Goal: Task Accomplishment & Management: Complete application form

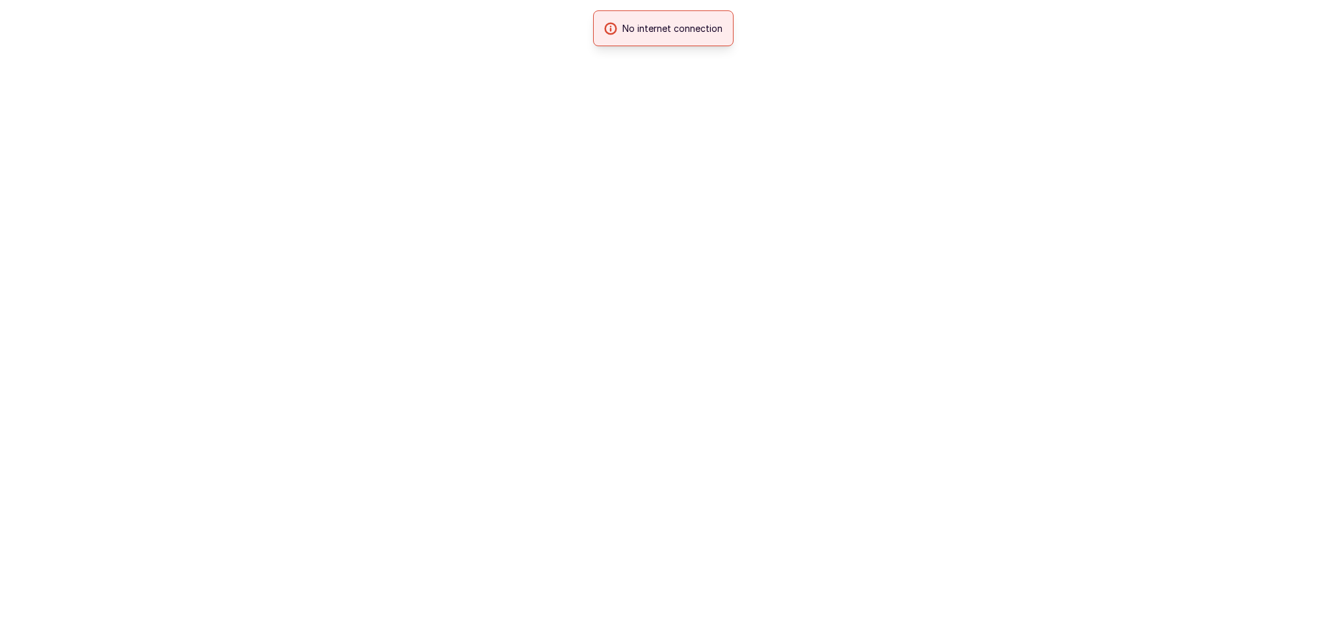
drag, startPoint x: 0, startPoint y: 0, endPoint x: 800, endPoint y: 66, distance: 802.8
click at [800, 0] on html "No internet connection" at bounding box center [663, 0] width 1326 height 0
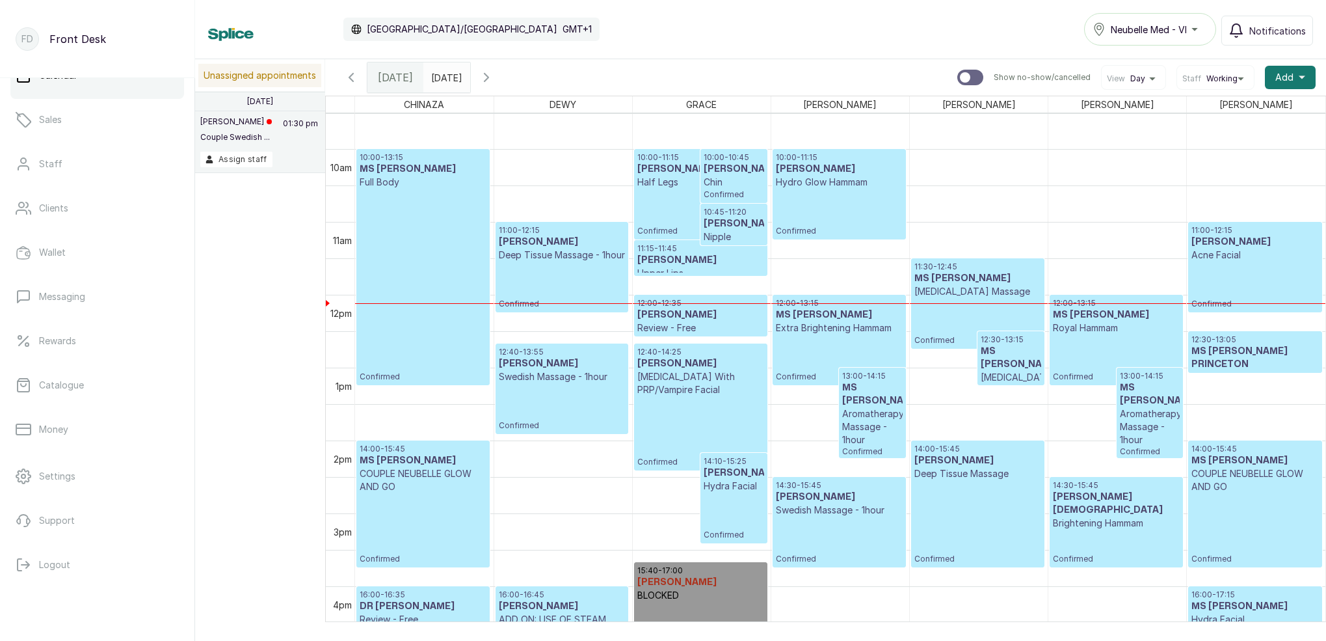
click at [827, 210] on div "10:00 - 11:15 MS TOLU Hydro Glow Hammam Confirmed" at bounding box center [839, 194] width 127 height 84
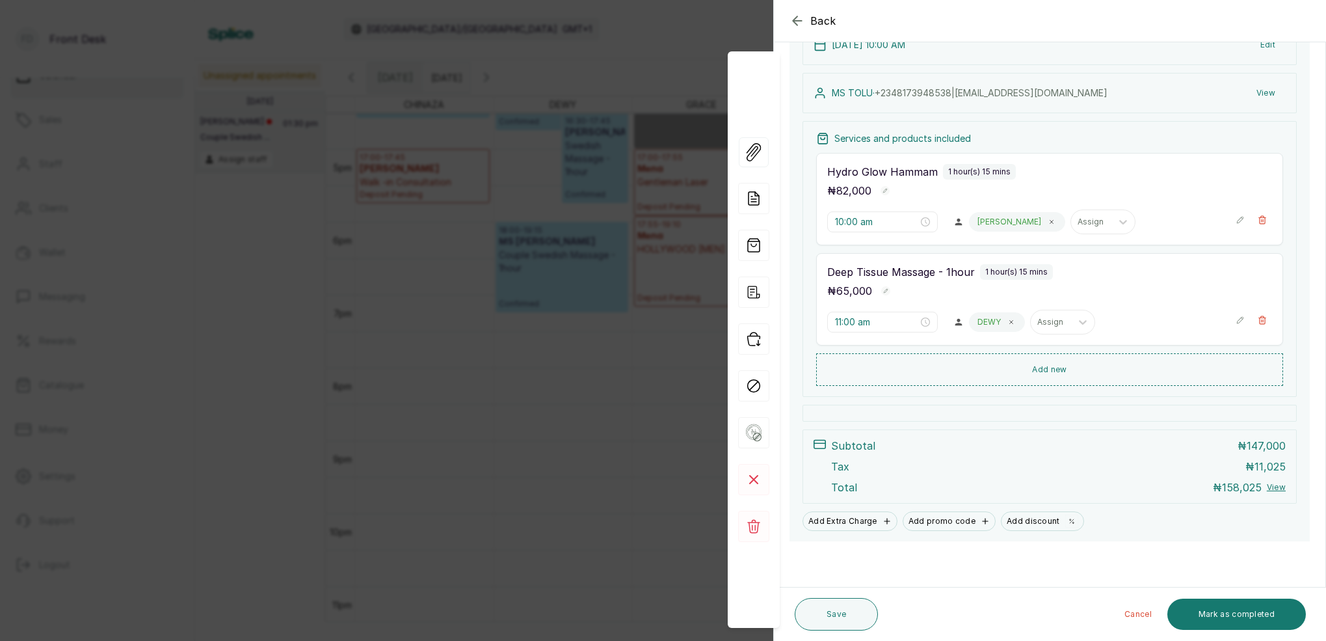
click at [579, 55] on div "Back Appointment Details Edit appointment 🚶 Walk-in (booked by Front Desk) Make…" at bounding box center [663, 320] width 1326 height 641
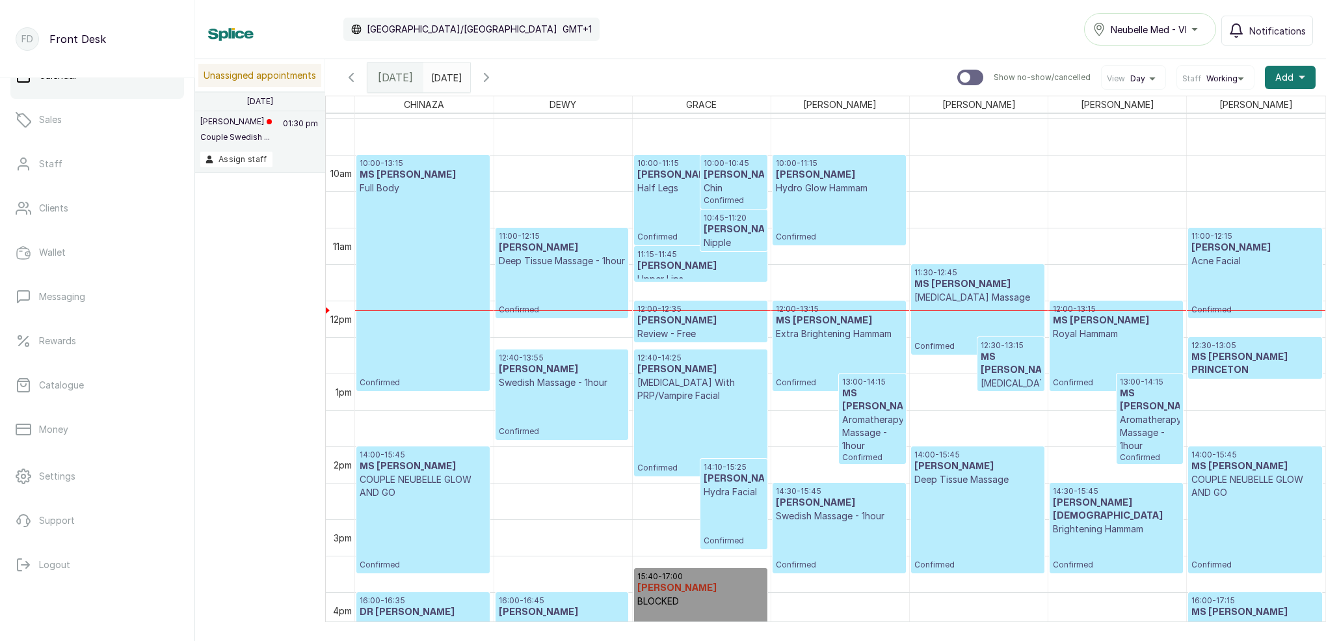
click at [726, 232] on h3 "[PERSON_NAME]" at bounding box center [734, 229] width 60 height 13
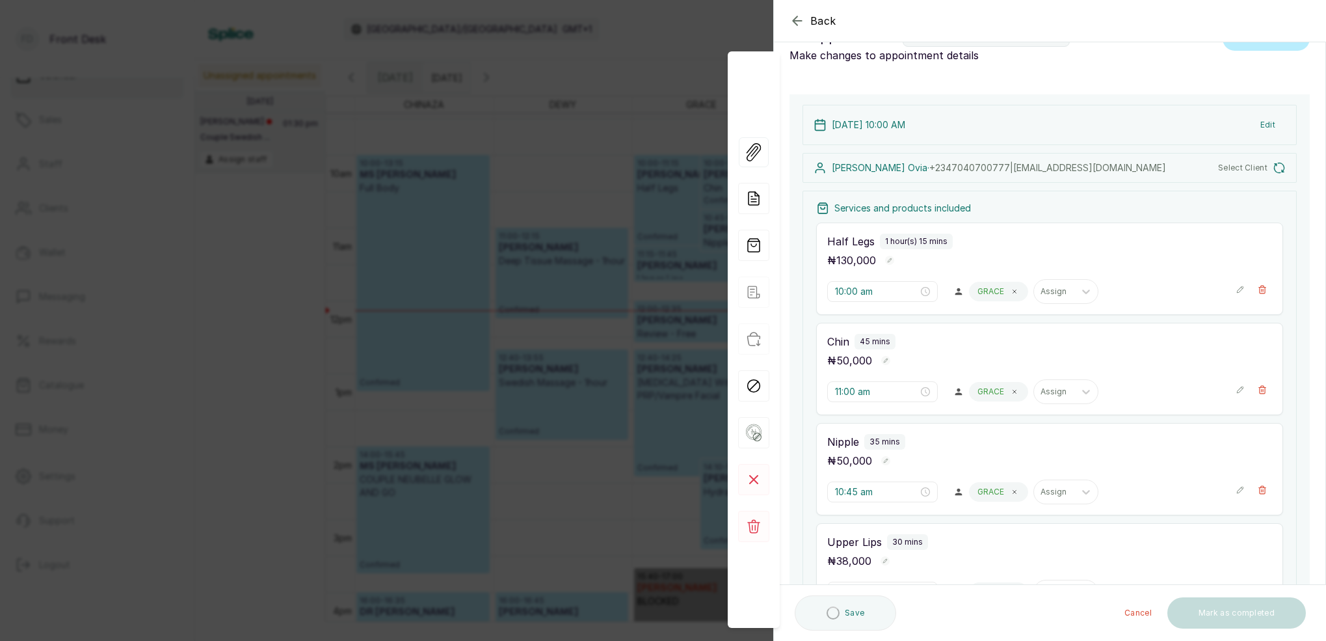
type input "10:00 am"
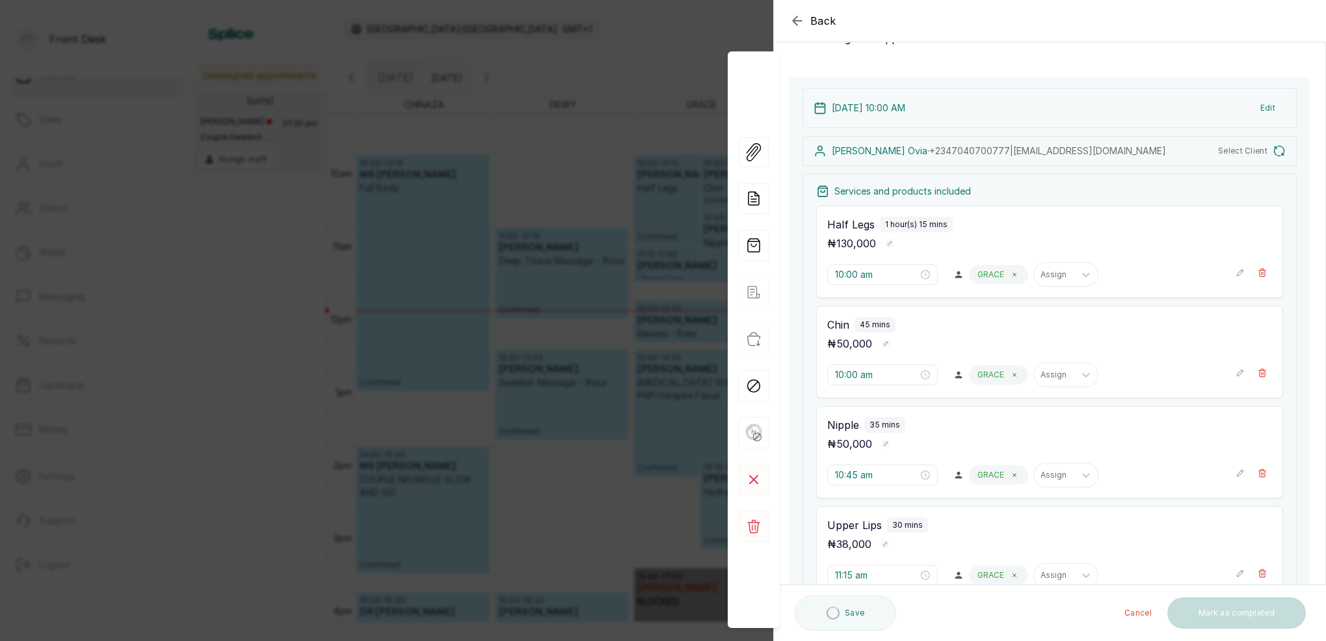
click at [609, 214] on div "Back Appointment Details Edit appointment 🚶 Walk-in (booked by Front Desk) Make…" at bounding box center [663, 320] width 1326 height 641
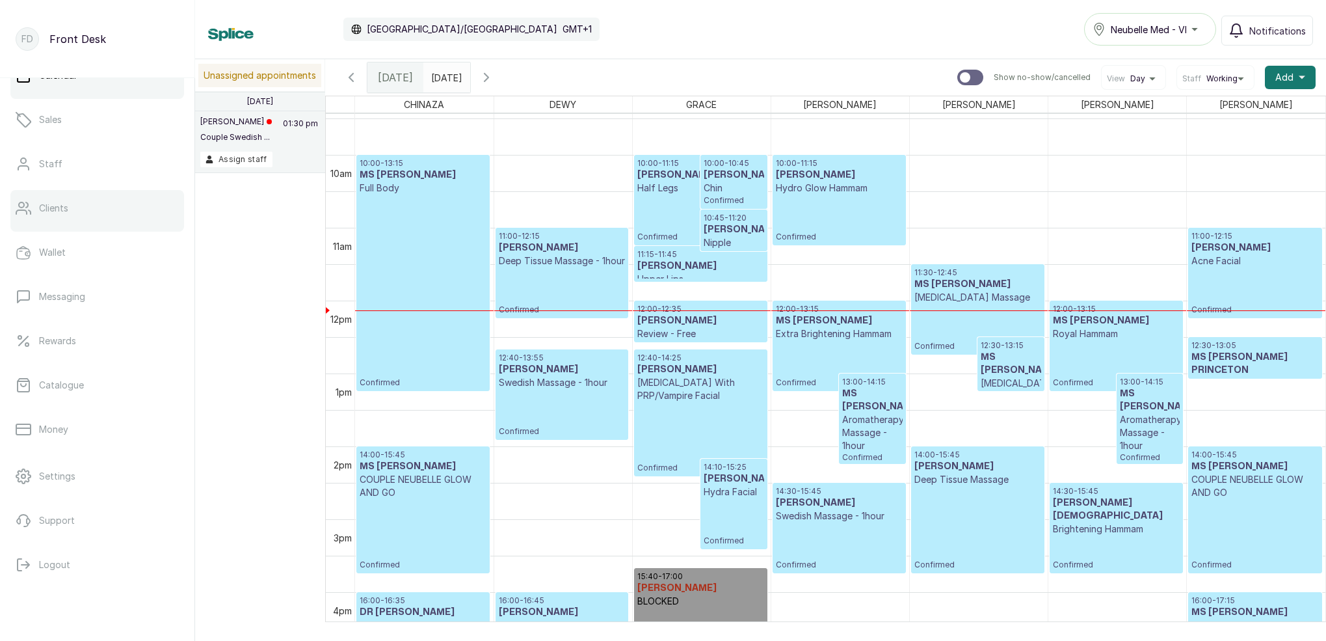
click at [103, 218] on link "Clients" at bounding box center [97, 208] width 174 height 36
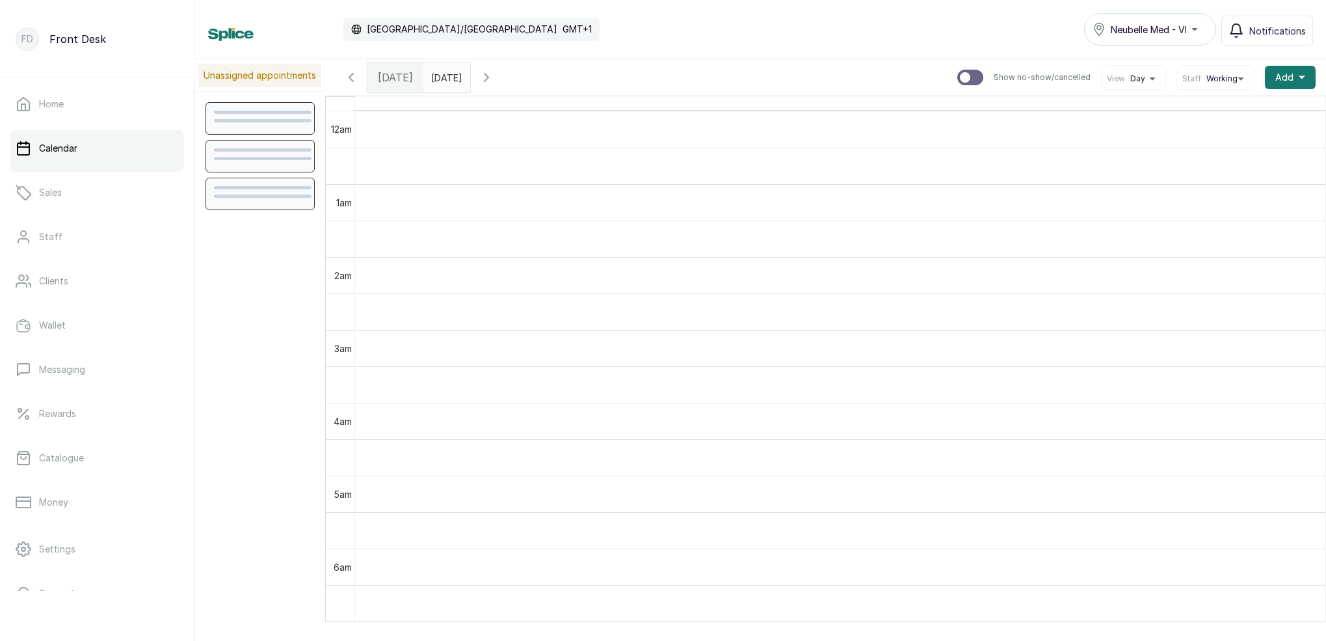
drag, startPoint x: 0, startPoint y: 0, endPoint x: 394, endPoint y: 74, distance: 400.3
click at [393, 74] on span "[DATE]" at bounding box center [395, 78] width 35 height 16
click at [404, 82] on span "[DATE]" at bounding box center [395, 78] width 35 height 16
drag, startPoint x: 397, startPoint y: 80, endPoint x: 404, endPoint y: 83, distance: 7.3
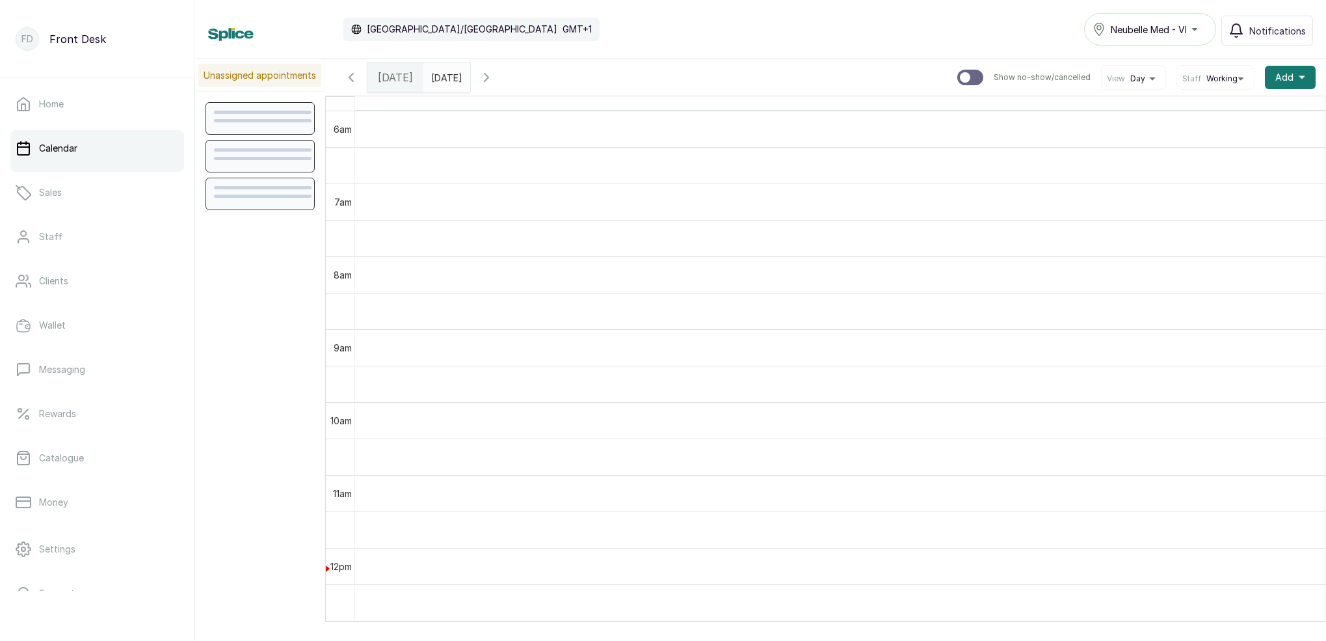
click at [397, 80] on span "[DATE]" at bounding box center [395, 78] width 35 height 16
click at [409, 73] on div "[DATE]" at bounding box center [396, 77] width 56 height 30
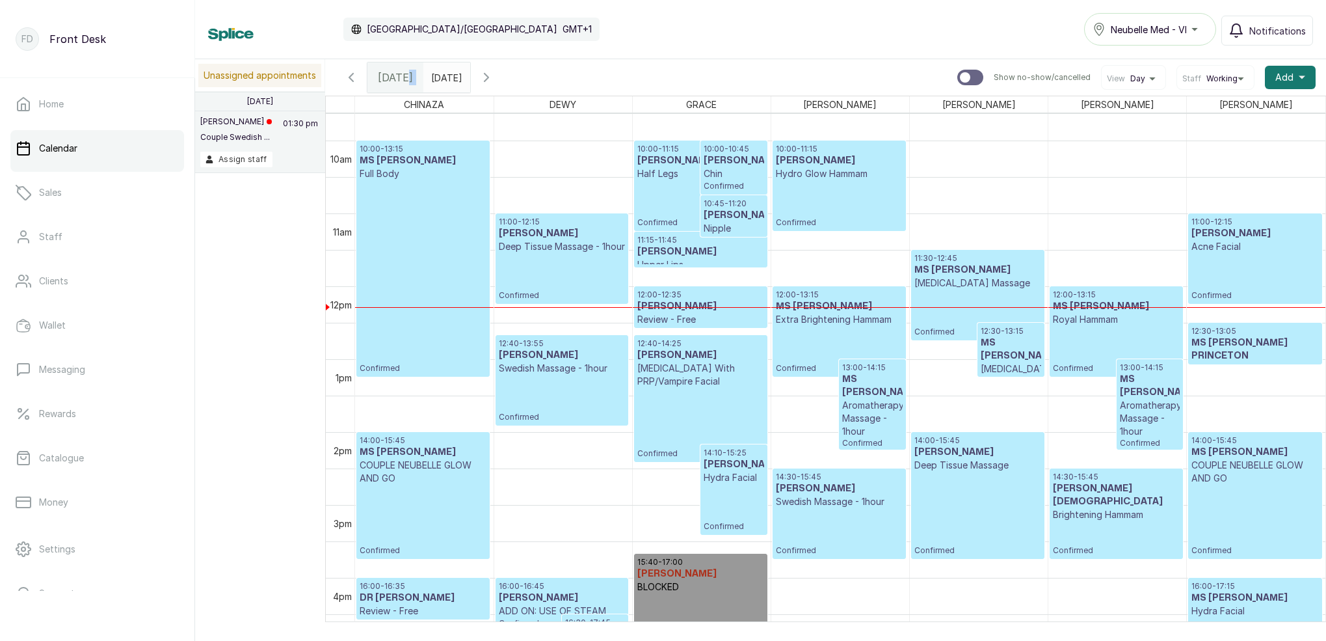
scroll to position [887, 0]
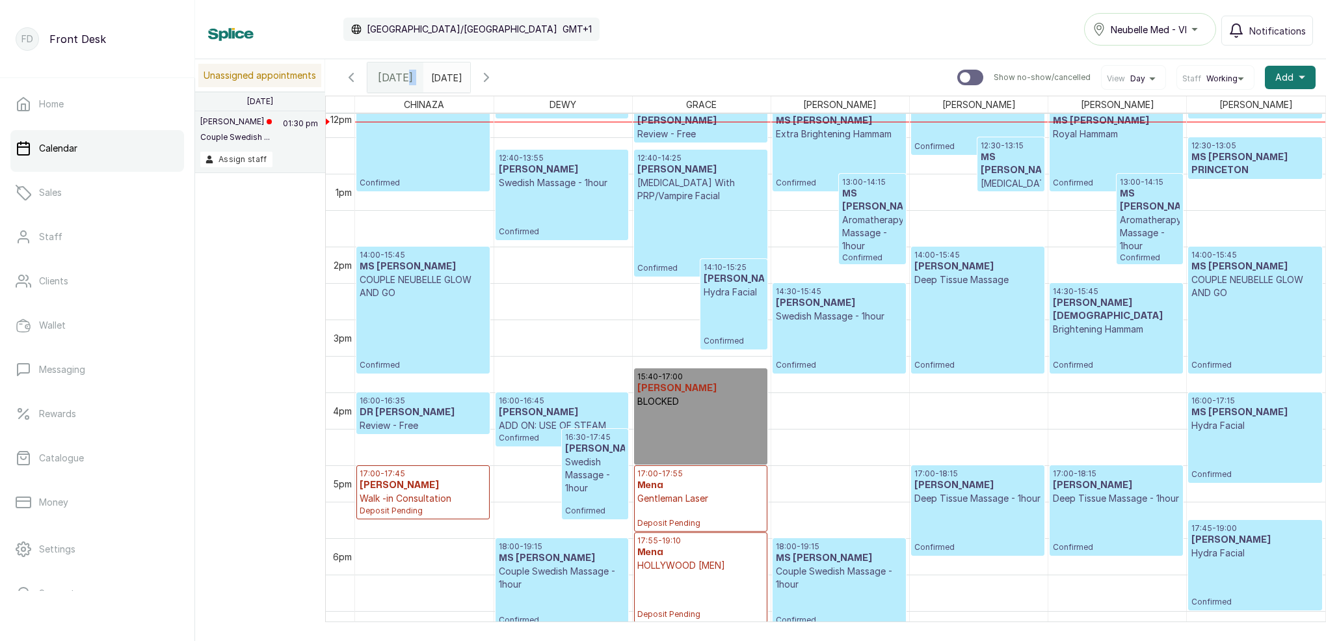
click at [697, 252] on div "12:40 - 14:25 [PERSON_NAME] [MEDICAL_DATA] With PRP/Vampire Facial Confirmed" at bounding box center [700, 213] width 127 height 120
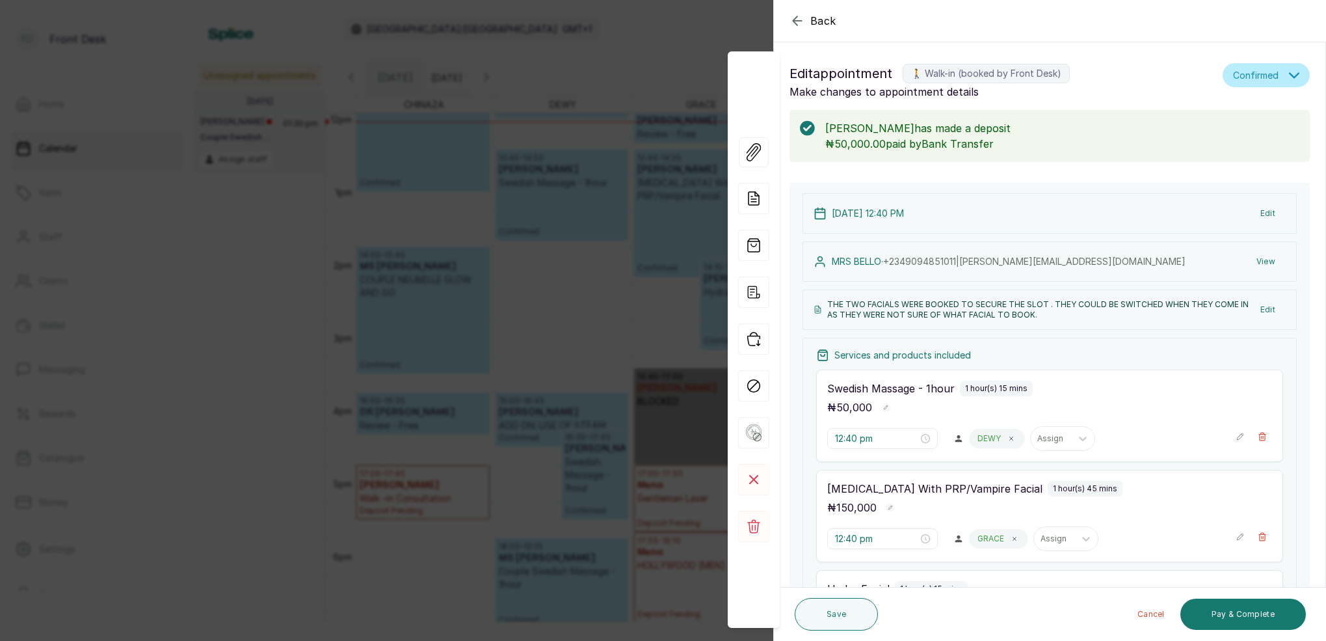
scroll to position [-1, 0]
click at [795, 23] on icon "button" at bounding box center [797, 20] width 8 height 8
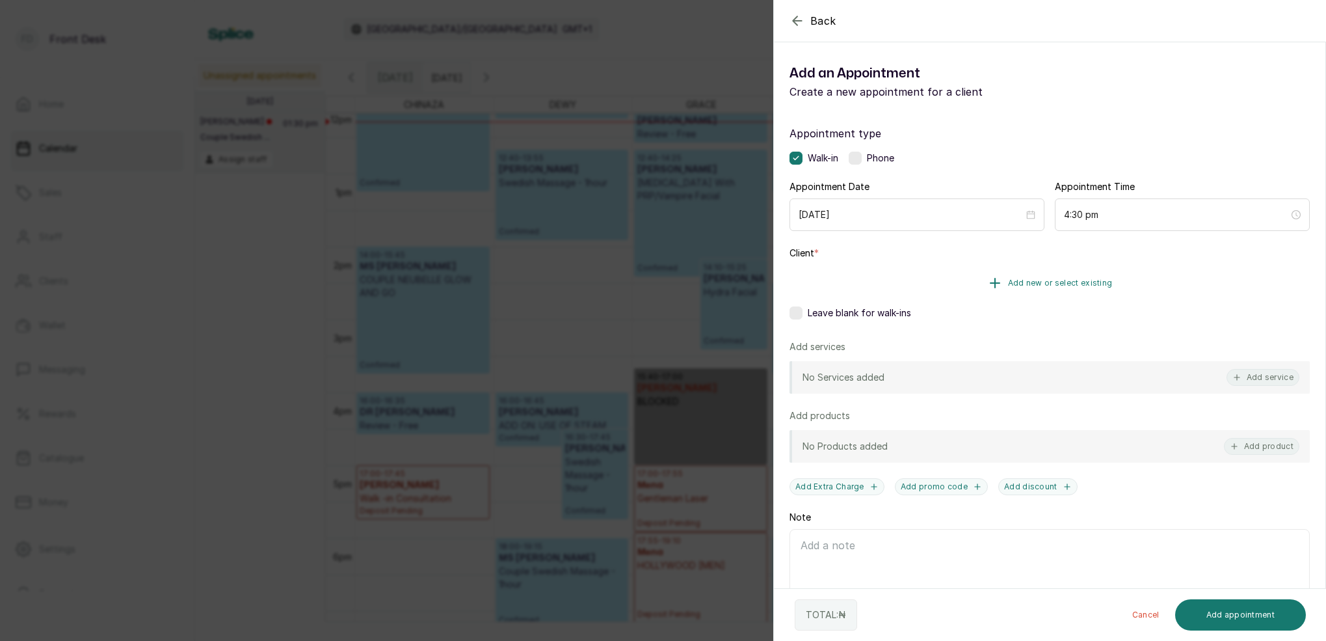
click at [1091, 282] on span "Add new or select existing" at bounding box center [1060, 283] width 105 height 10
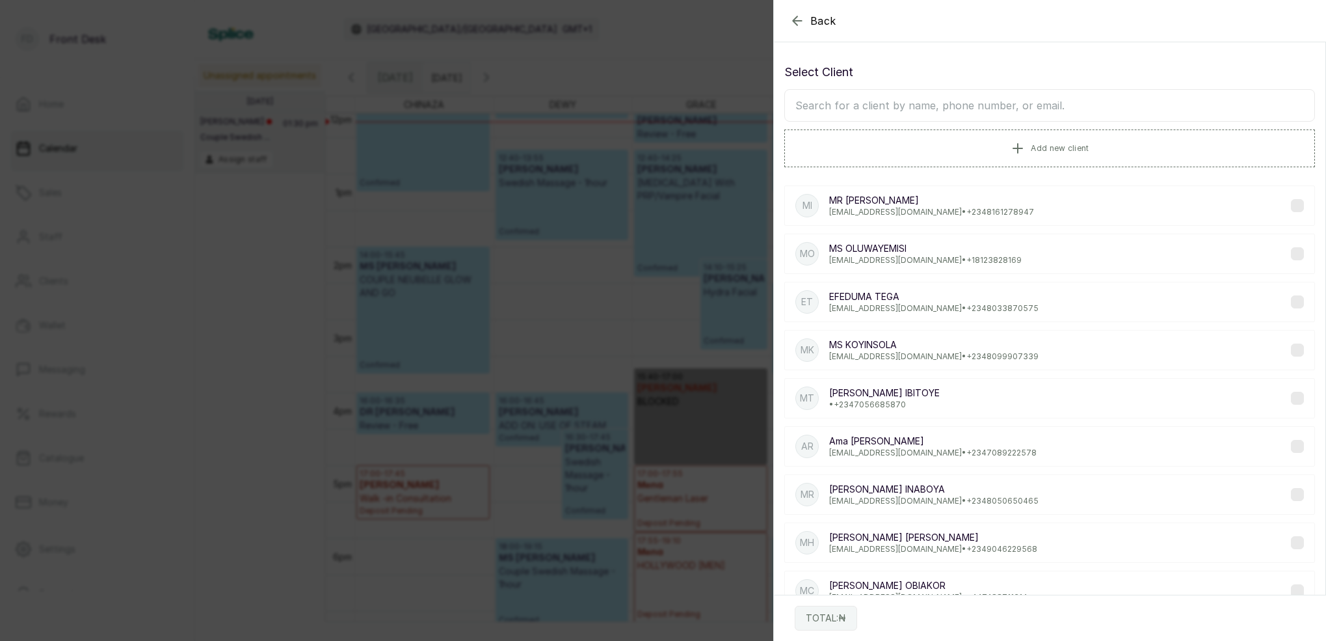
click at [993, 113] on input "text" at bounding box center [1049, 105] width 531 height 33
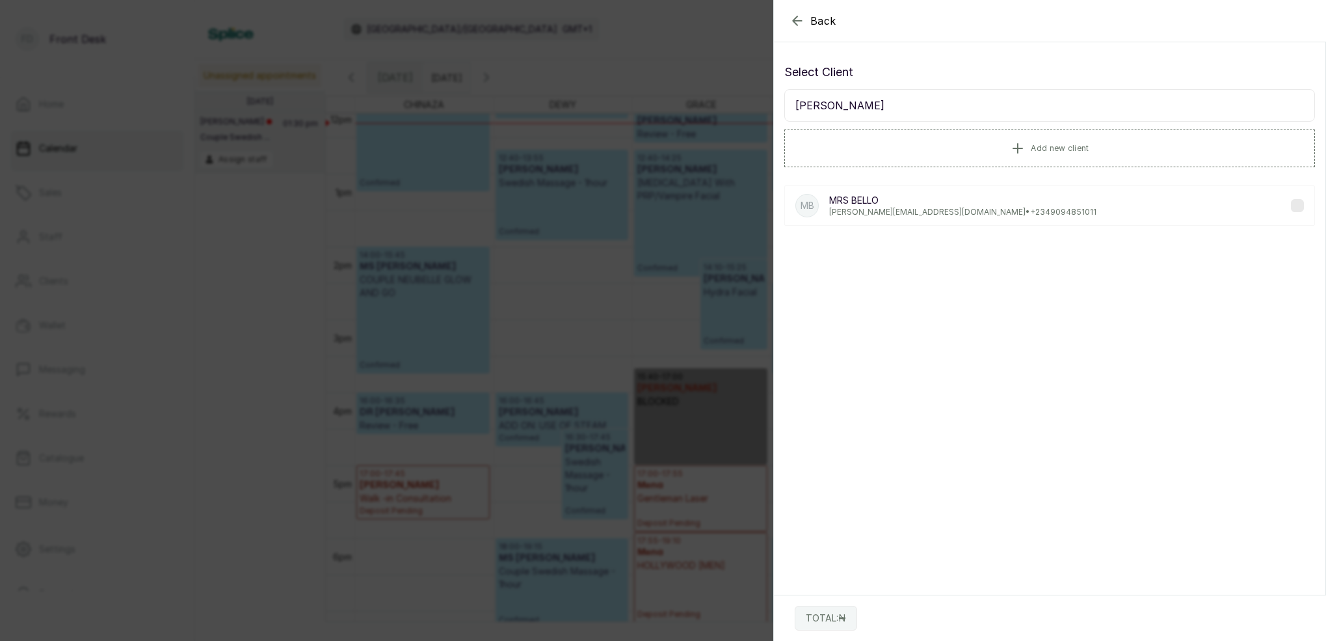
type input "[PERSON_NAME]"
click at [890, 208] on p "[PERSON_NAME][EMAIL_ADDRESS][DOMAIN_NAME] • [PHONE_NUMBER]" at bounding box center [962, 212] width 267 height 10
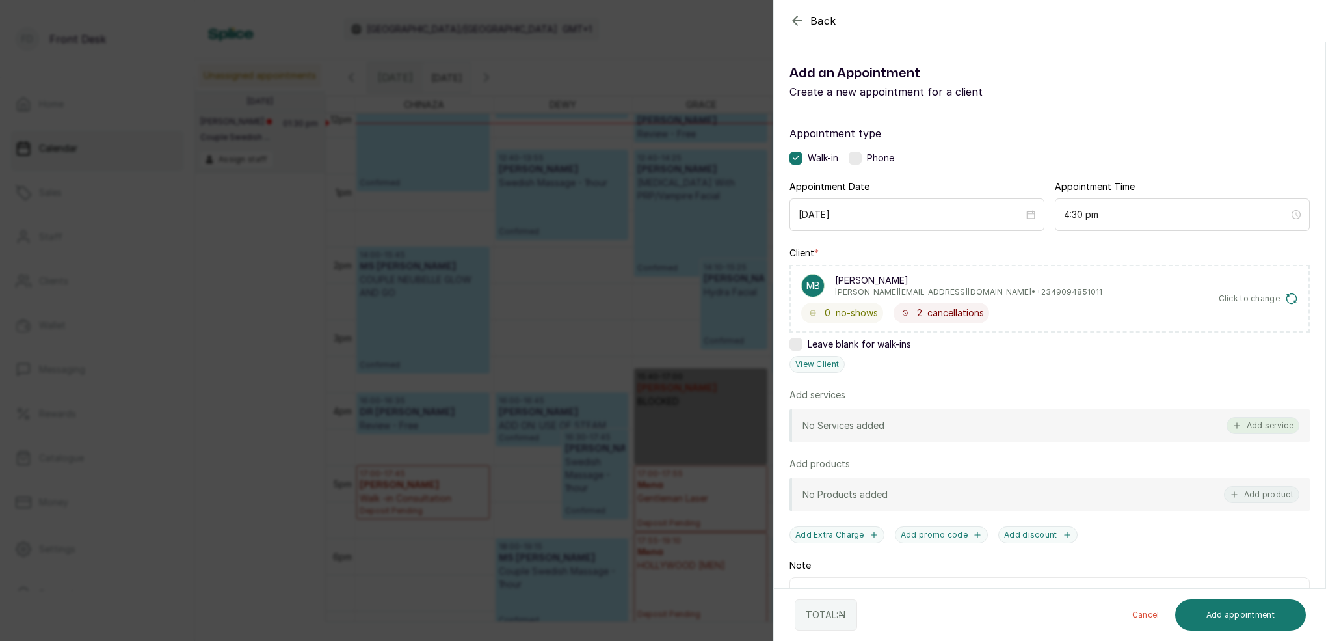
click at [1270, 426] on button "Add service" at bounding box center [1263, 425] width 73 height 17
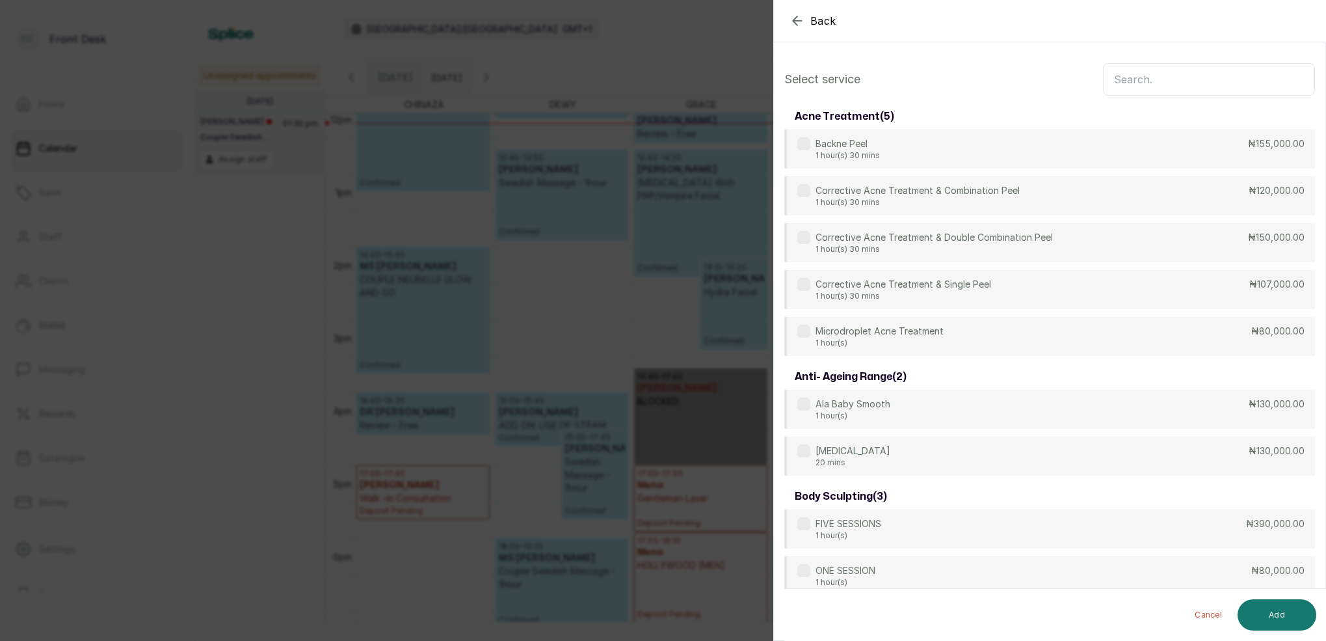
click at [1155, 79] on input "text" at bounding box center [1209, 79] width 212 height 33
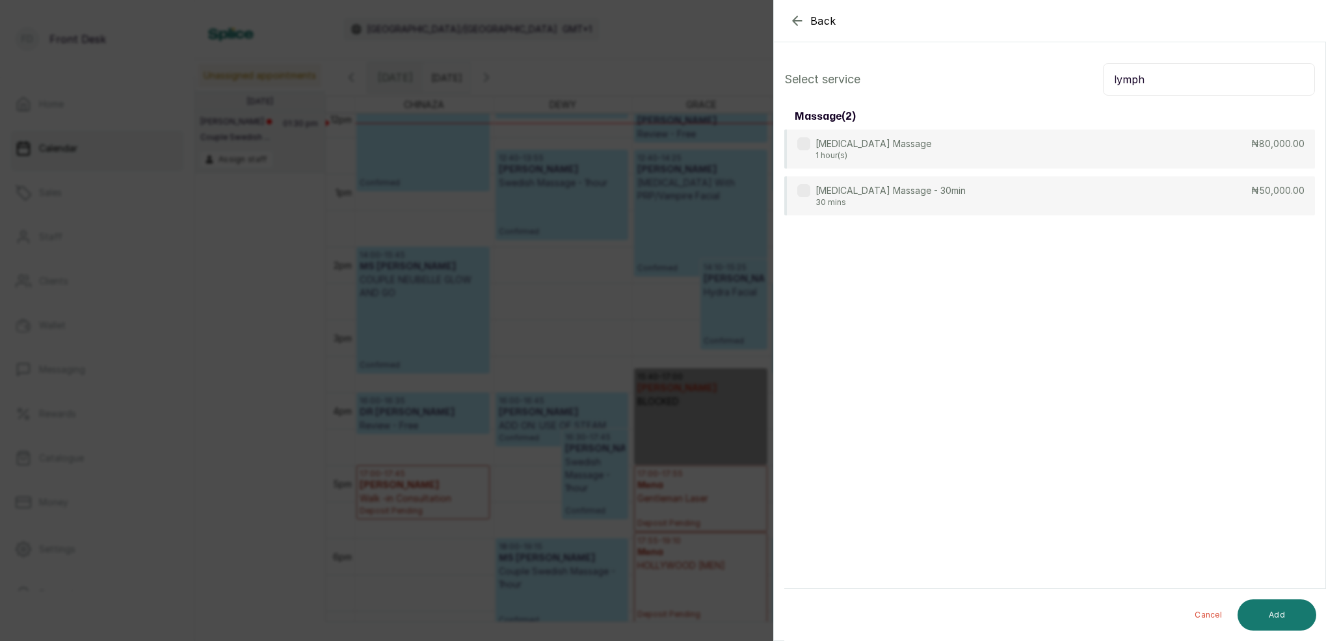
type input "lymph"
drag, startPoint x: 1155, startPoint y: 79, endPoint x: 941, endPoint y: 144, distance: 224.3
click at [922, 141] on p "[MEDICAL_DATA] Massage" at bounding box center [874, 144] width 116 height 13
click at [1281, 612] on button "Add" at bounding box center [1277, 614] width 79 height 31
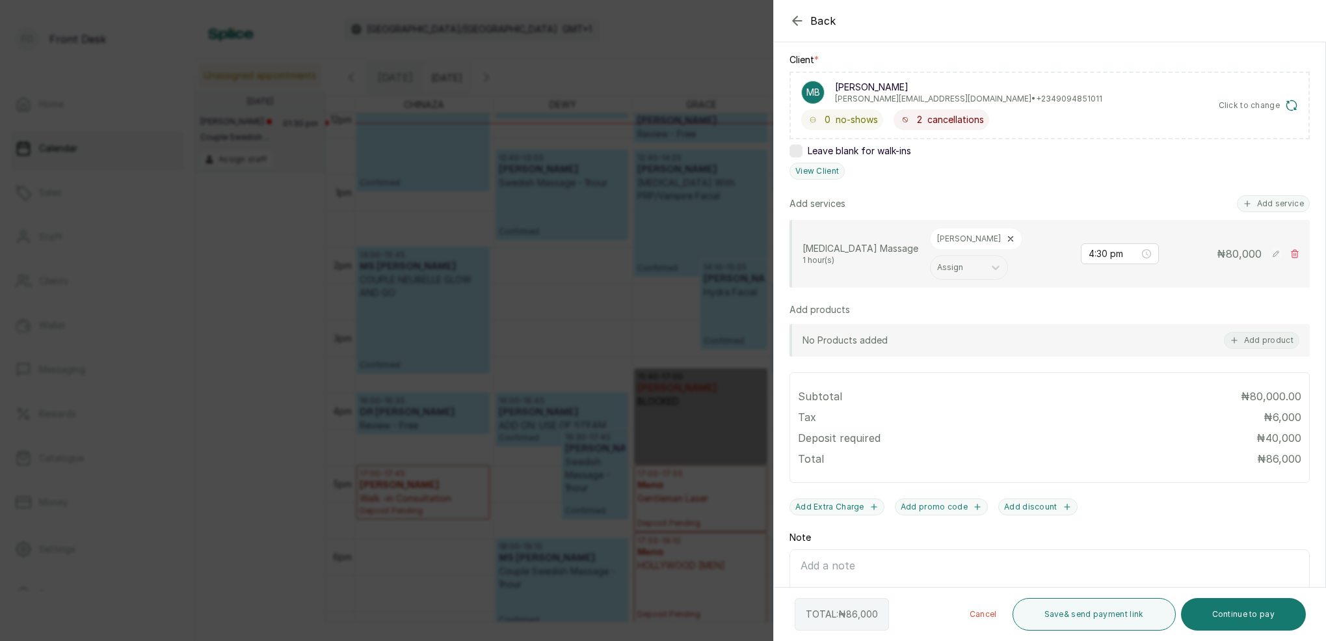
click at [801, 23] on icon "button" at bounding box center [798, 21] width 16 height 16
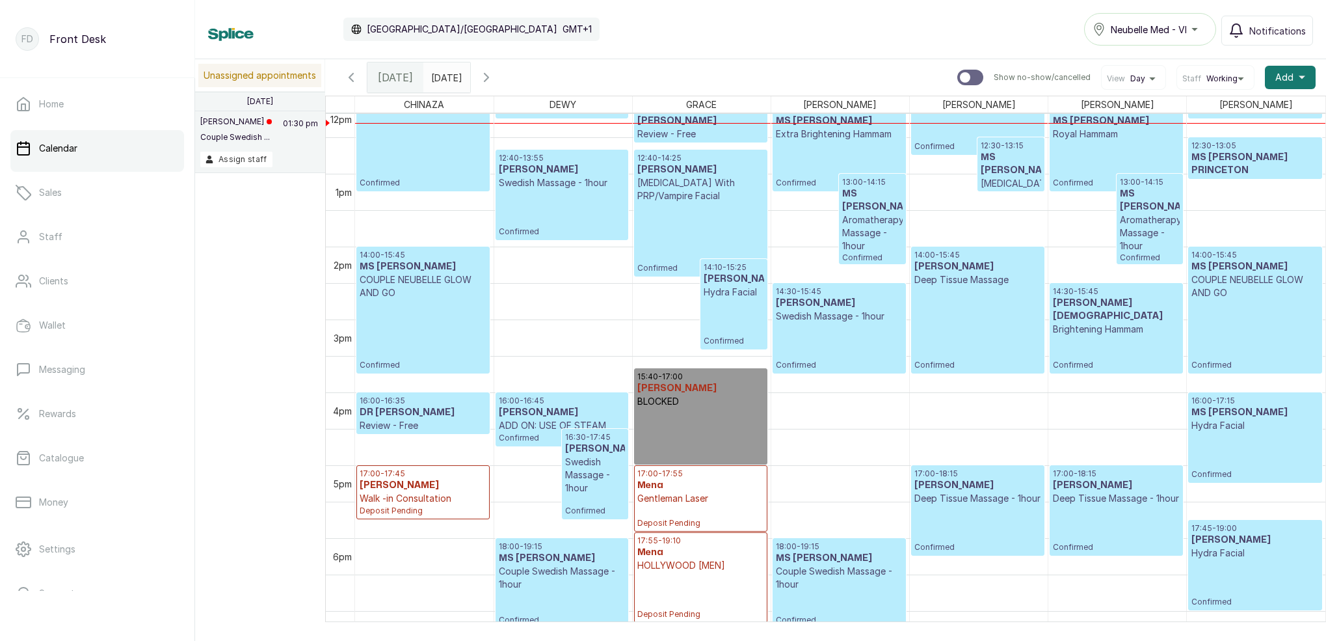
click at [700, 198] on p "[MEDICAL_DATA] With PRP/Vampire Facial" at bounding box center [700, 189] width 127 height 26
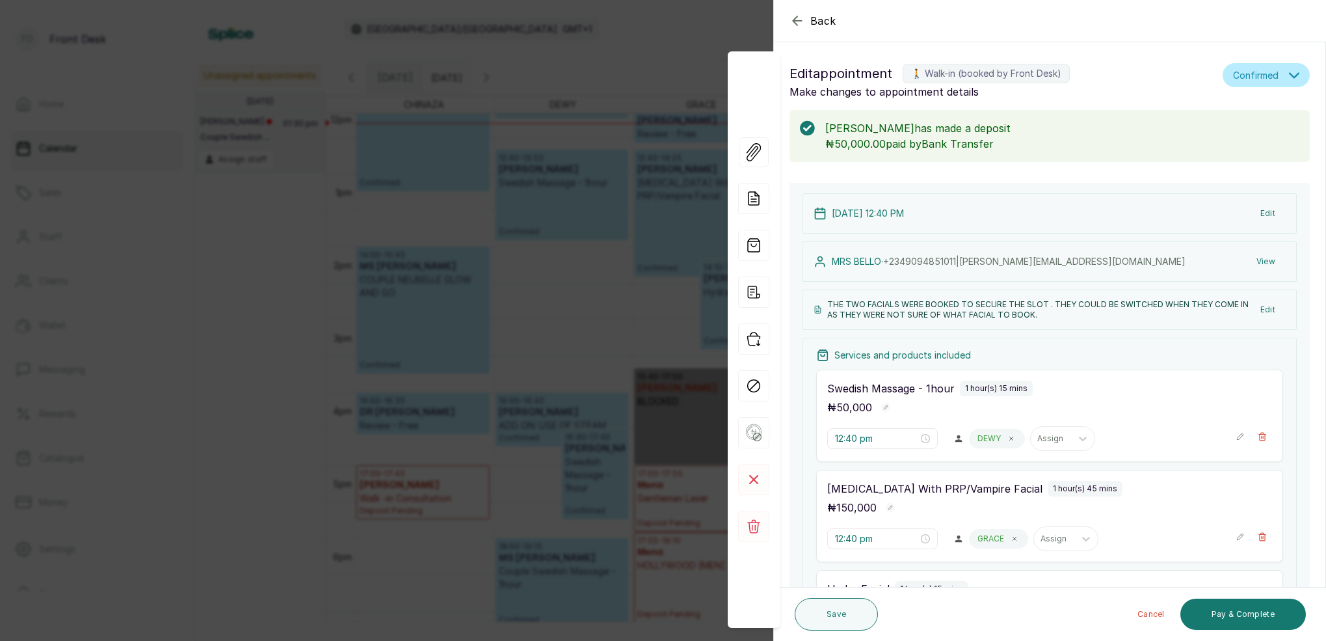
scroll to position [0, 0]
click at [801, 19] on icon "button" at bounding box center [798, 21] width 16 height 16
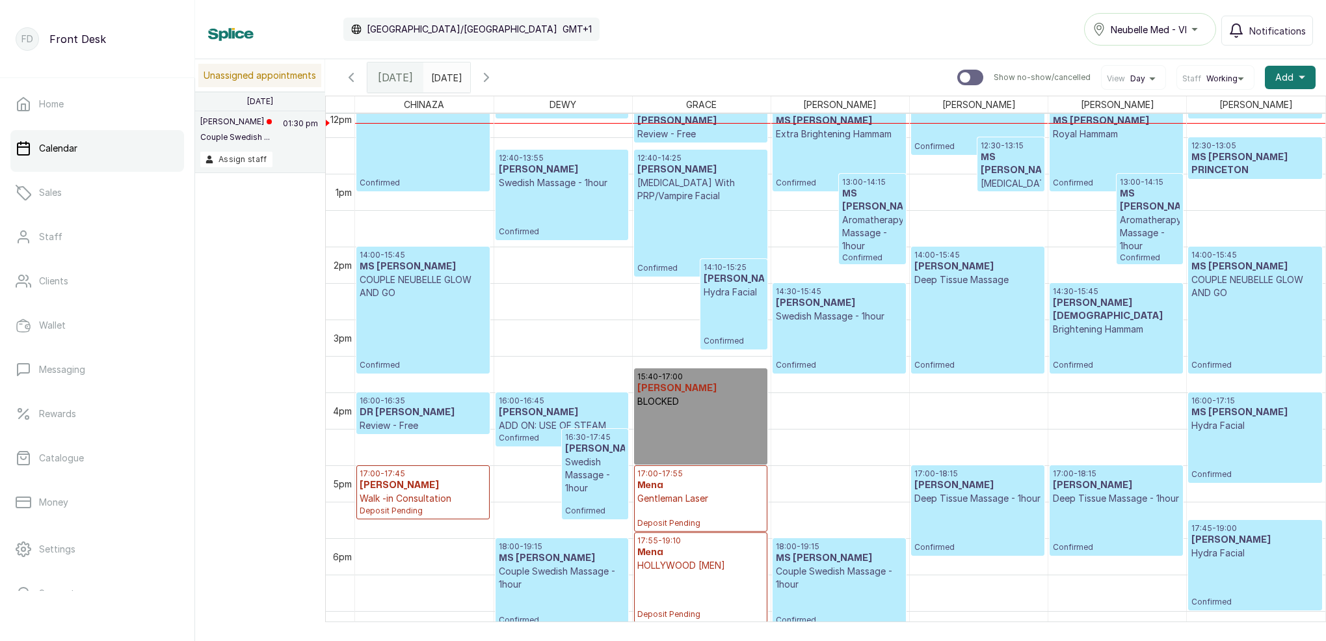
click at [701, 192] on p "[MEDICAL_DATA] With PRP/Vampire Facial" at bounding box center [700, 189] width 127 height 26
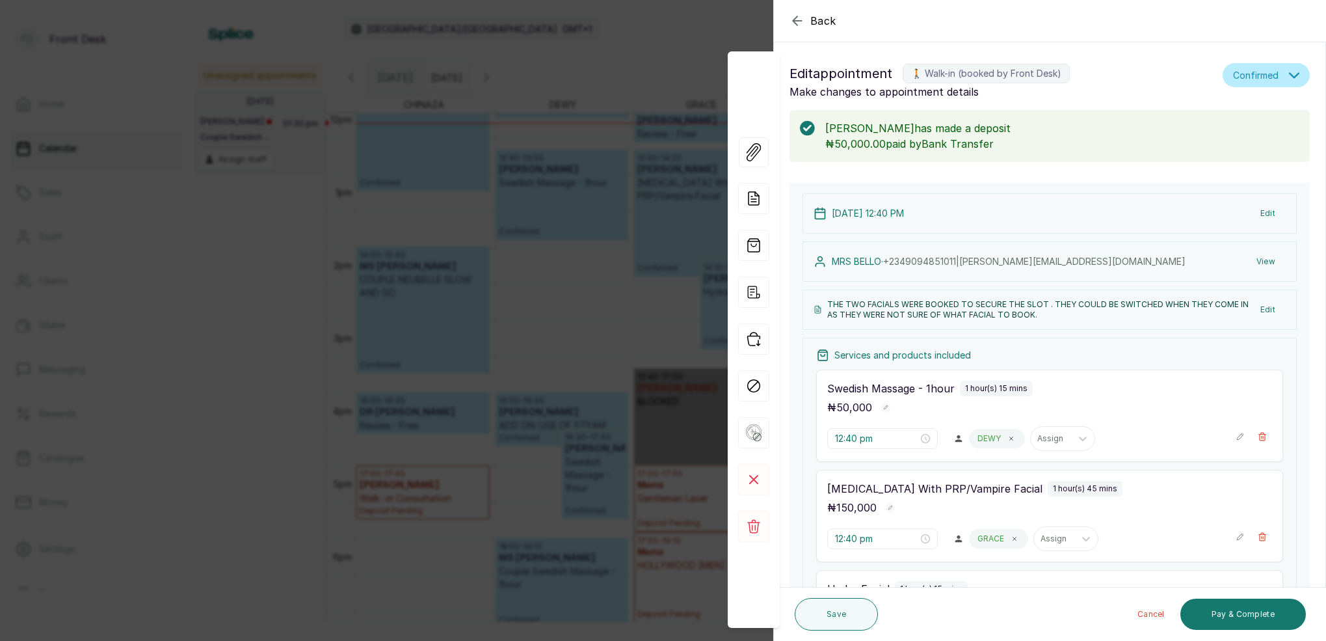
click at [1267, 265] on button "View" at bounding box center [1266, 261] width 40 height 23
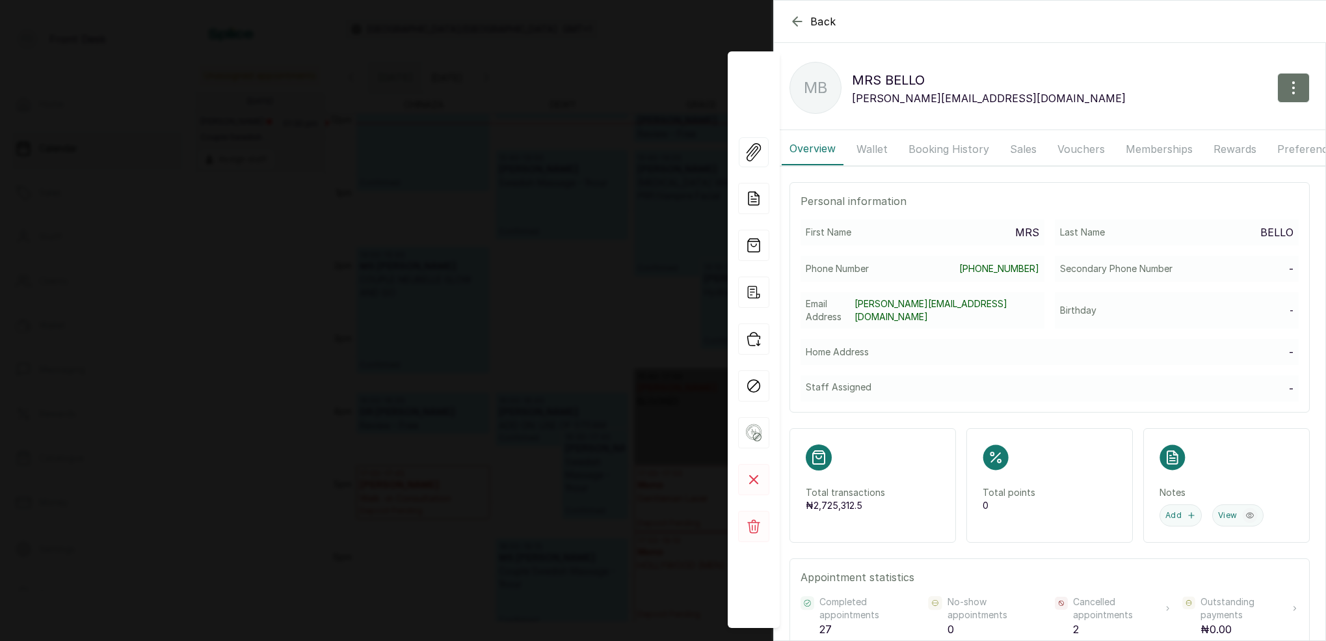
click at [974, 146] on button "Booking History" at bounding box center [949, 149] width 96 height 33
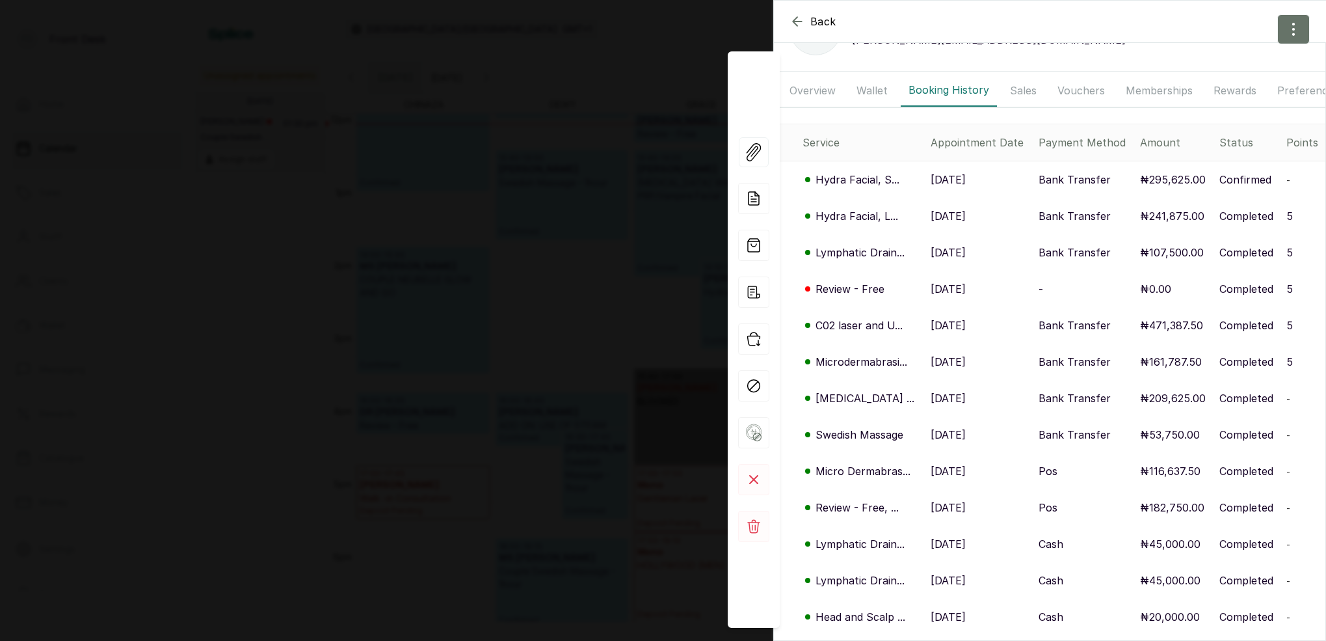
scroll to position [57, 0]
click at [796, 18] on icon "button" at bounding box center [797, 21] width 8 height 8
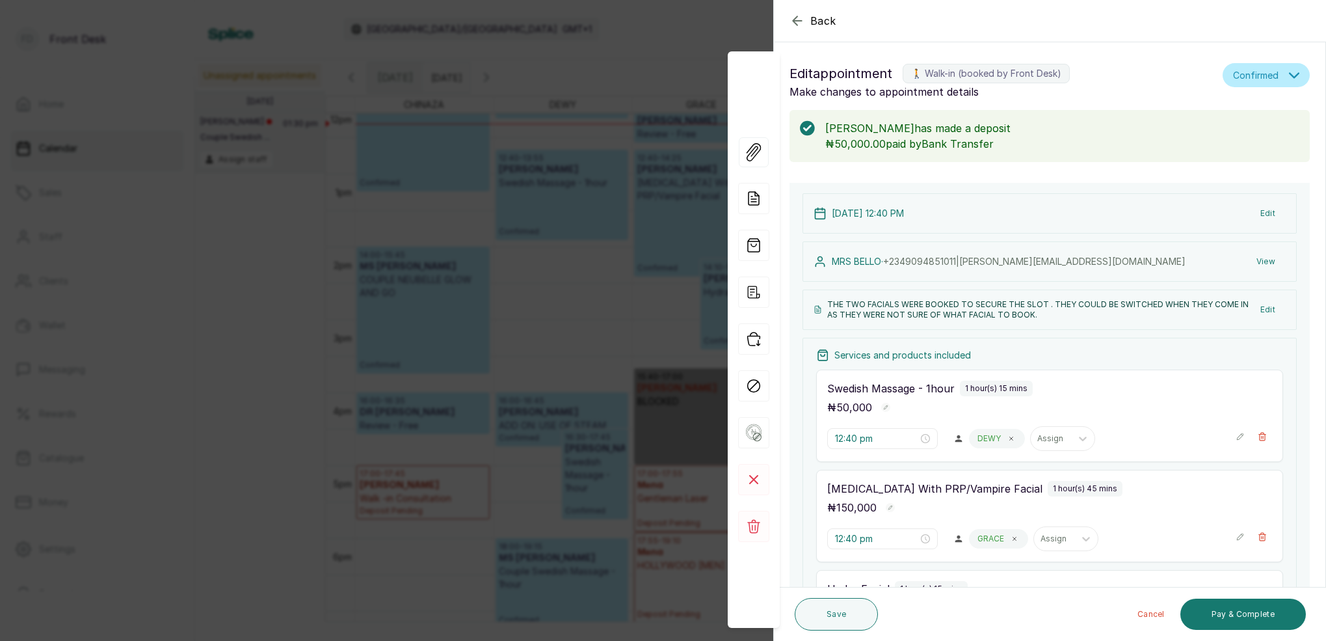
click at [795, 18] on icon "button" at bounding box center [797, 20] width 8 height 8
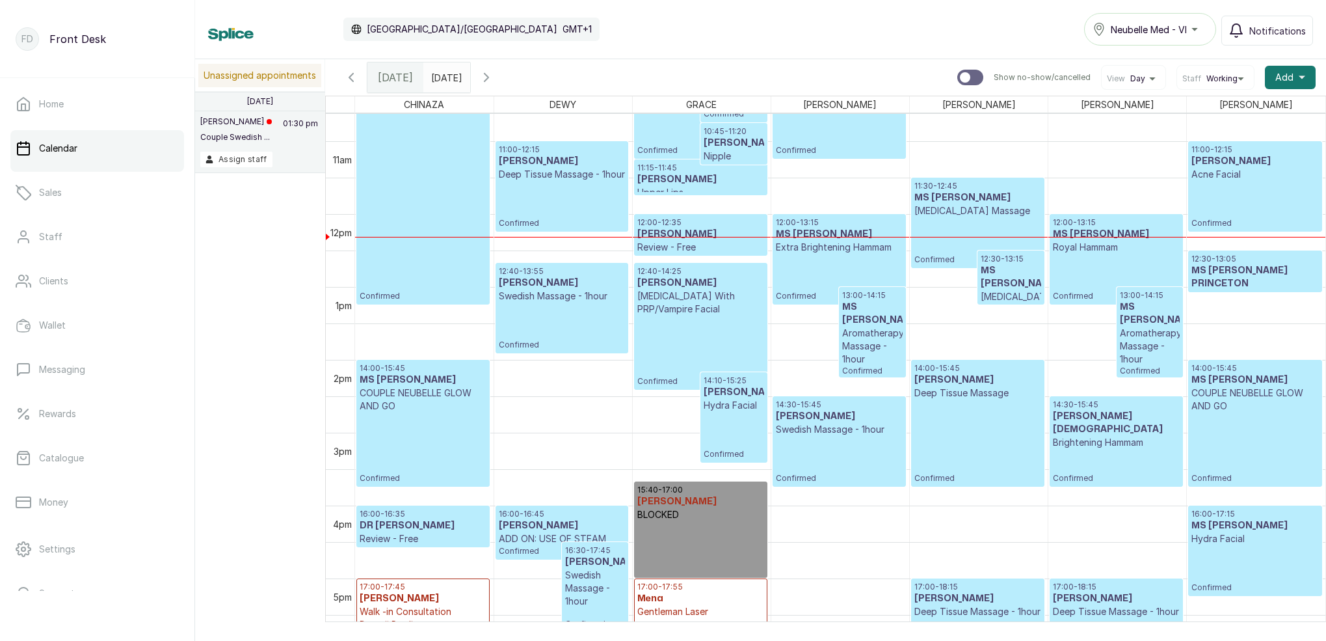
scroll to position [773, 0]
click at [541, 0] on div "Calendar [GEOGRAPHIC_DATA]/[GEOGRAPHIC_DATA] GMT+1 Neubelle Med - VI Notificati…" at bounding box center [760, 29] width 1131 height 59
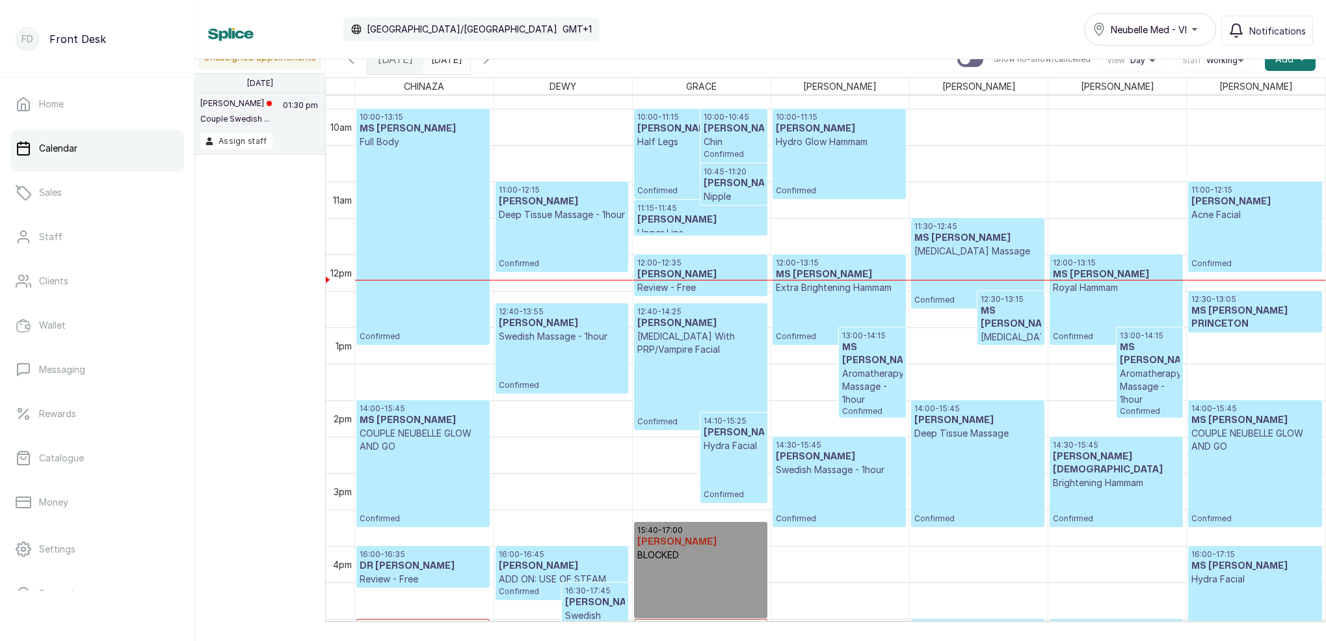
scroll to position [717, 0]
type input "dd/MM/yyyy"
click at [445, 60] on input "dd/MM/yyyy" at bounding box center [434, 56] width 21 height 22
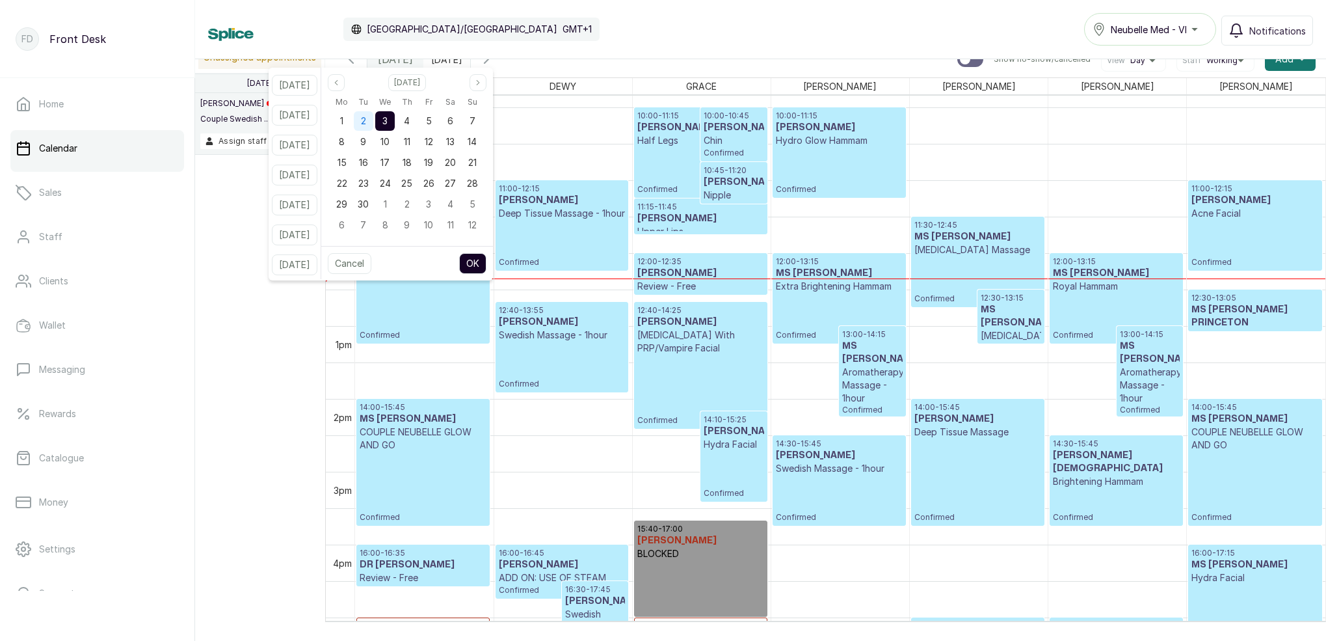
click at [366, 121] on span "2" at bounding box center [363, 120] width 5 height 11
click at [487, 257] on button "OK" at bounding box center [472, 263] width 27 height 21
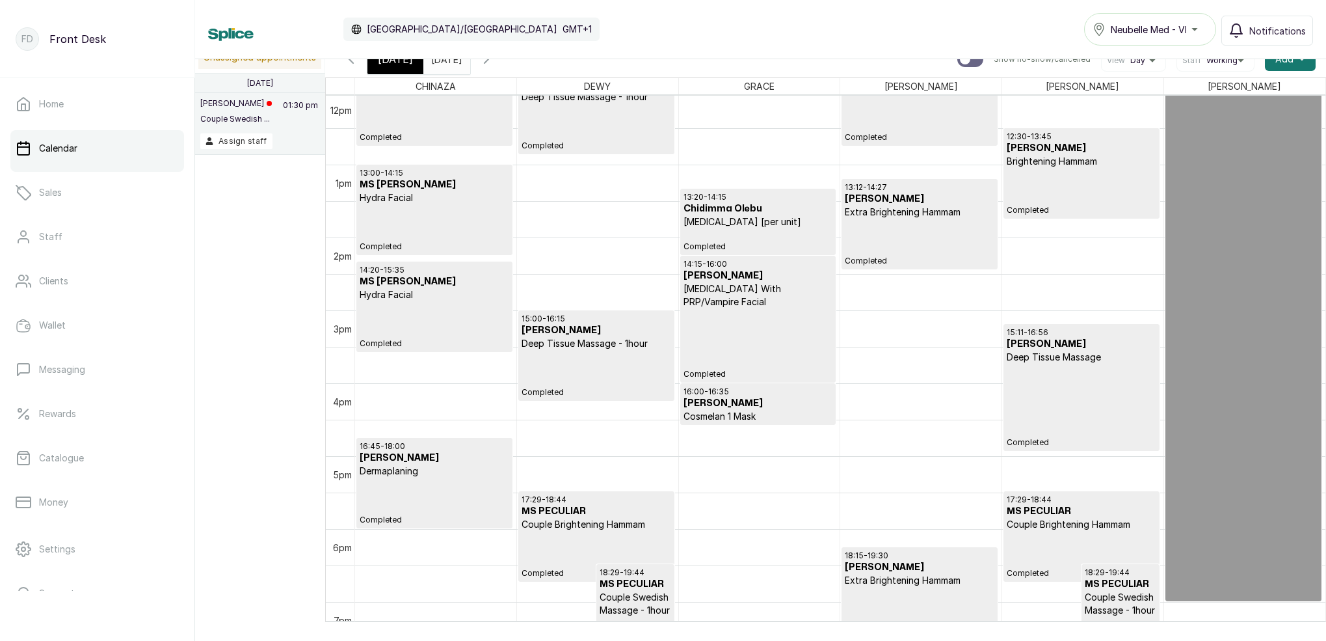
scroll to position [878, 0]
click at [445, 64] on input "[DATE]" at bounding box center [434, 56] width 21 height 22
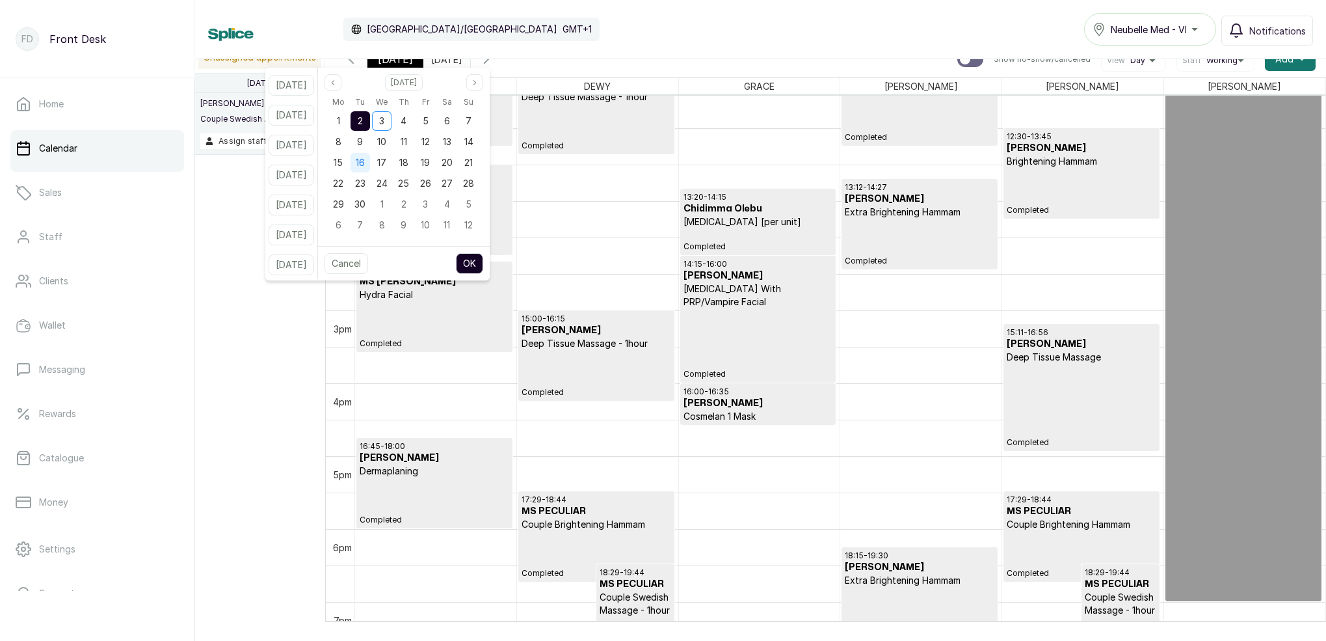
drag, startPoint x: 379, startPoint y: 146, endPoint x: 386, endPoint y: 160, distance: 15.7
click at [370, 146] on div "9" at bounding box center [361, 142] width 20 height 20
click at [483, 254] on button "OK" at bounding box center [469, 263] width 27 height 21
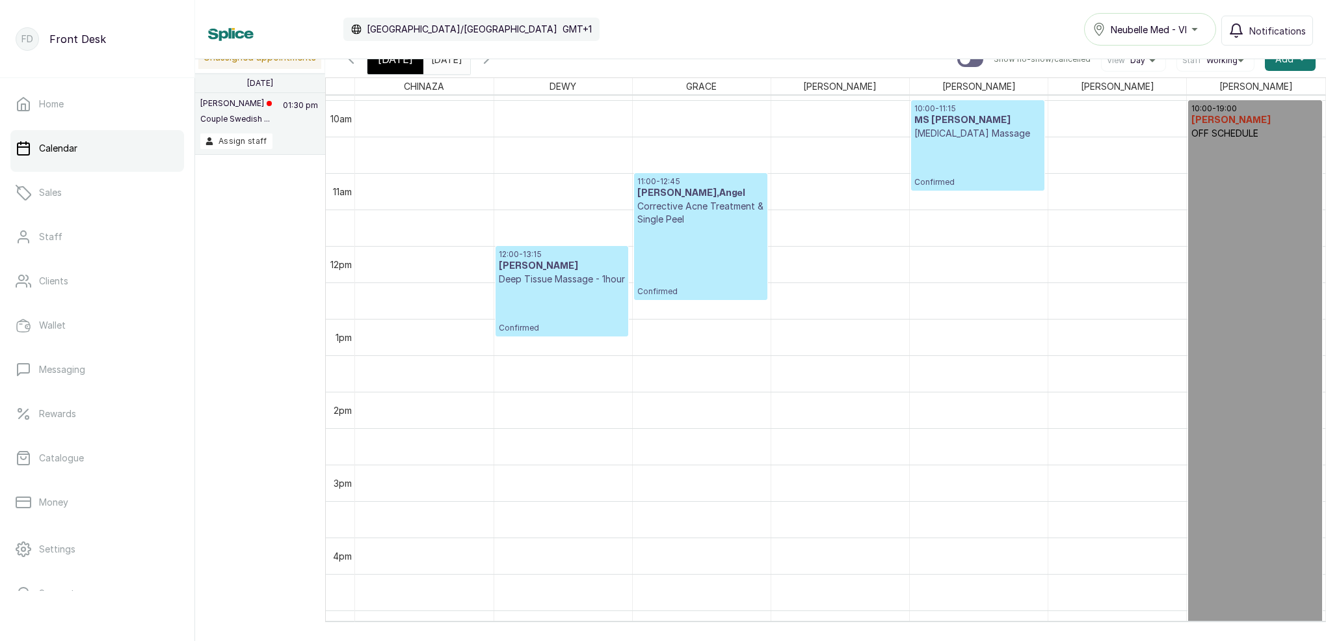
scroll to position [767, 0]
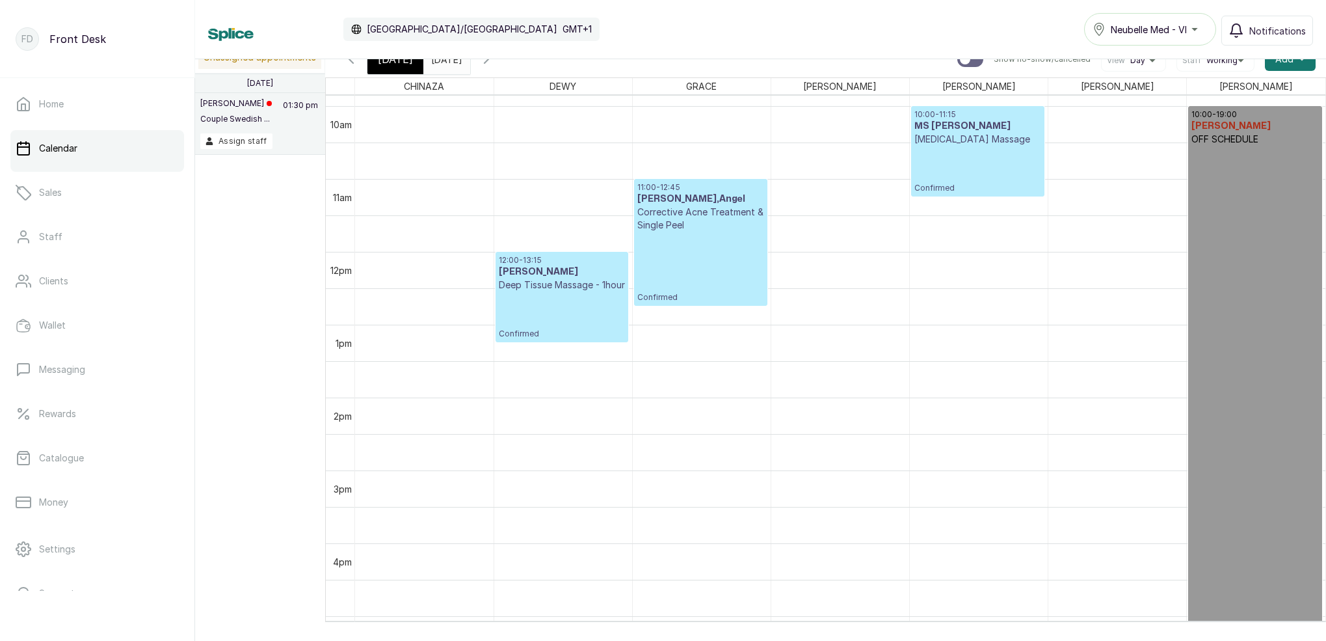
click at [406, 60] on span "[DATE]" at bounding box center [395, 59] width 35 height 16
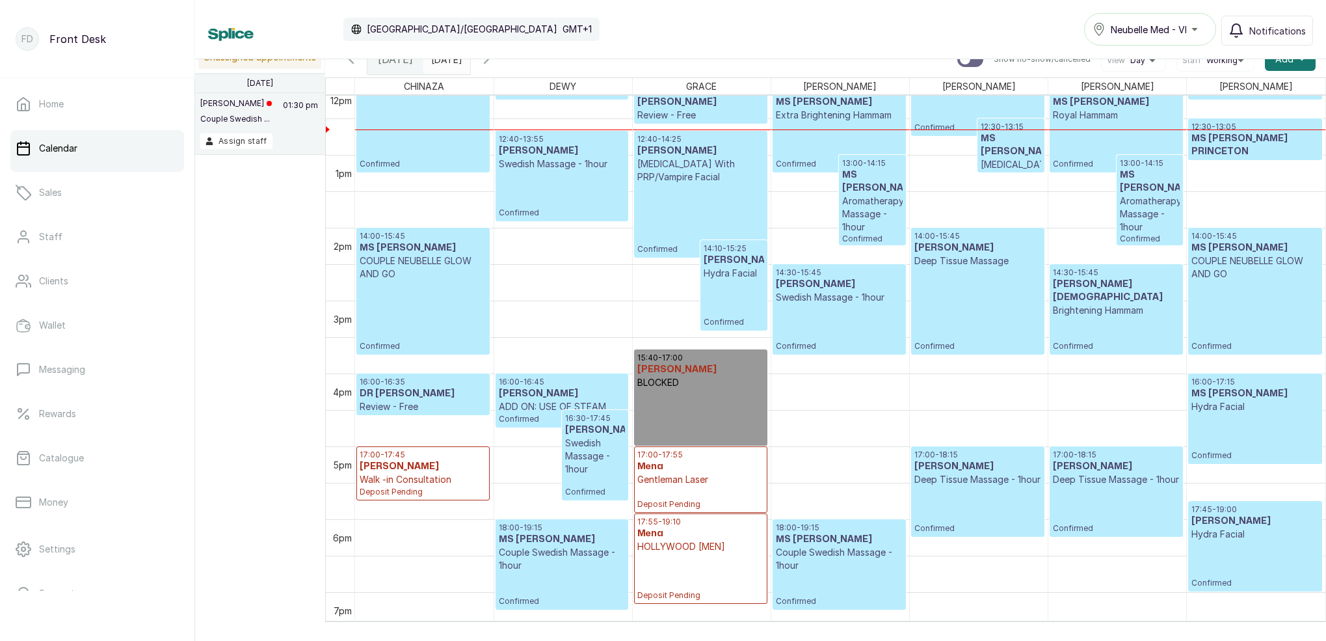
click at [445, 60] on input "[DATE]" at bounding box center [434, 56] width 21 height 22
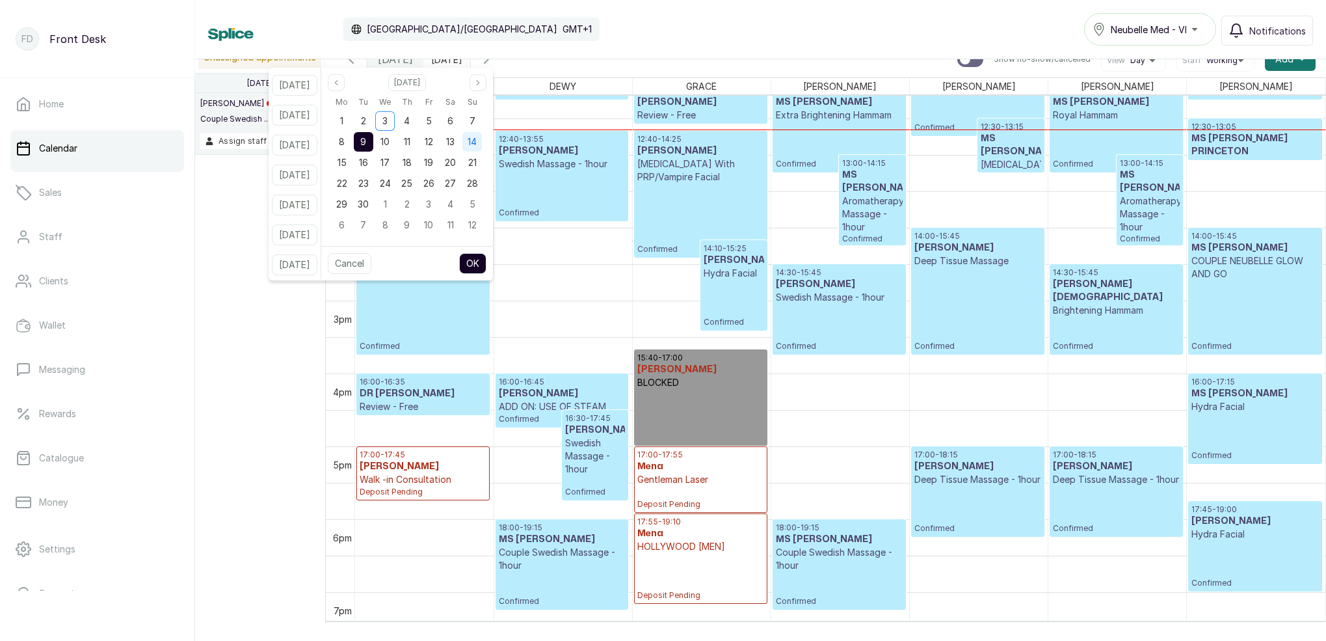
drag, startPoint x: 487, startPoint y: 118, endPoint x: 492, endPoint y: 143, distance: 25.3
click at [475, 118] on span "7" at bounding box center [473, 120] width 6 height 11
click at [487, 263] on button "OK" at bounding box center [472, 263] width 27 height 21
type input "[DATE]"
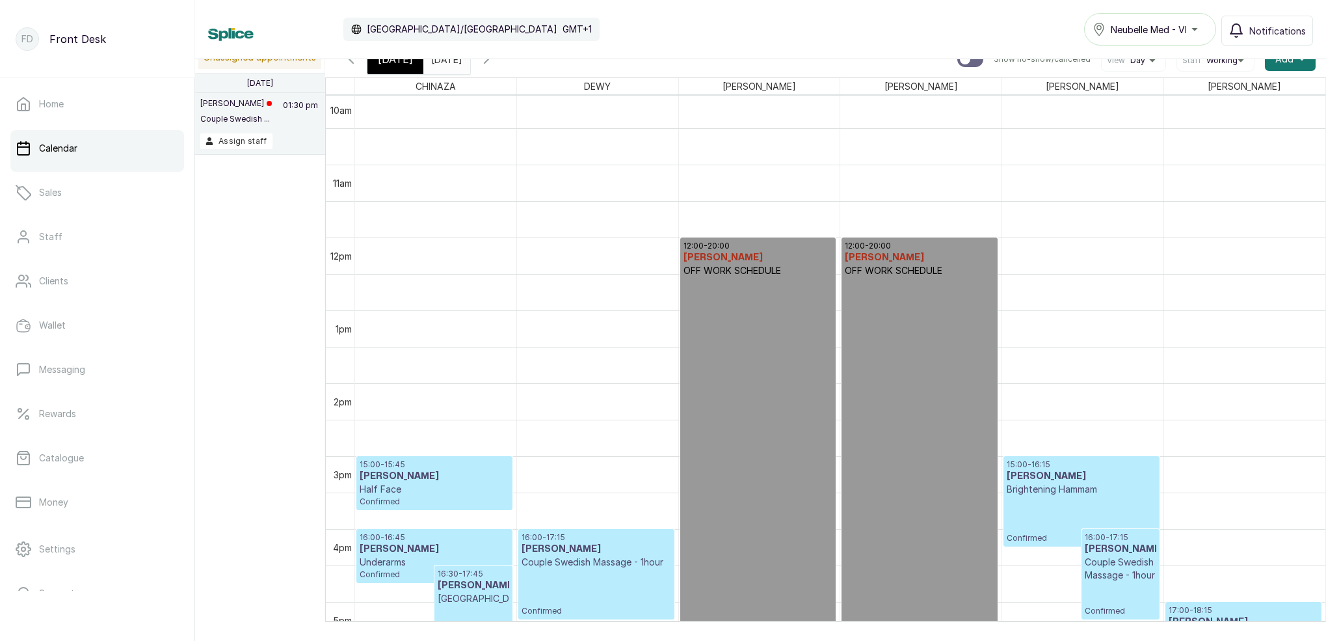
scroll to position [747, 0]
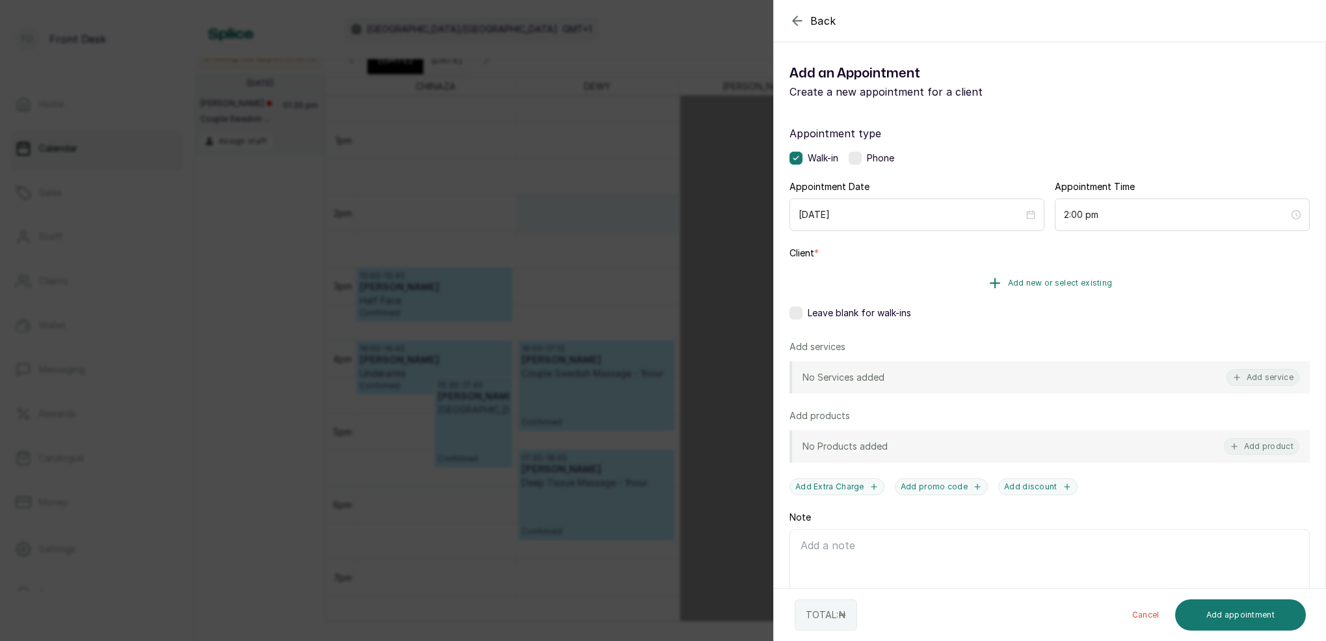
click at [1071, 282] on span "Add new or select existing" at bounding box center [1060, 283] width 105 height 10
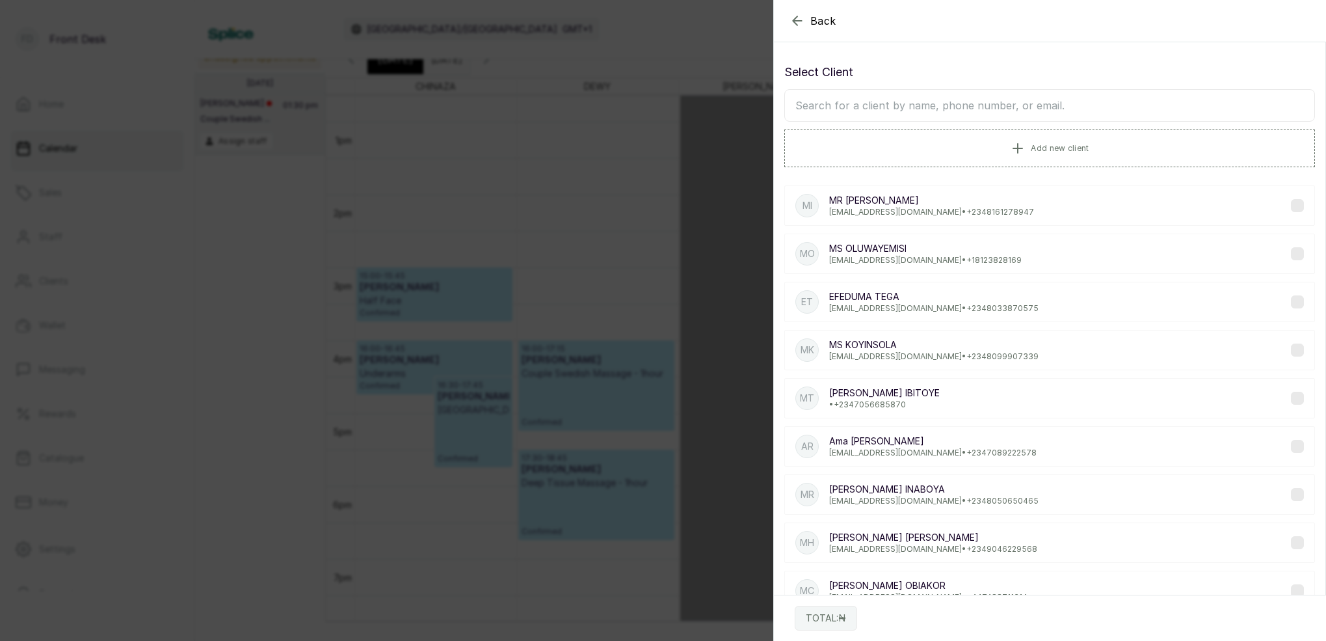
click at [932, 113] on input "text" at bounding box center [1049, 105] width 531 height 33
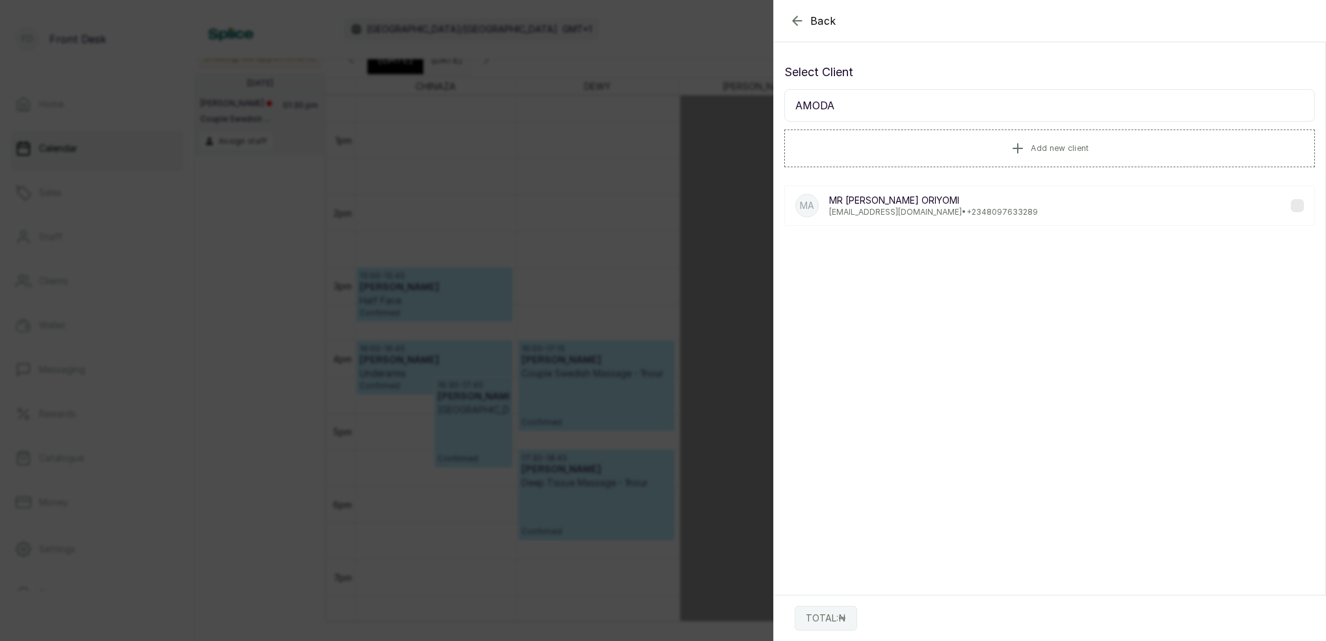
type input "AMODA"
click at [926, 206] on p "[PERSON_NAME]" at bounding box center [933, 200] width 209 height 13
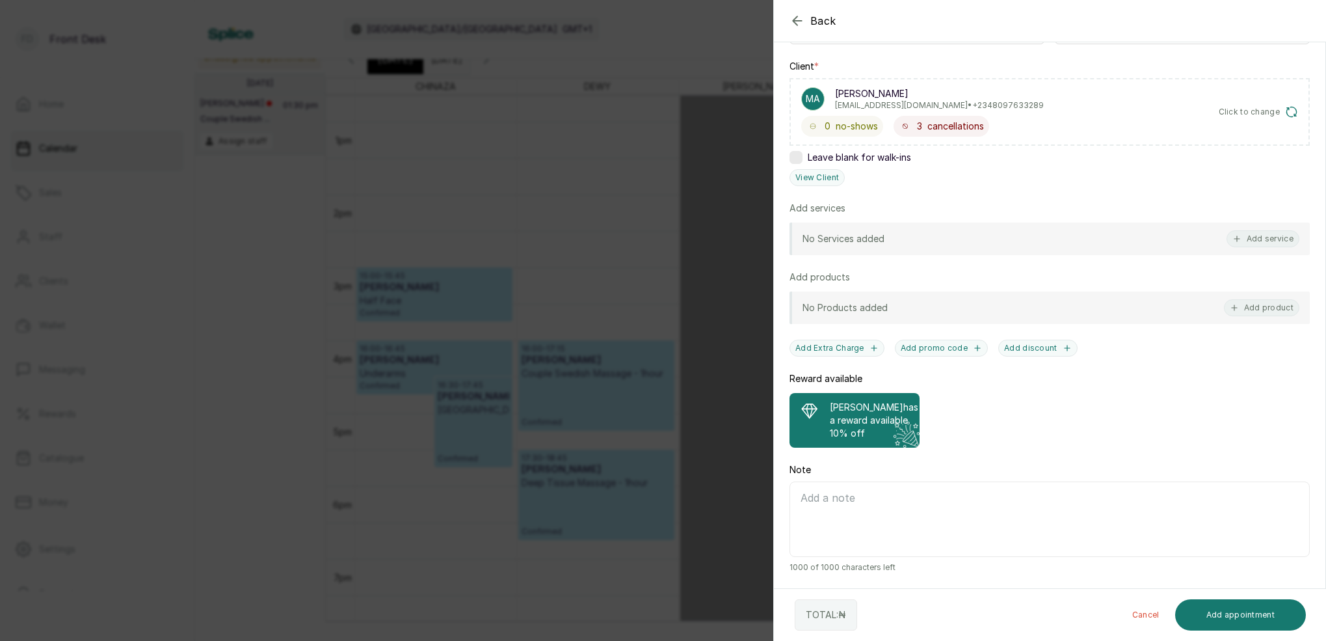
scroll to position [200, 0]
click at [1270, 230] on button "Add service" at bounding box center [1263, 238] width 73 height 17
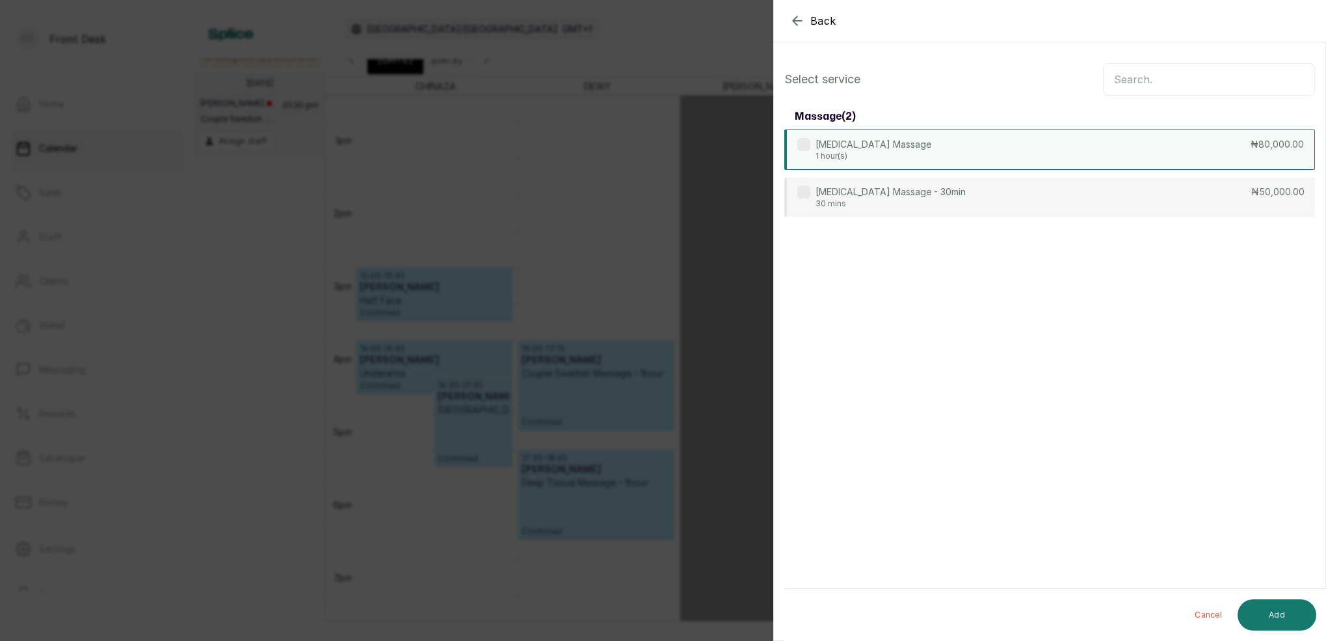
scroll to position [0, 0]
click at [1184, 81] on input "text" at bounding box center [1209, 79] width 212 height 33
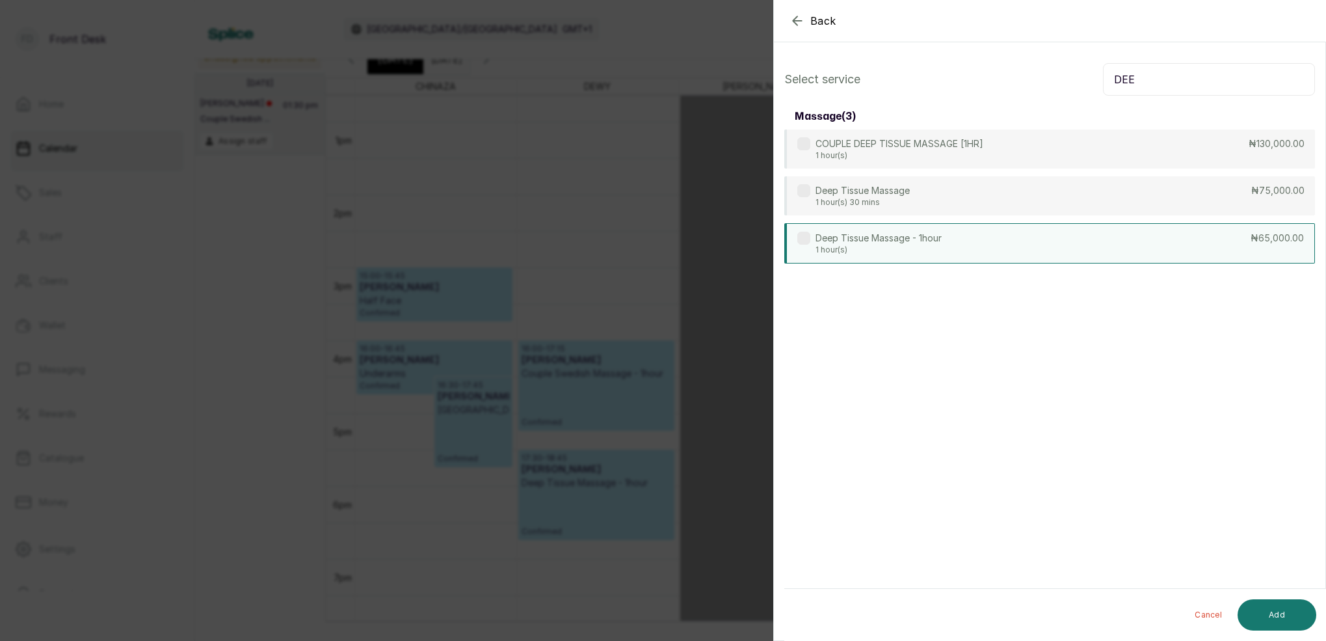
type input "DEE"
click at [848, 234] on p "Deep Tissue Massage - 1hour" at bounding box center [879, 238] width 126 height 13
click at [1257, 616] on button "Add" at bounding box center [1277, 614] width 79 height 31
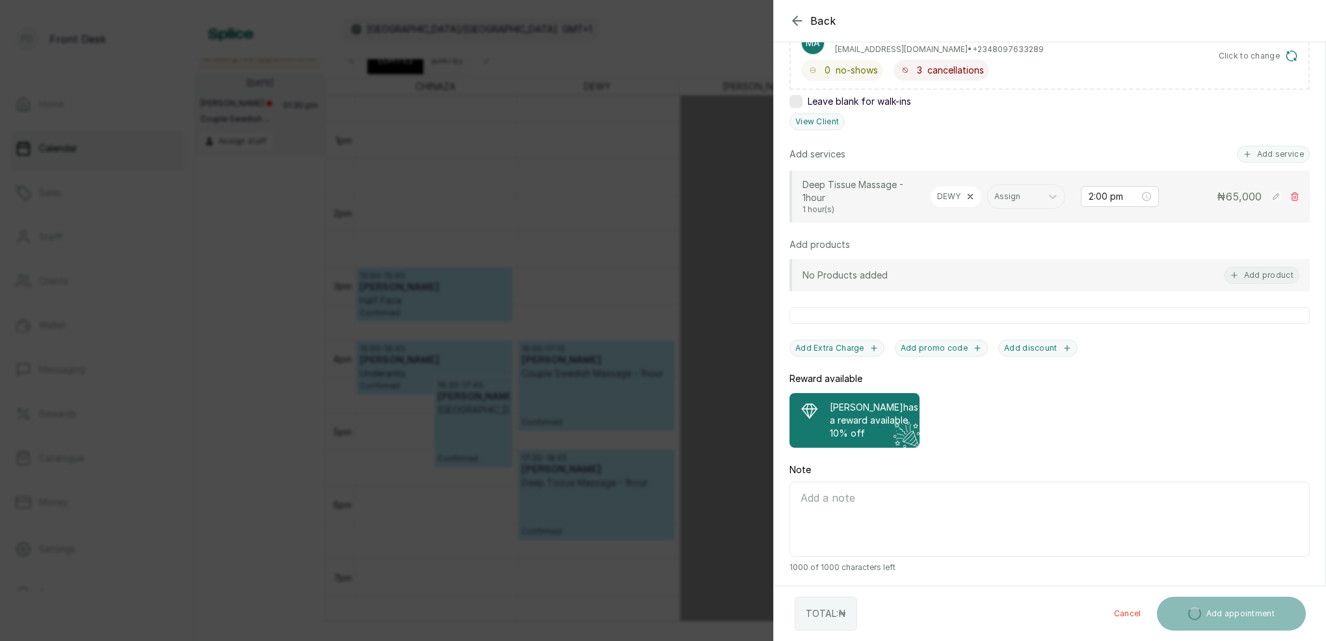
scroll to position [256, 0]
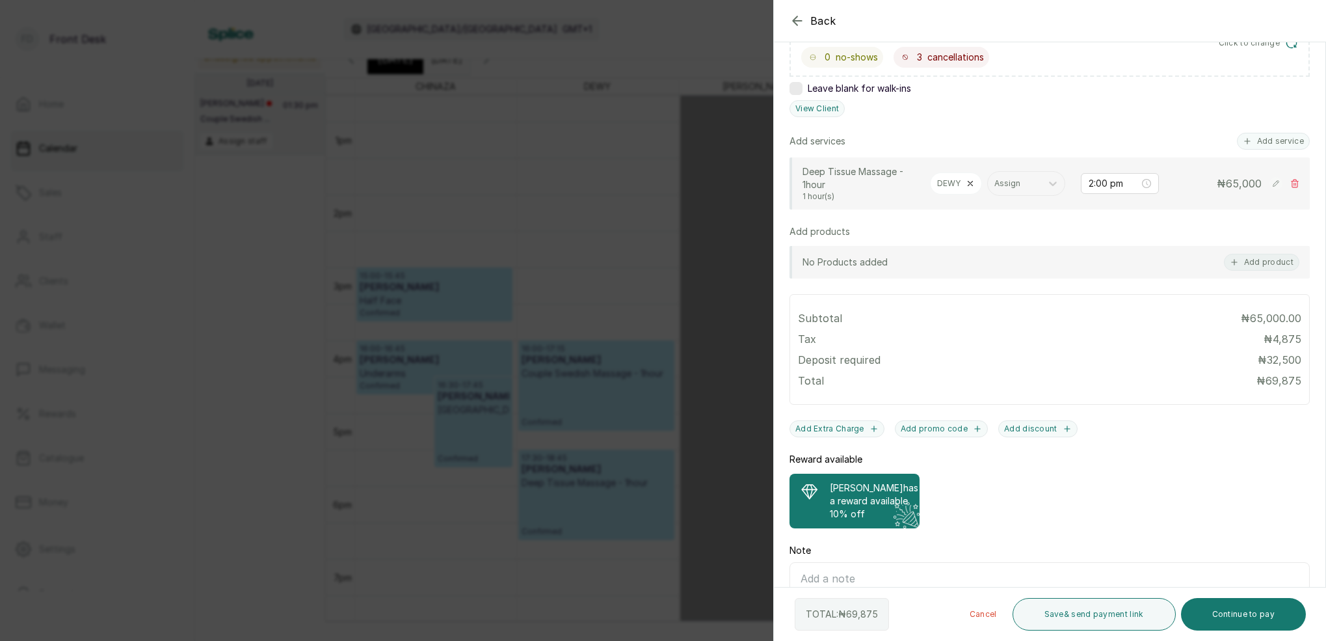
drag, startPoint x: 870, startPoint y: 413, endPoint x: 877, endPoint y: 414, distance: 7.2
click at [870, 413] on div "Appointment type Walk-in Phone Appointment Date [DATE] Appointment Time 2:00 pm…" at bounding box center [1050, 261] width 552 height 814
click at [870, 487] on p "[PERSON_NAME] has a reward available" at bounding box center [874, 494] width 88 height 26
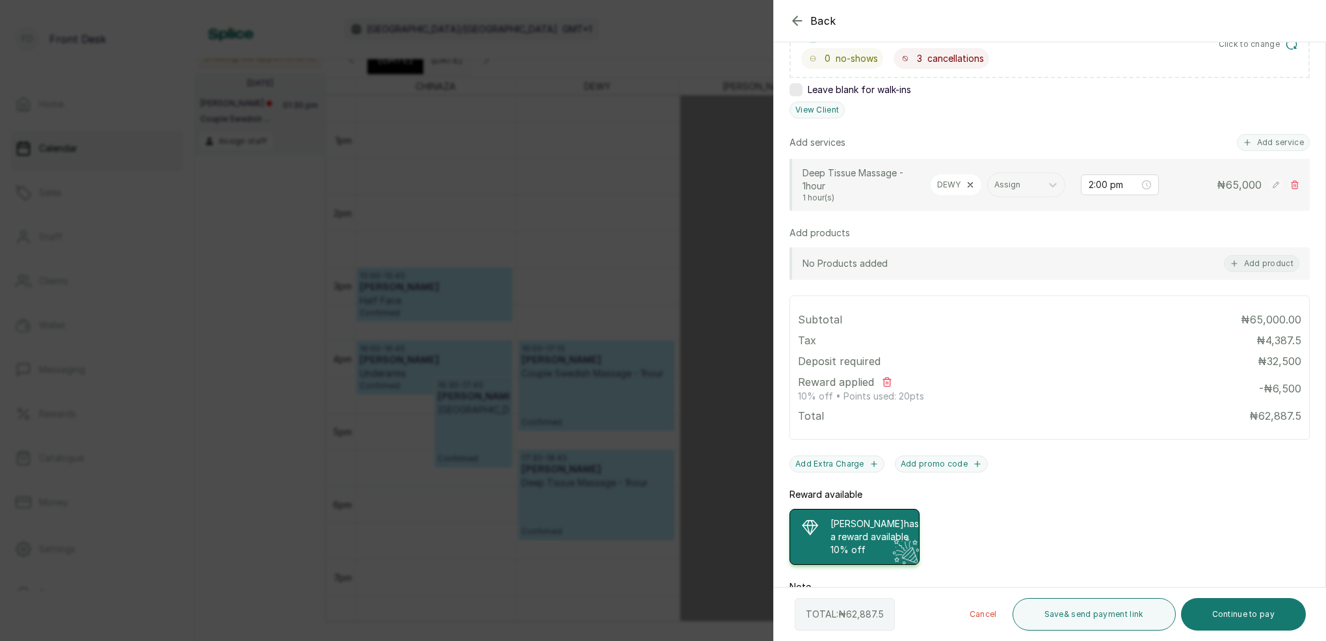
scroll to position [233, 0]
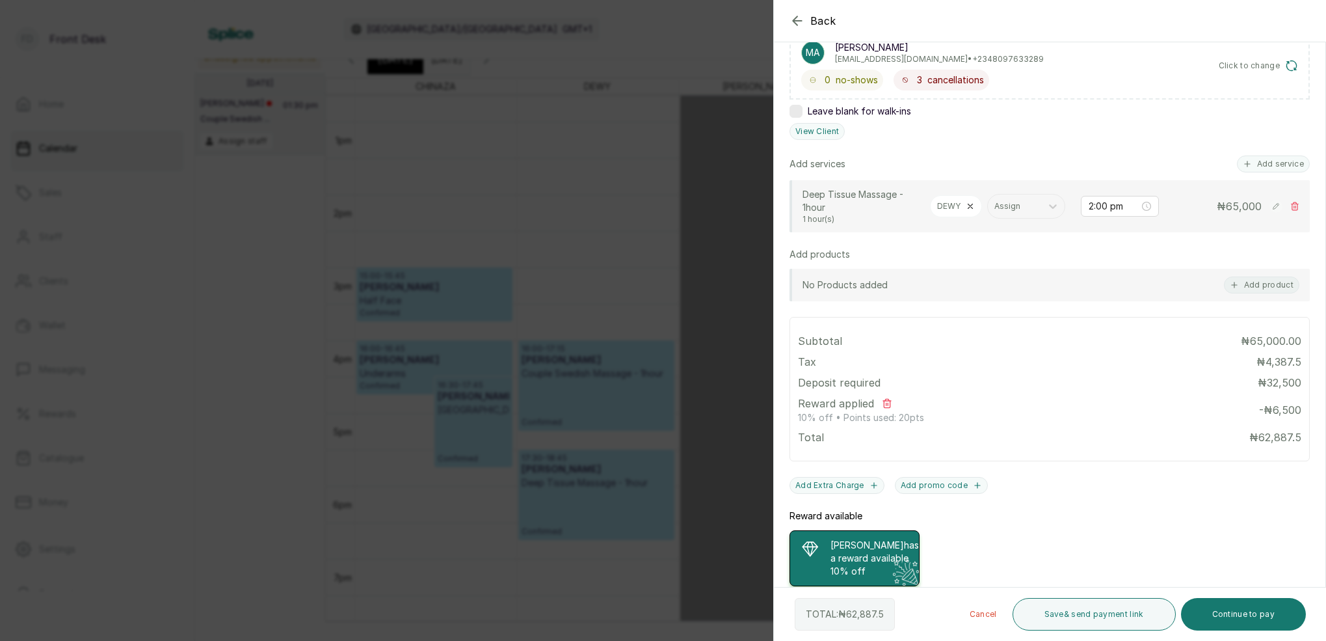
click at [553, 165] on div "Back Add Appointment Add an Appointment Create a new appointment for a client A…" at bounding box center [663, 320] width 1326 height 641
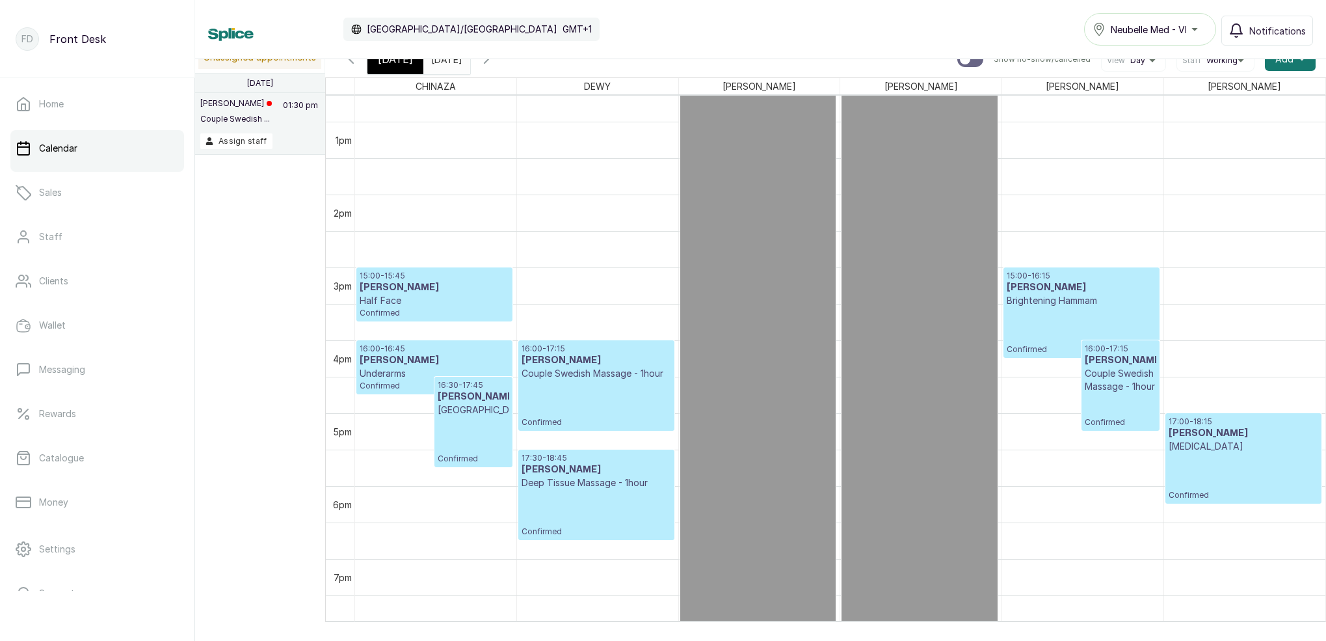
scroll to position [9, 0]
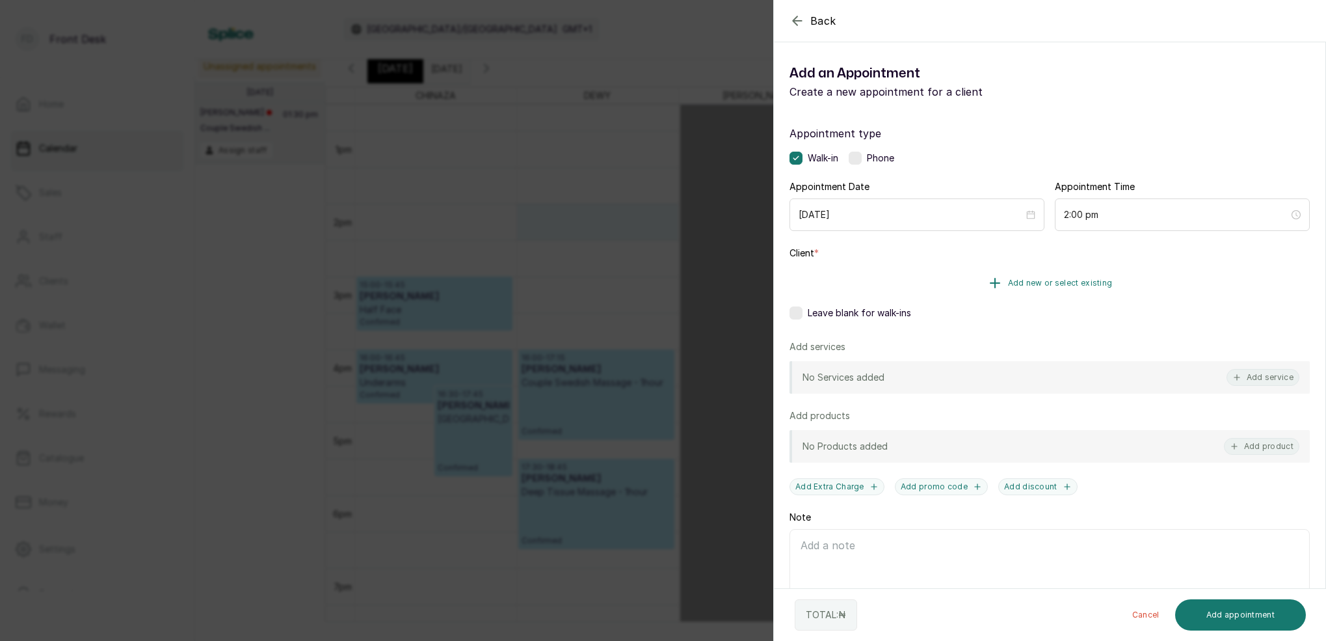
click at [1075, 280] on span "Add new or select existing" at bounding box center [1060, 283] width 105 height 10
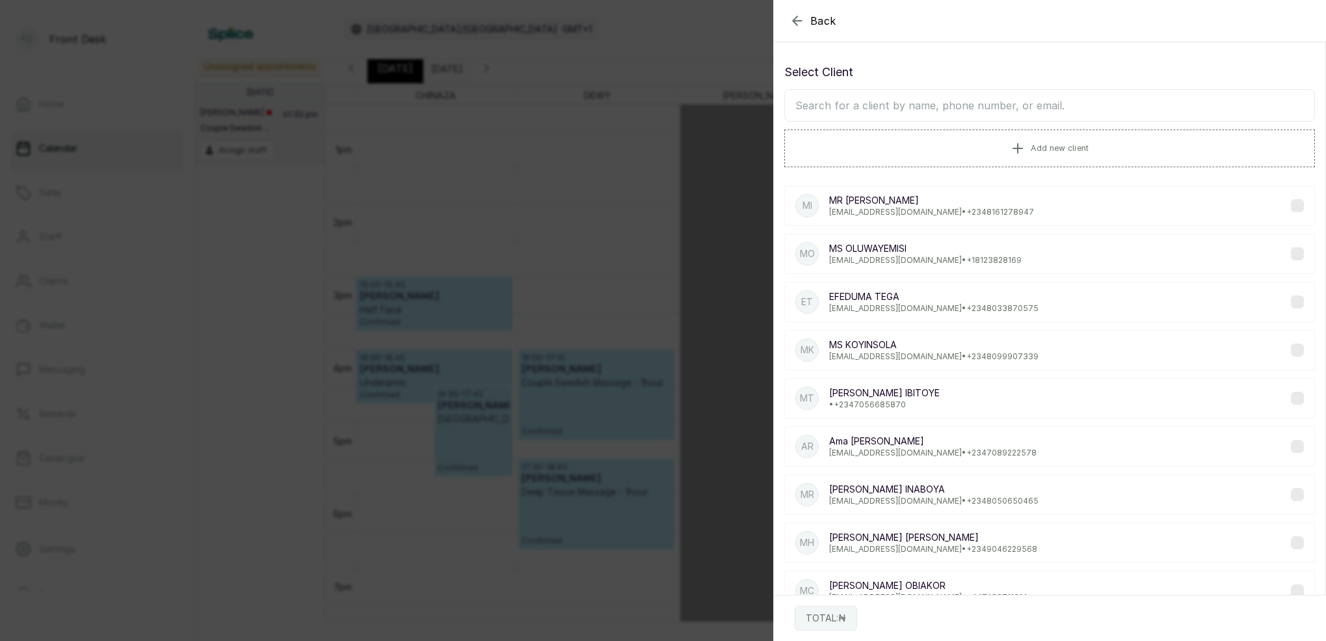
click at [1049, 109] on input "text" at bounding box center [1049, 105] width 531 height 33
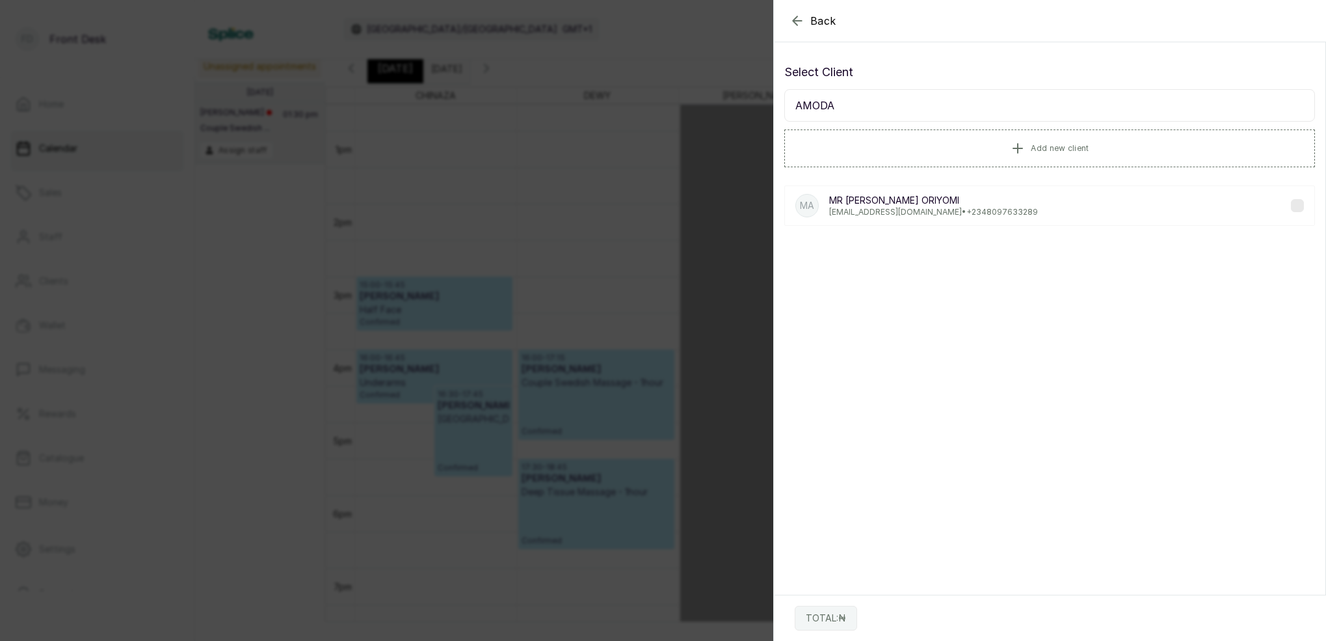
type input "AMODA"
click at [982, 206] on p "[PERSON_NAME]" at bounding box center [933, 200] width 209 height 13
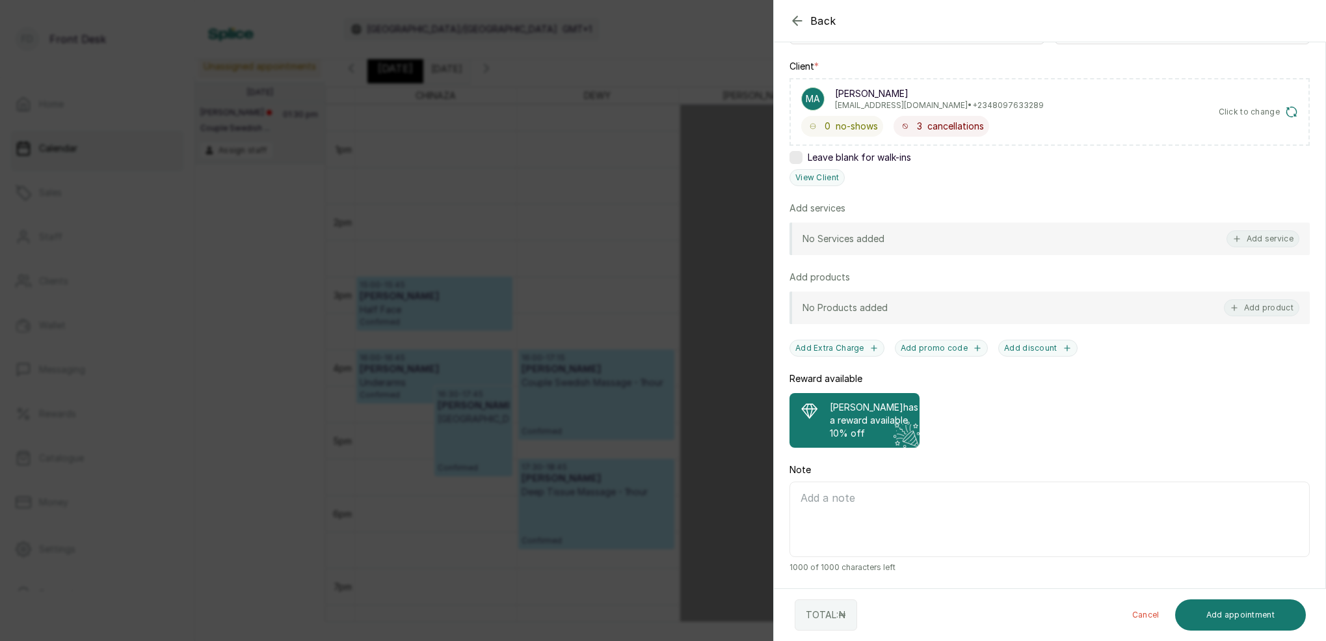
click at [863, 401] on p "[PERSON_NAME] has a reward available" at bounding box center [874, 414] width 88 height 26
click at [1276, 229] on button "Add service" at bounding box center [1263, 237] width 73 height 17
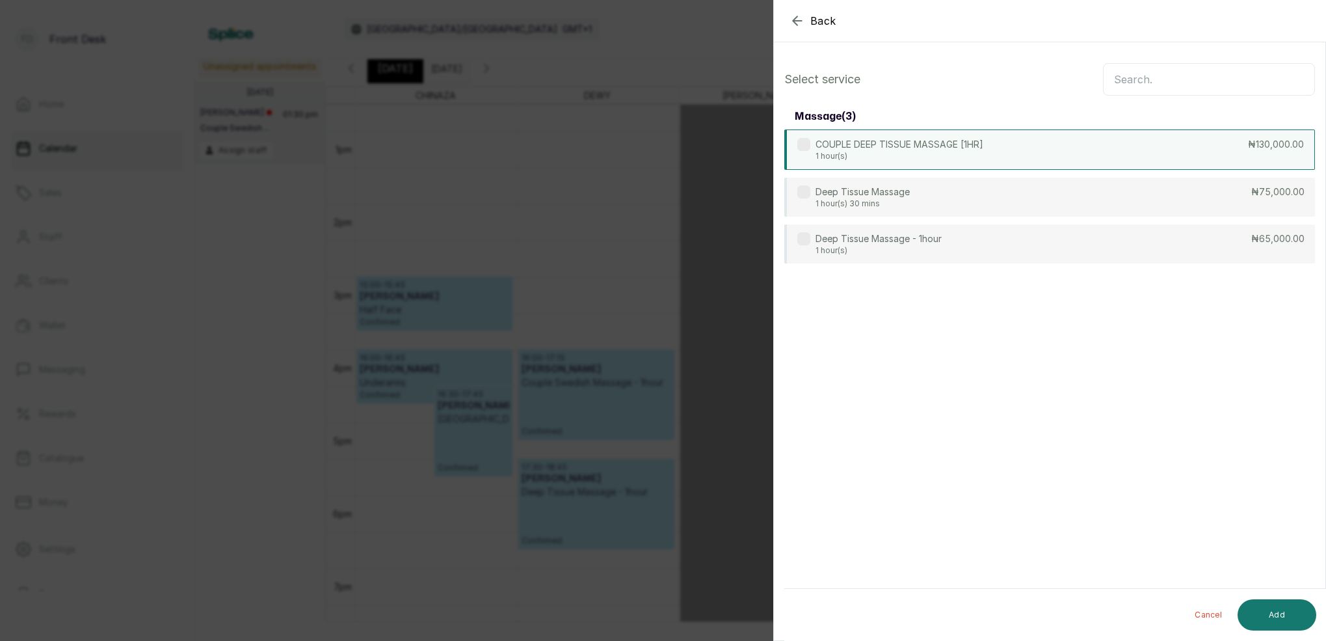
scroll to position [0, 0]
click at [1215, 88] on input "text" at bounding box center [1209, 79] width 212 height 33
type input "DEEP"
drag, startPoint x: 855, startPoint y: 238, endPoint x: 991, endPoint y: 302, distance: 151.0
click at [855, 238] on p "Deep Tissue Massage - 1hour" at bounding box center [879, 237] width 126 height 13
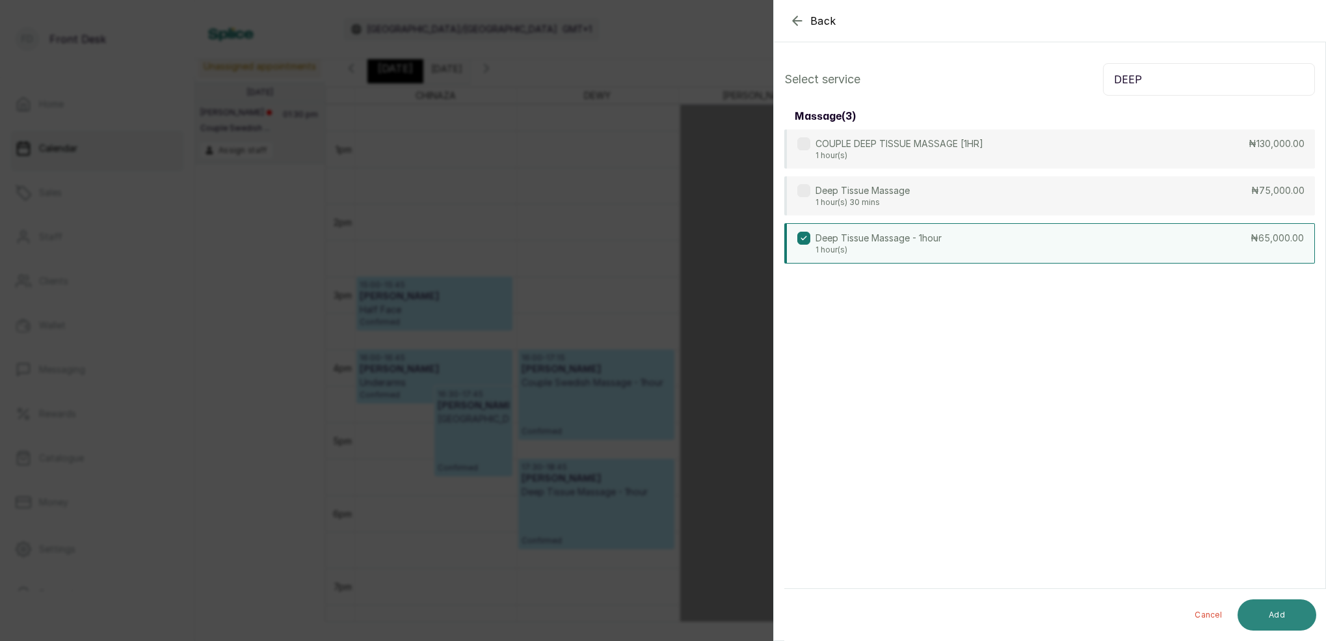
click at [1274, 610] on button "Add" at bounding box center [1277, 614] width 79 height 31
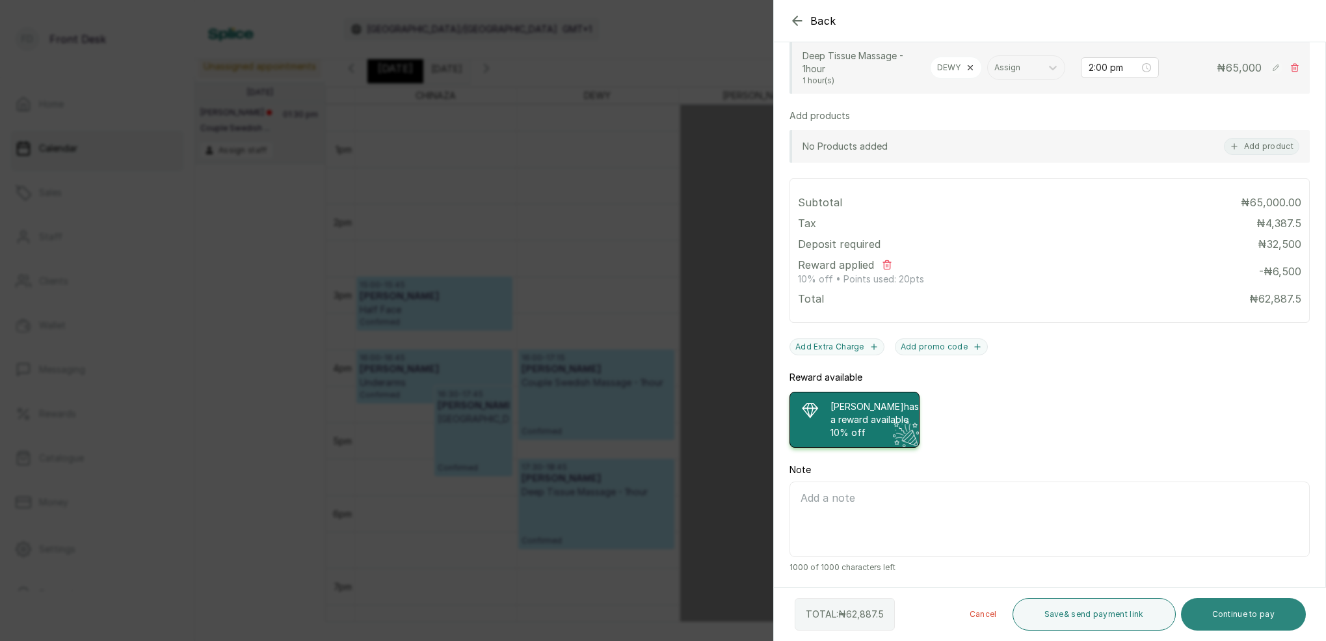
scroll to position [385, 0]
click at [1232, 617] on button "Continue to pay" at bounding box center [1244, 614] width 126 height 33
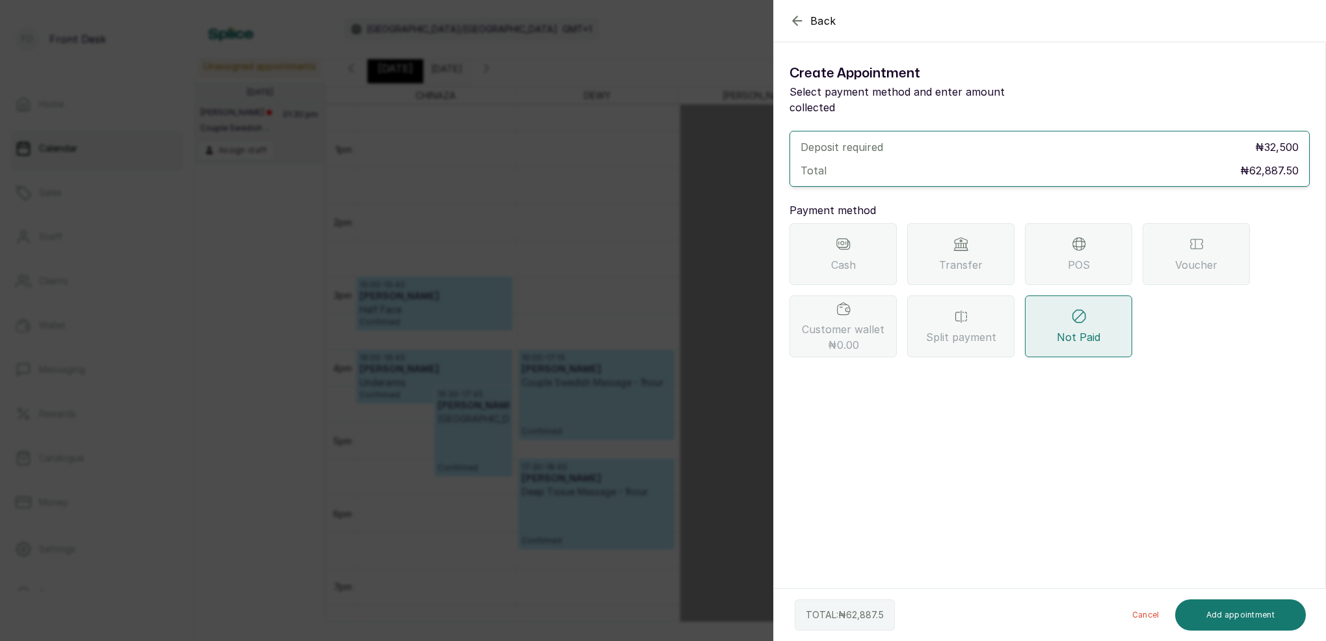
scroll to position [0, 0]
click at [945, 257] on span "Transfer" at bounding box center [961, 265] width 44 height 16
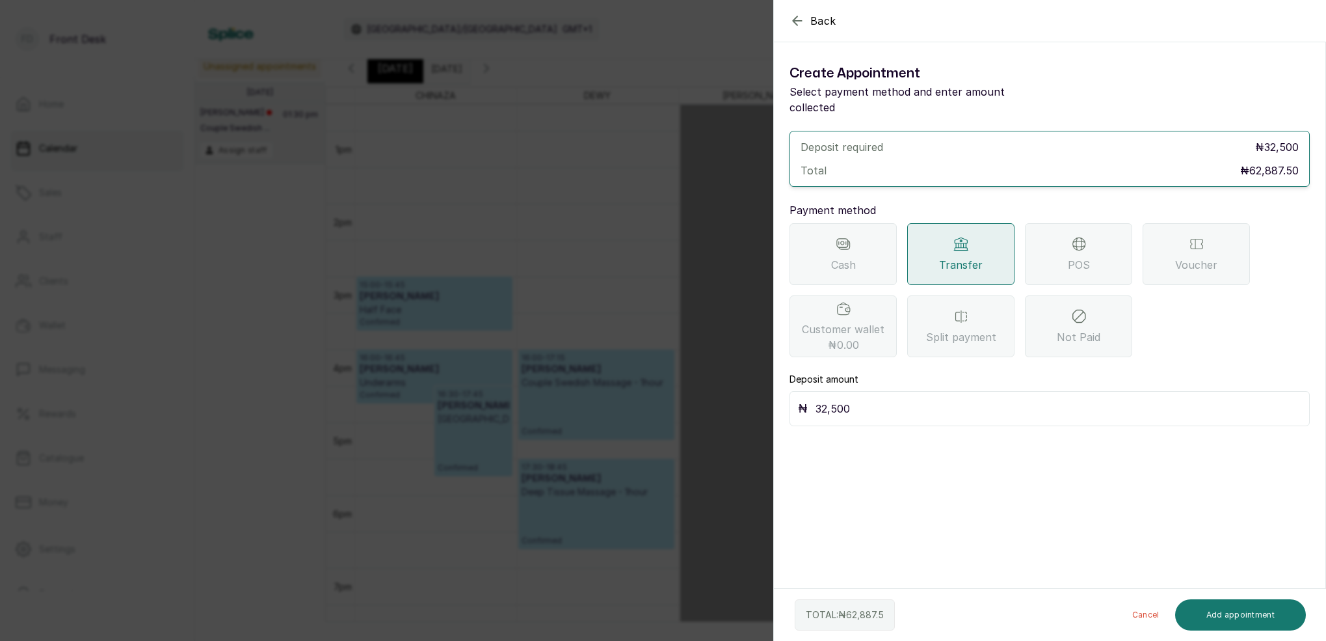
click at [913, 399] on input "32,500" at bounding box center [1059, 408] width 486 height 18
type input "3"
click at [1237, 615] on button "Add appointment" at bounding box center [1240, 614] width 131 height 31
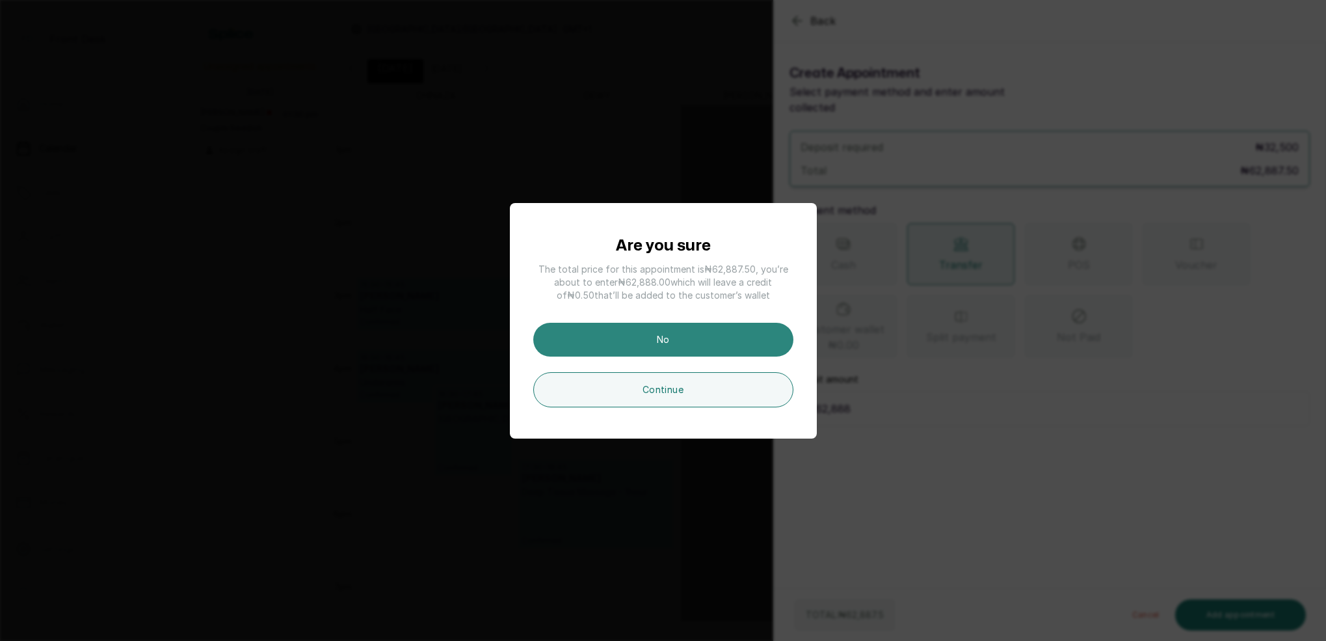
click at [714, 333] on button "No" at bounding box center [663, 340] width 260 height 34
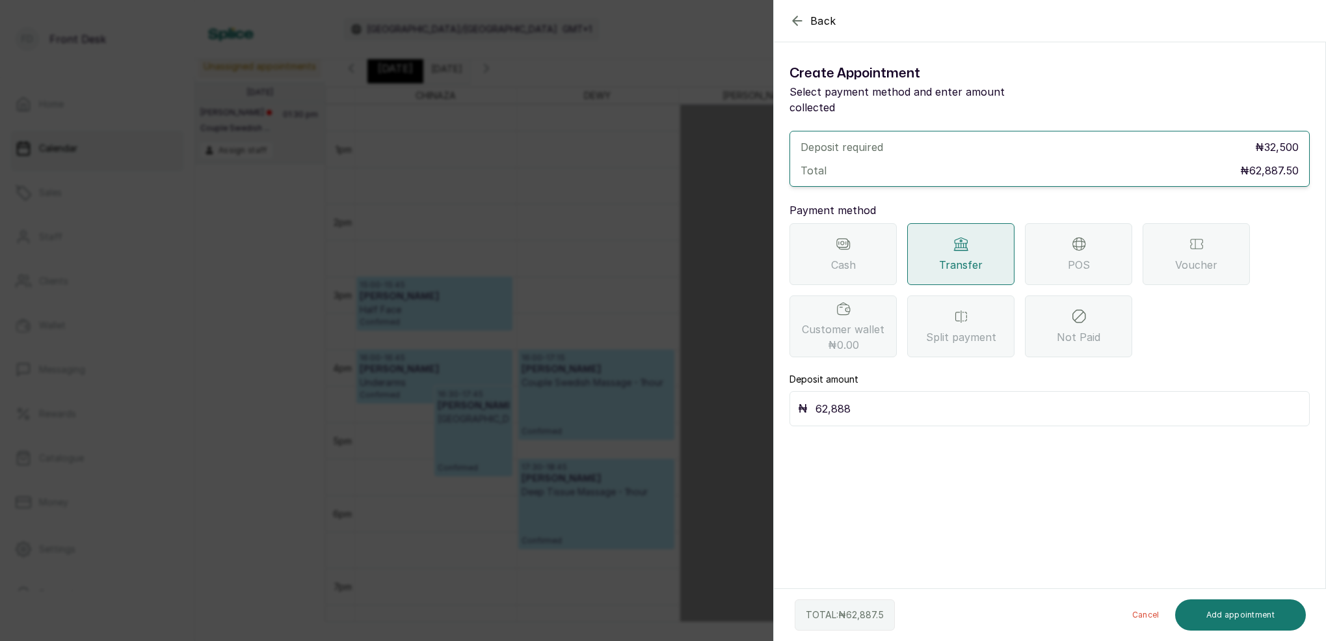
click at [867, 399] on input "62,888" at bounding box center [1059, 408] width 486 height 18
type input "62,887.5"
click at [1222, 610] on button "Add appointment" at bounding box center [1240, 614] width 131 height 31
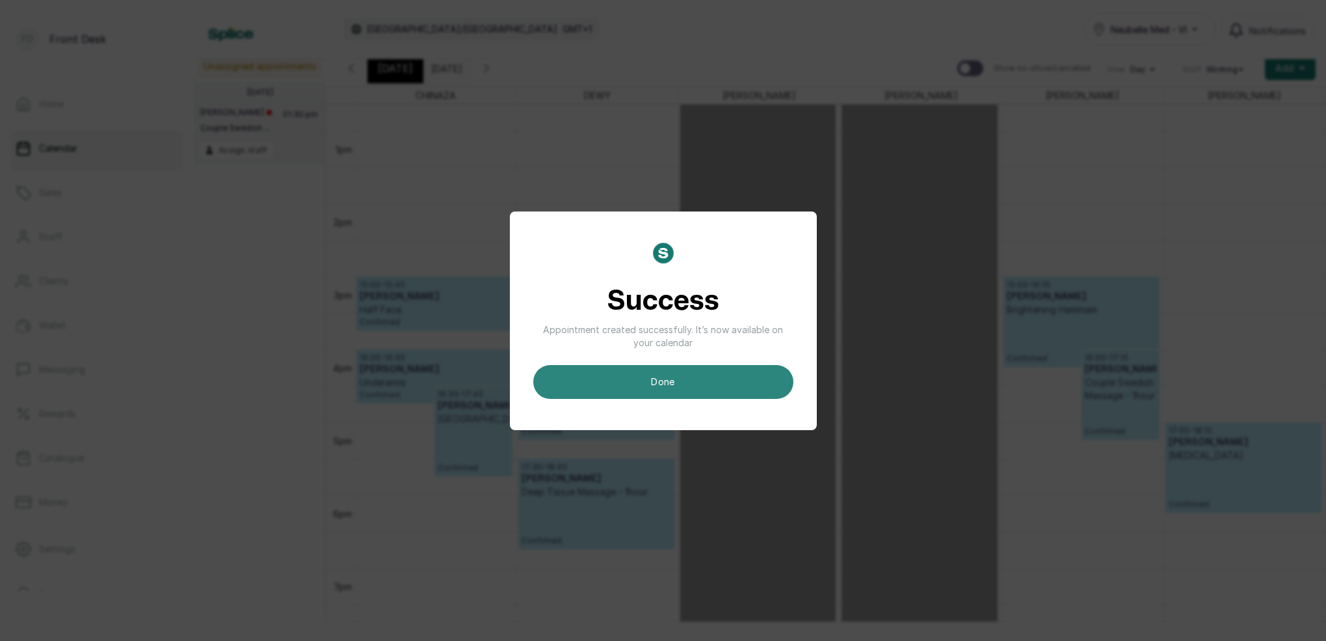
click at [745, 377] on button "done" at bounding box center [663, 382] width 260 height 34
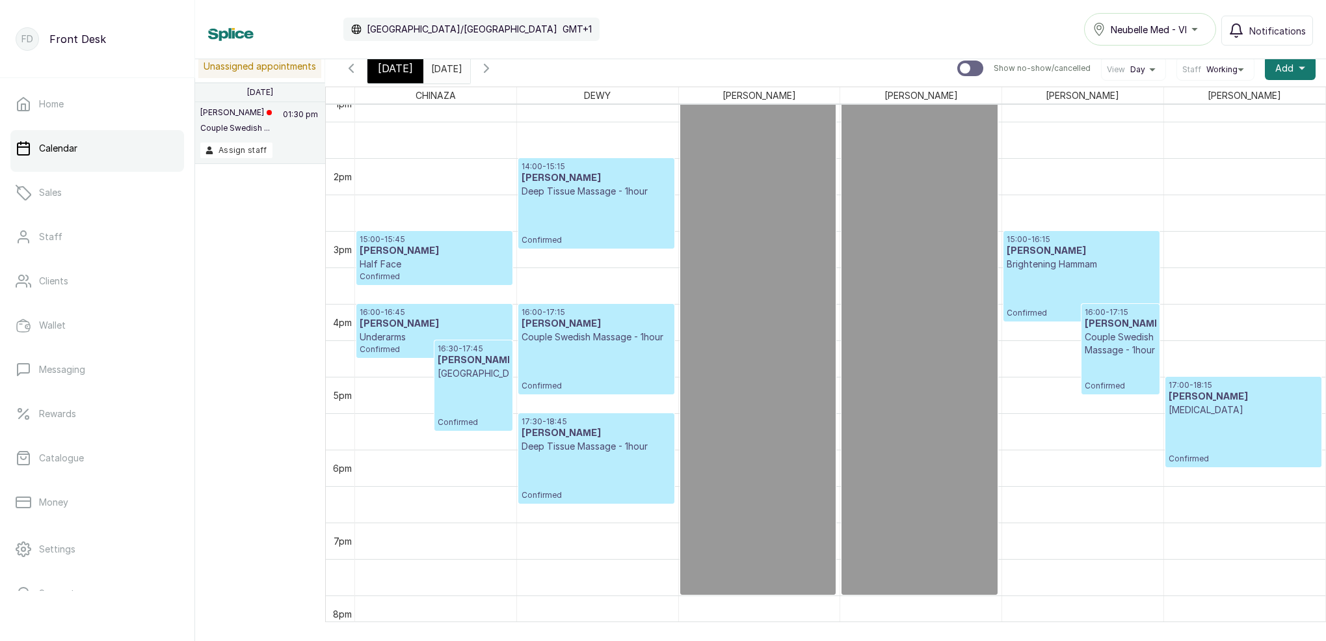
scroll to position [967, 0]
click at [407, 76] on div "[DATE]" at bounding box center [396, 68] width 56 height 30
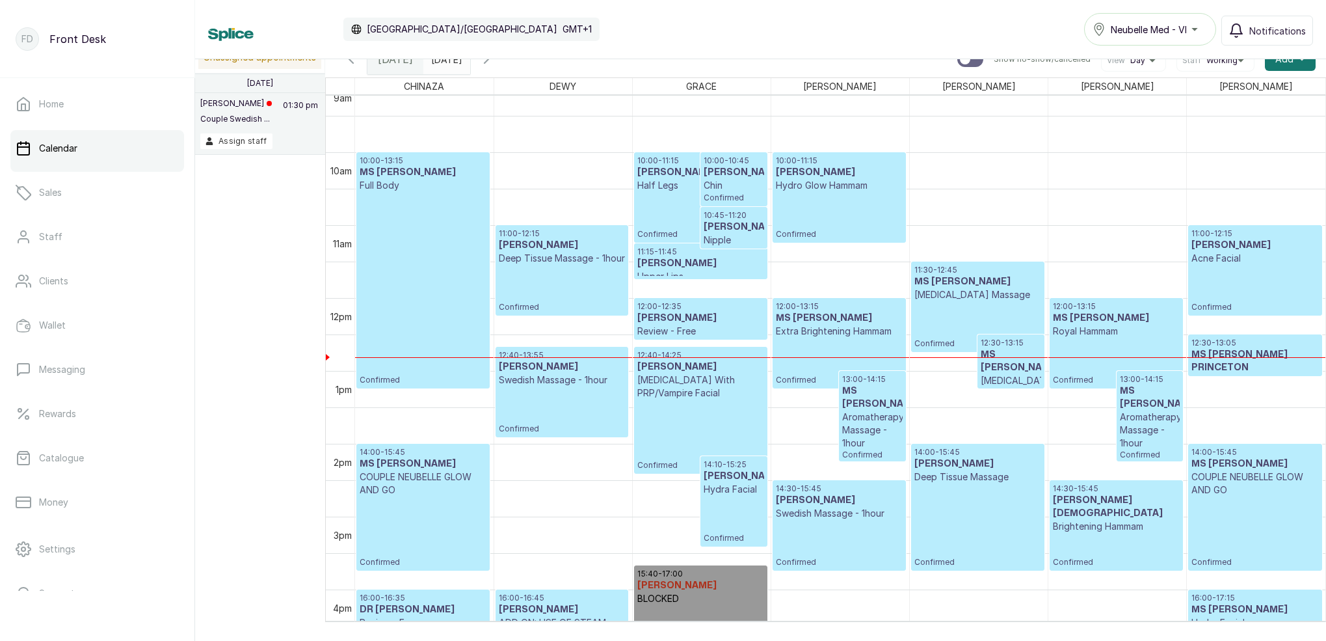
scroll to position [649, 0]
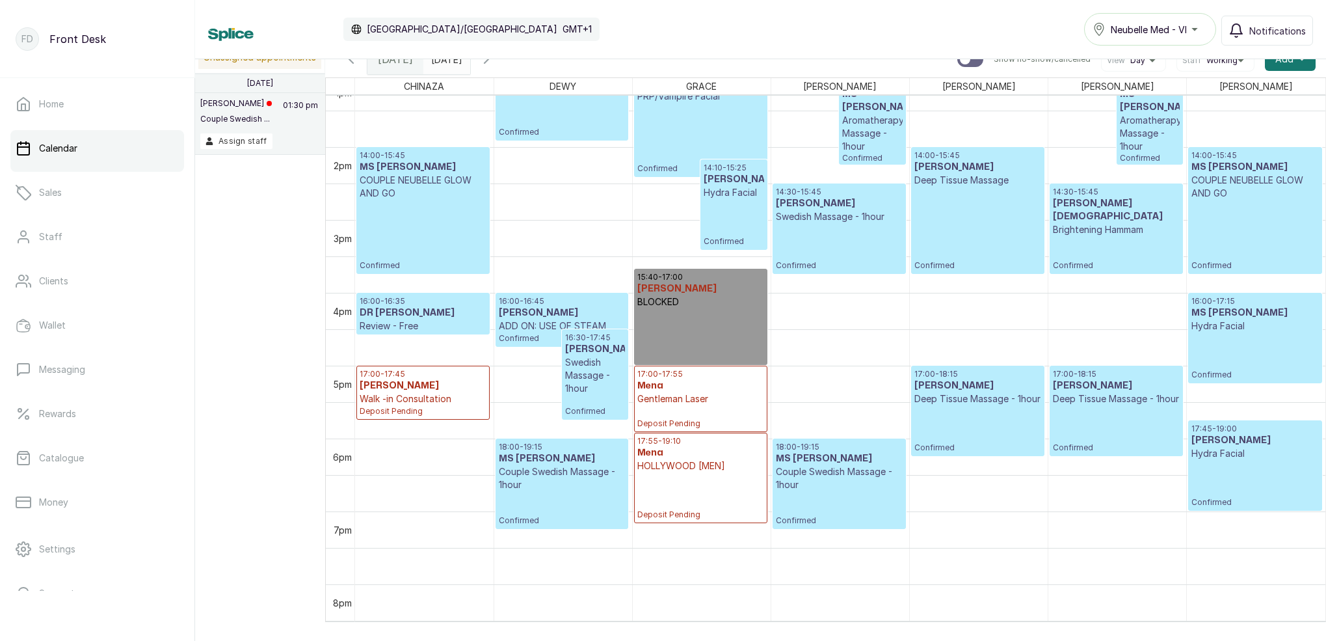
click at [1019, 0] on div "Calendar [GEOGRAPHIC_DATA]/[GEOGRAPHIC_DATA] GMT+1 Neubelle Med - VI Notificati…" at bounding box center [760, 29] width 1131 height 59
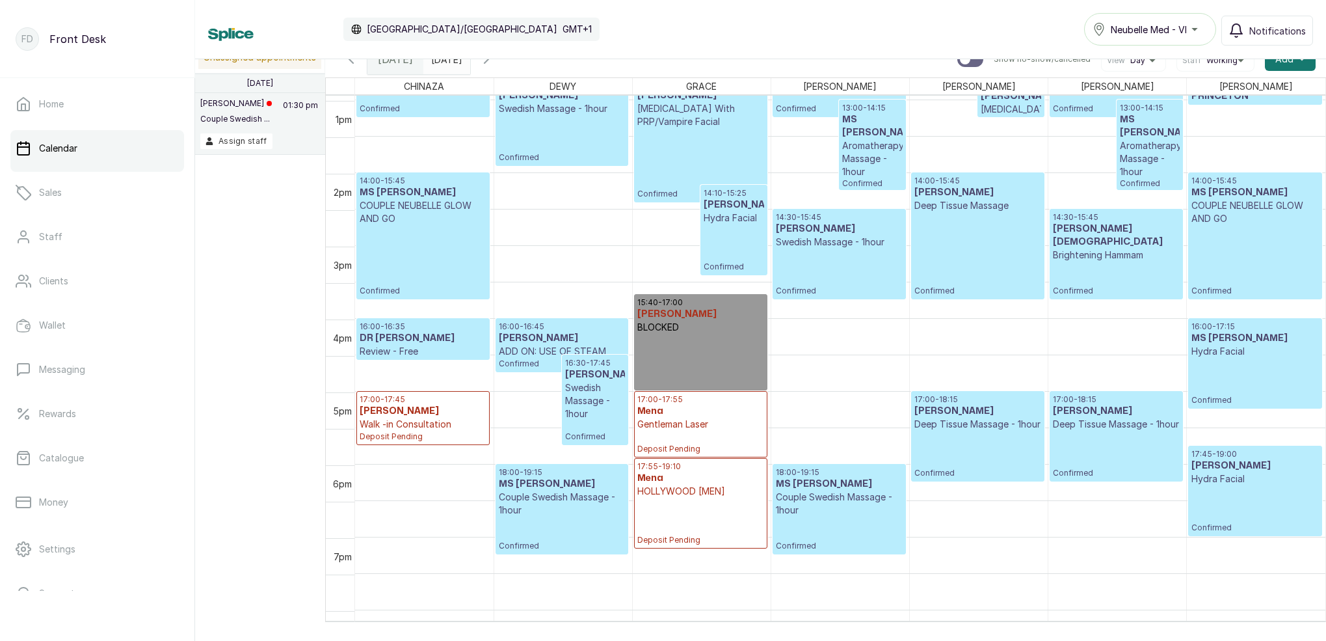
scroll to position [943, 0]
click at [445, 62] on input "[DATE]" at bounding box center [434, 56] width 21 height 22
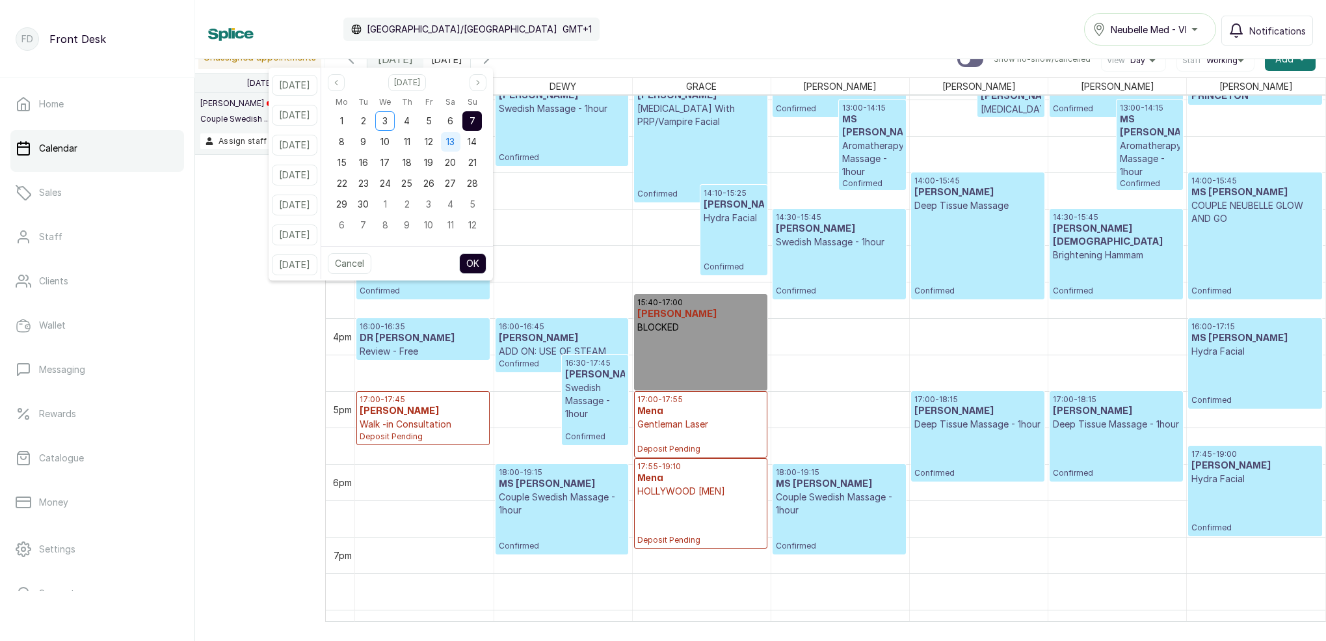
drag, startPoint x: 463, startPoint y: 119, endPoint x: 471, endPoint y: 142, distance: 24.7
click at [453, 119] on span "6" at bounding box center [451, 120] width 6 height 11
click at [487, 261] on button "OK" at bounding box center [472, 263] width 27 height 21
type input "[DATE]"
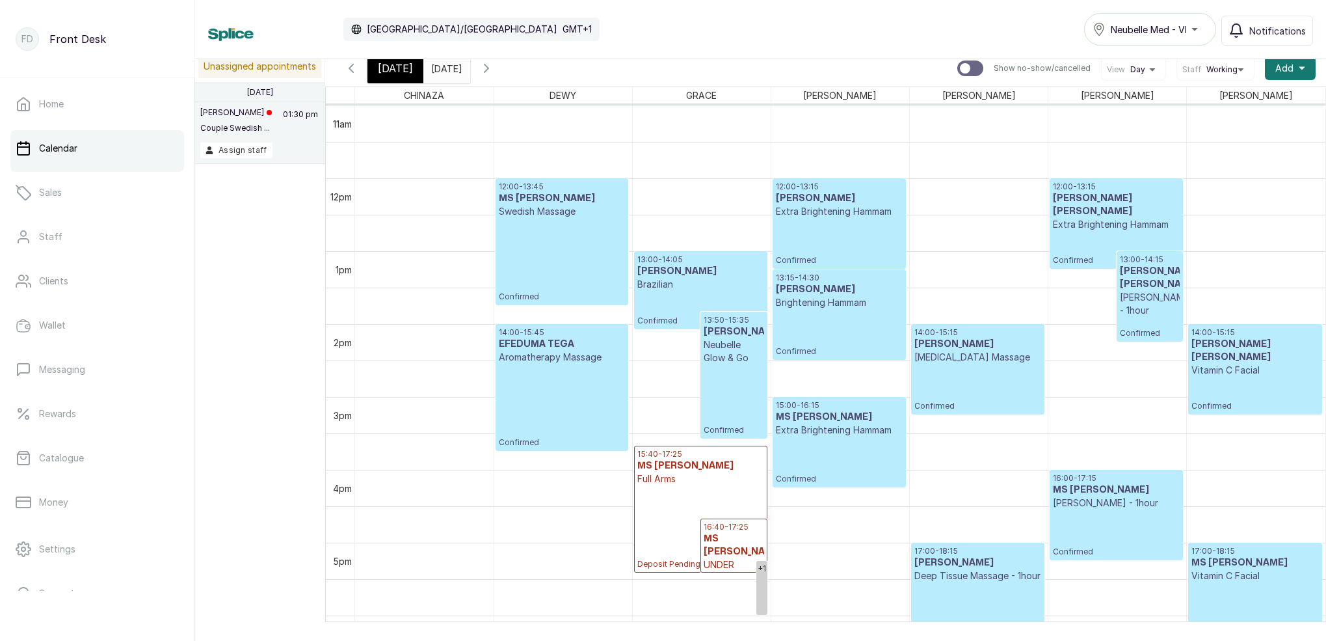
scroll to position [859, 0]
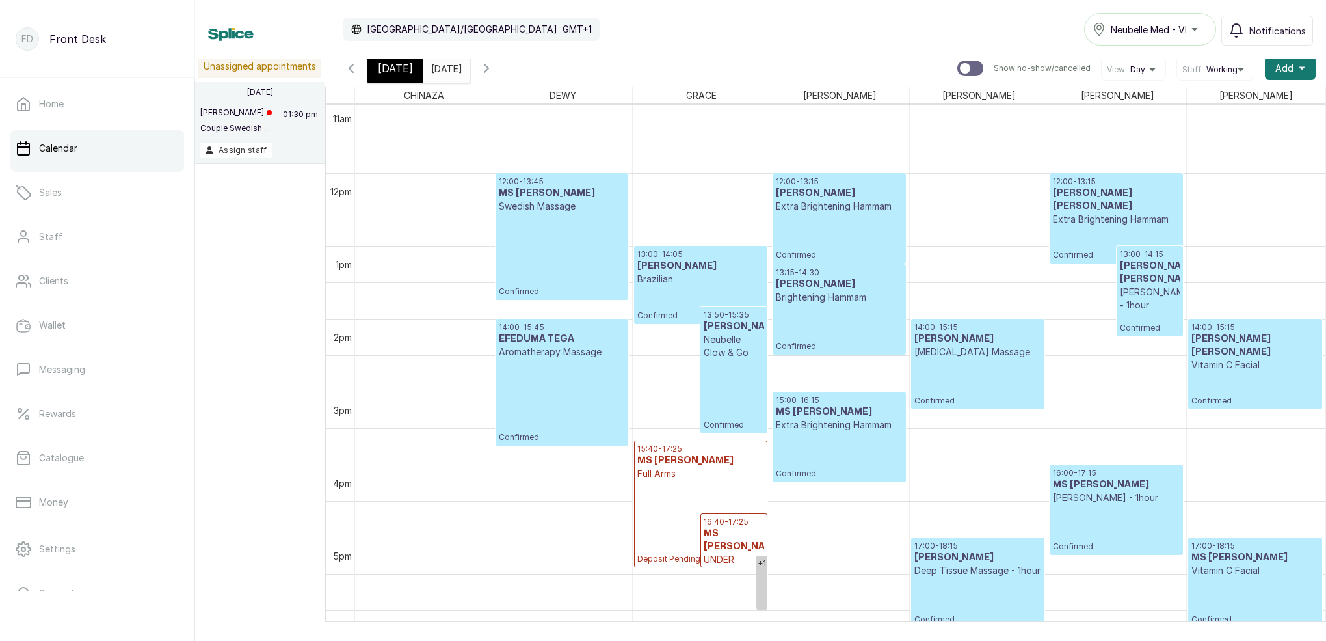
click at [865, 328] on div "13:15 - 14:30 [PERSON_NAME] Brightening Hammam Confirmed" at bounding box center [839, 309] width 127 height 84
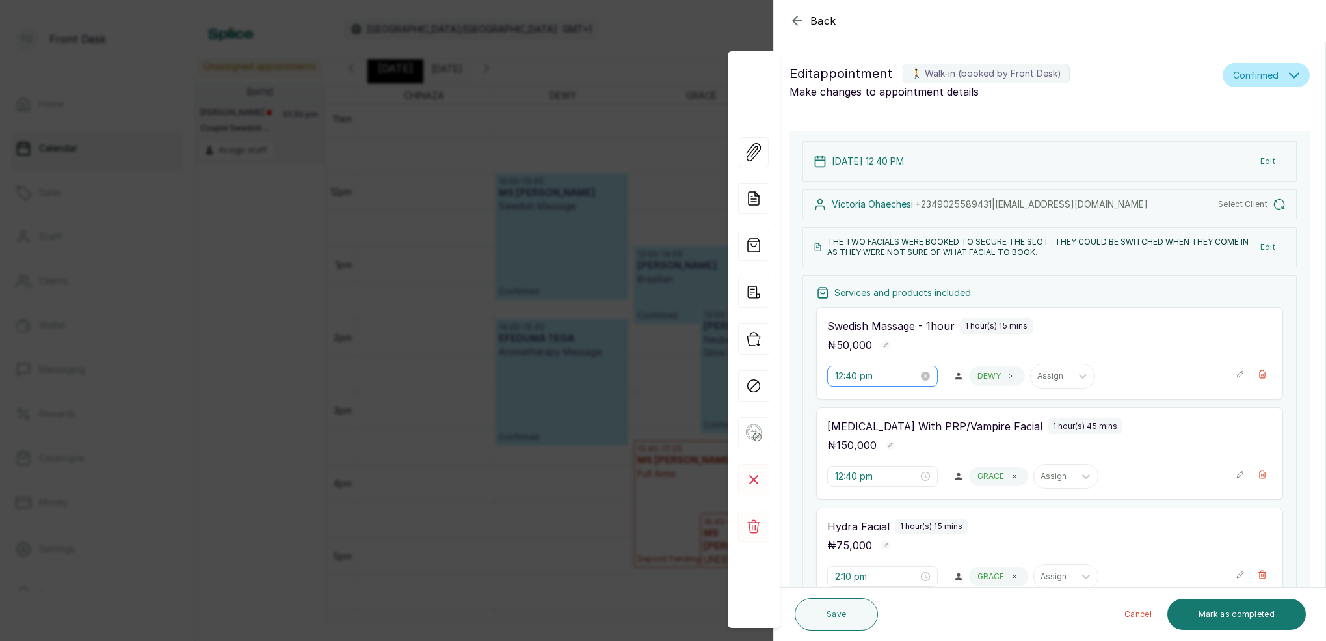
type input "1:15 pm"
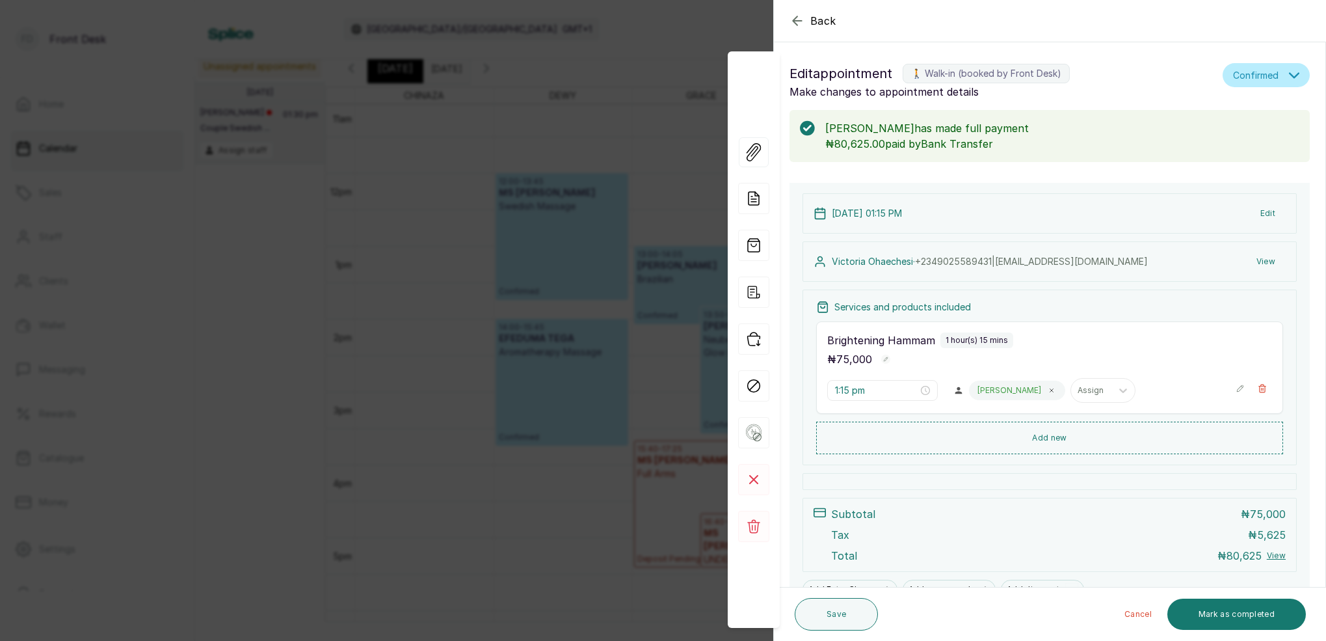
click at [1265, 209] on button "Edit" at bounding box center [1268, 213] width 36 height 23
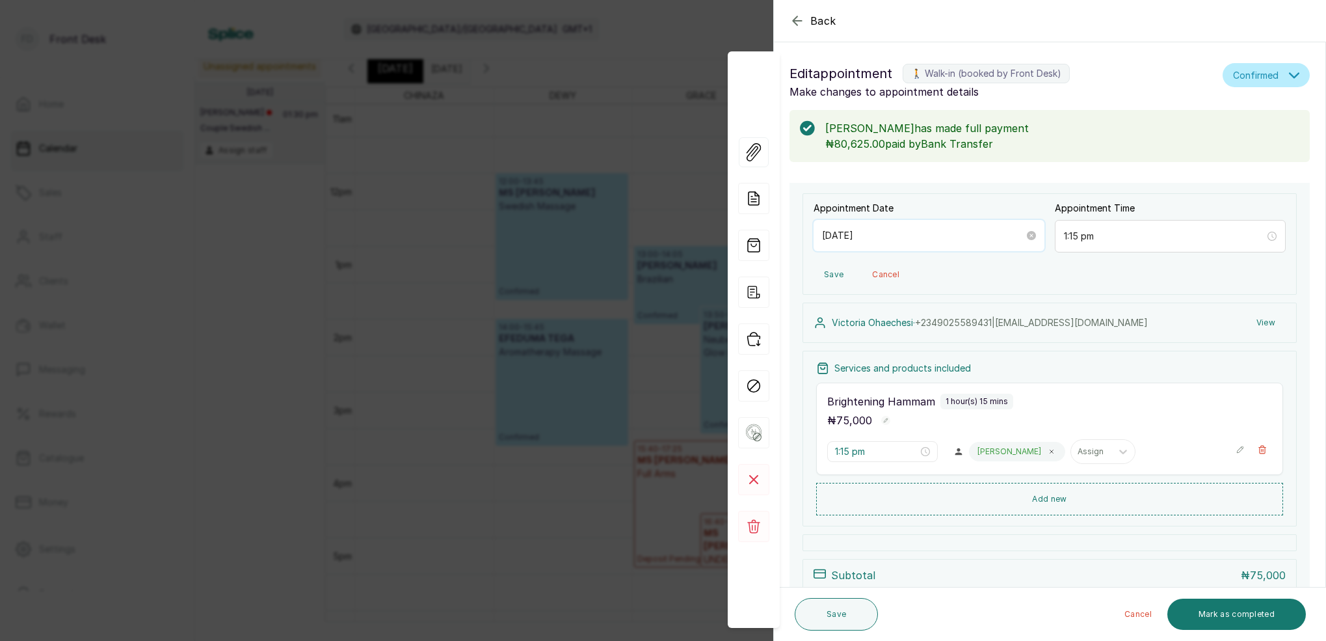
click at [885, 238] on input "[DATE]" at bounding box center [923, 235] width 202 height 14
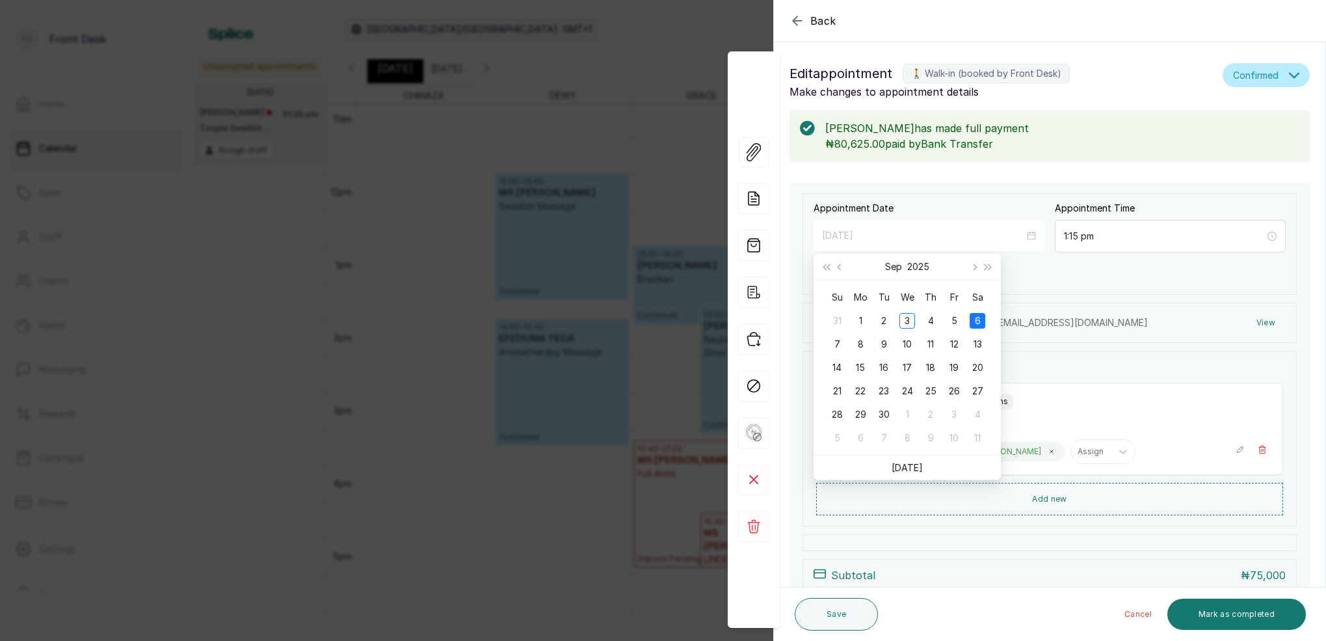
drag, startPoint x: 883, startPoint y: 319, endPoint x: 896, endPoint y: 319, distance: 12.4
click at [884, 319] on div "2" at bounding box center [884, 321] width 16 height 16
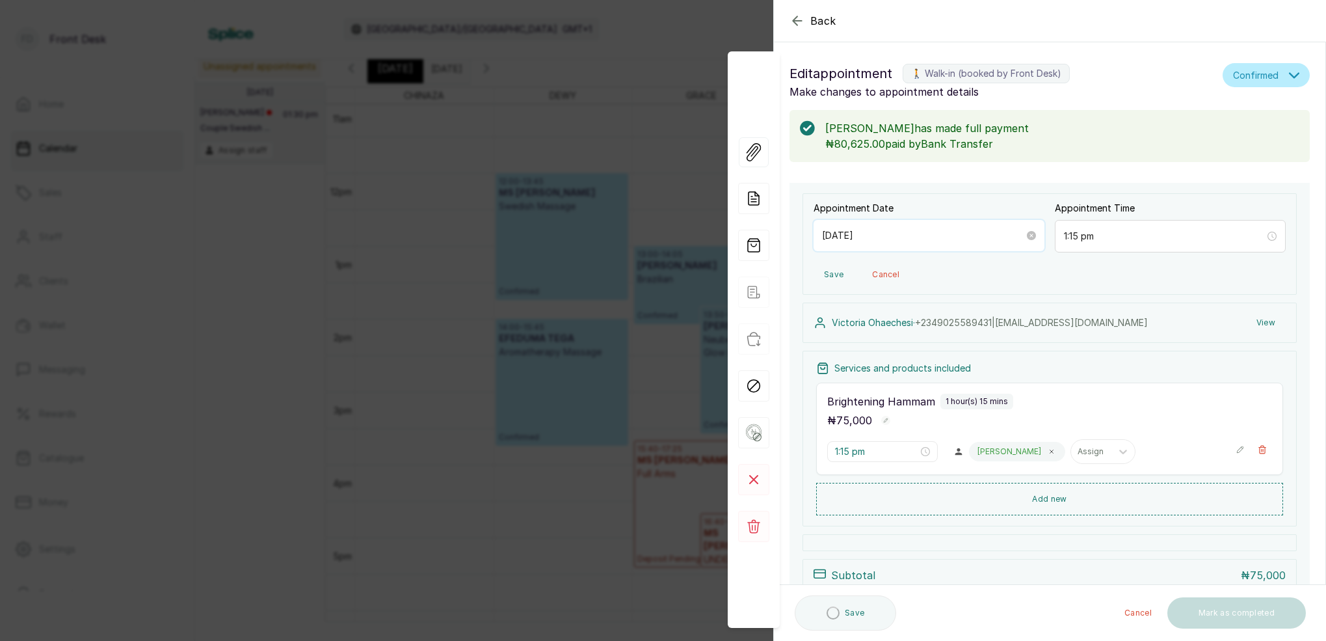
click at [909, 237] on input "[DATE]" at bounding box center [923, 235] width 202 height 14
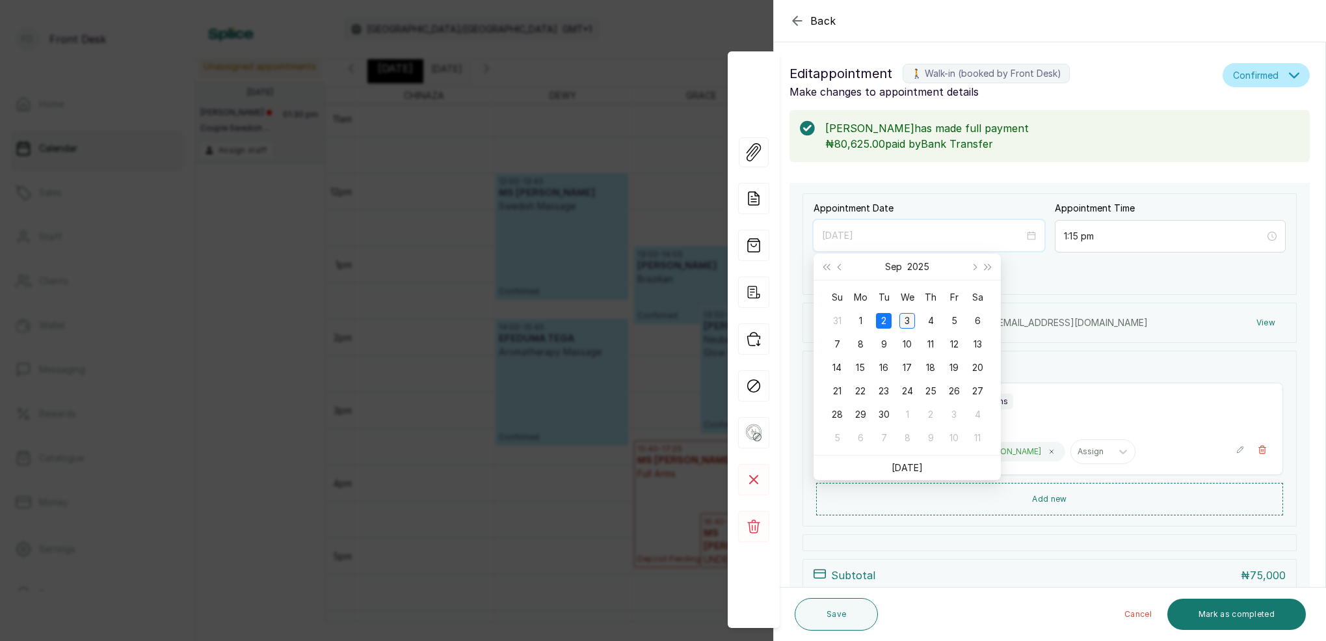
type input "[DATE]"
click at [912, 319] on div "3" at bounding box center [908, 321] width 16 height 16
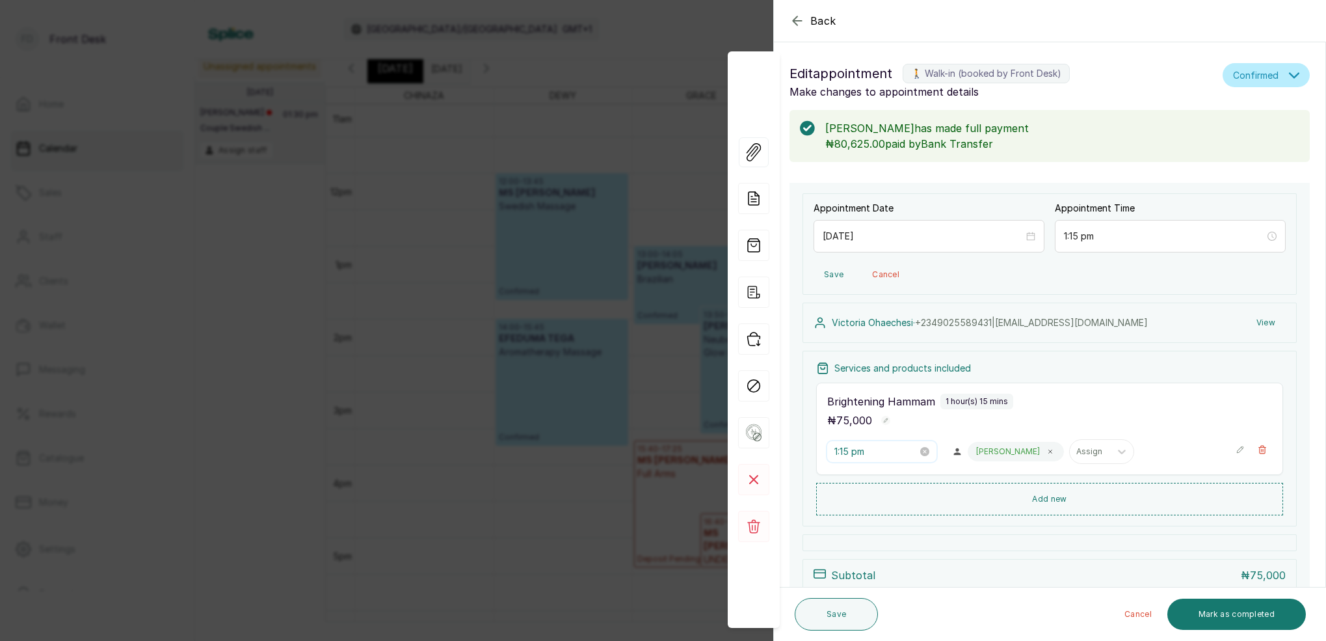
click at [846, 457] on input "1:15 pm" at bounding box center [876, 451] width 83 height 14
click at [850, 532] on div "04" at bounding box center [845, 535] width 31 height 18
type input "4:00 pm"
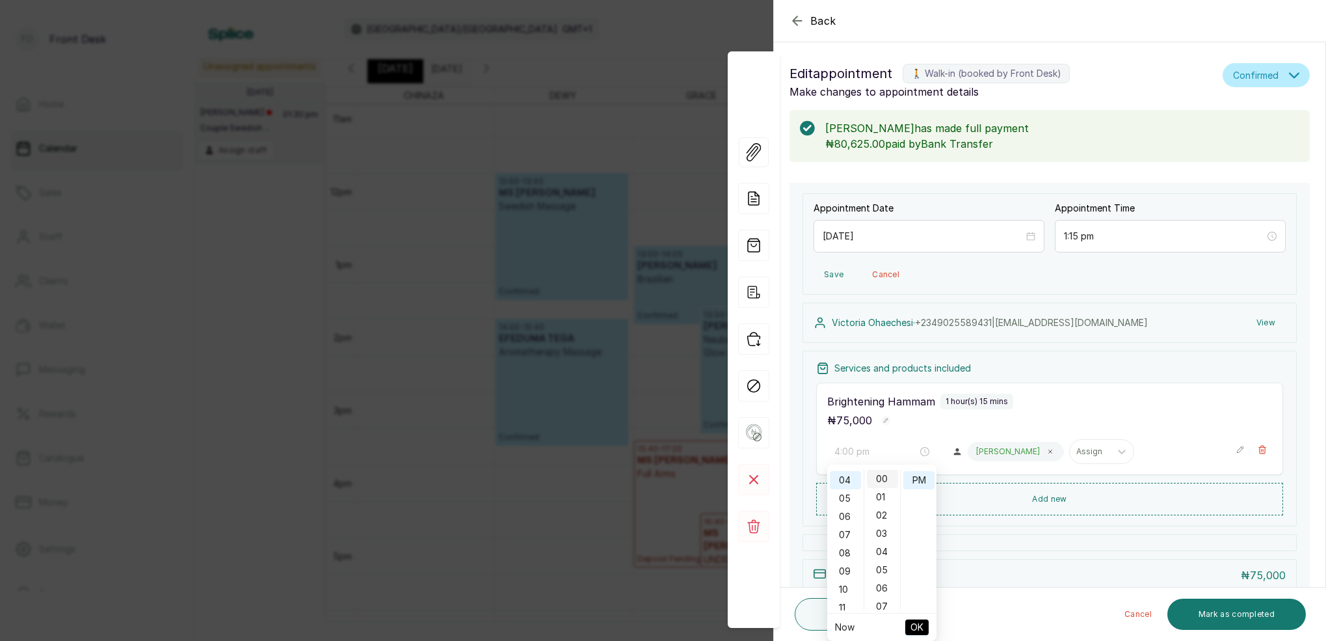
click at [886, 479] on div "00" at bounding box center [882, 479] width 31 height 18
drag, startPoint x: 922, startPoint y: 483, endPoint x: 930, endPoint y: 514, distance: 32.0
click at [922, 483] on div "PM" at bounding box center [919, 480] width 31 height 18
click at [920, 624] on span "OK" at bounding box center [917, 627] width 13 height 25
type input "4:00 pm"
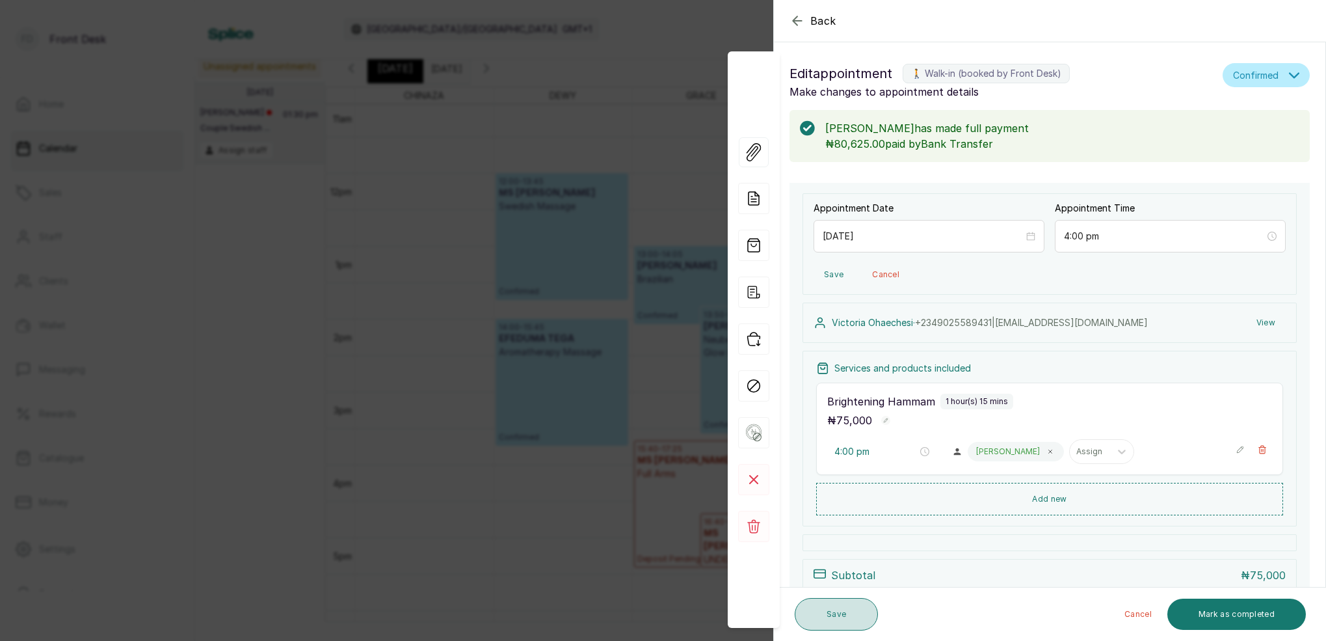
click at [816, 606] on button "Save" at bounding box center [836, 614] width 83 height 33
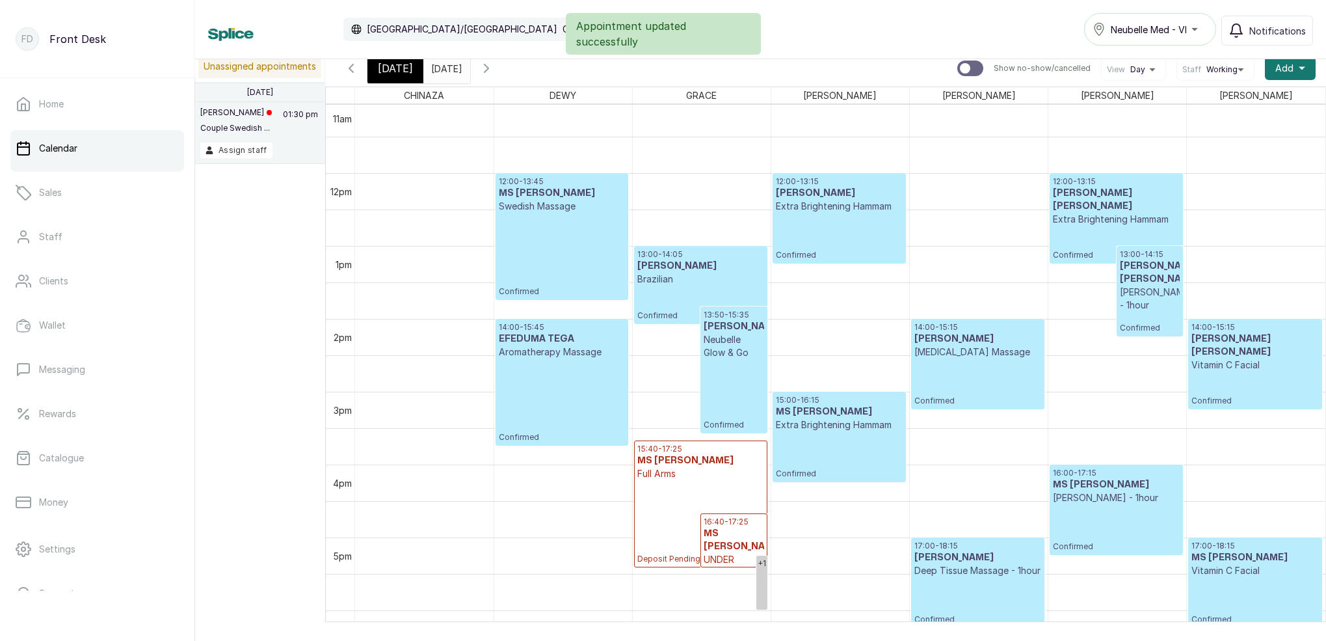
click at [402, 70] on span "[DATE]" at bounding box center [395, 68] width 35 height 16
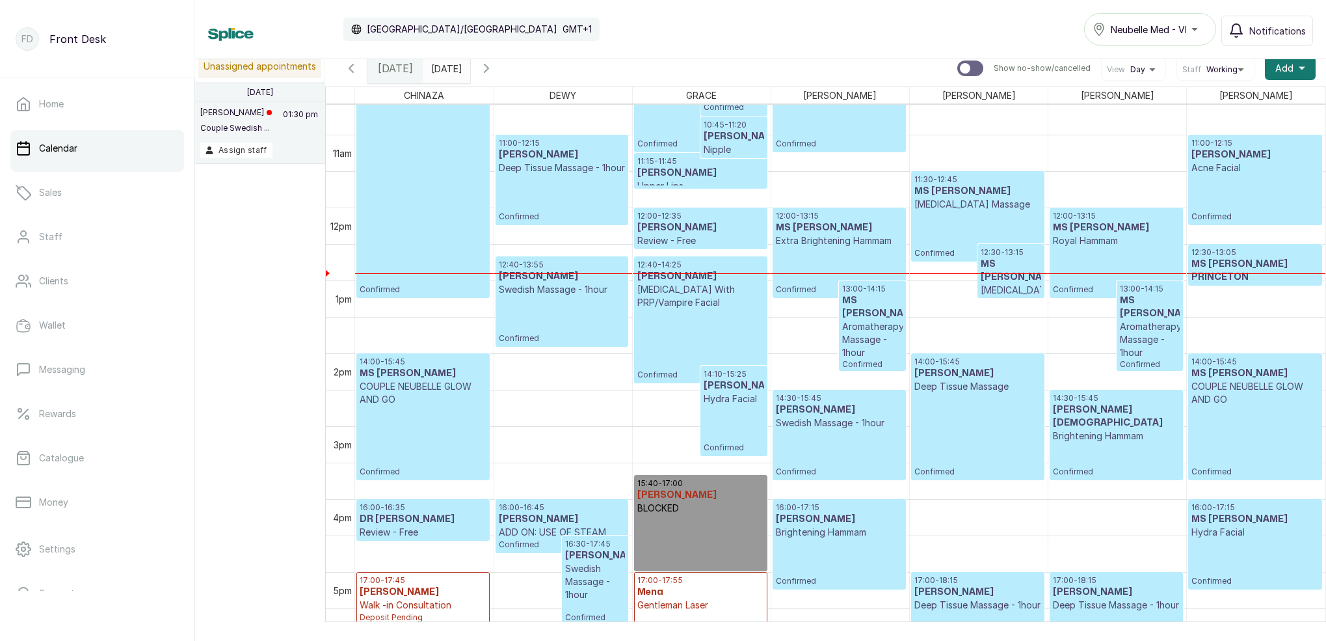
click at [837, 429] on p "Swedish Massage - 1hour" at bounding box center [839, 422] width 127 height 13
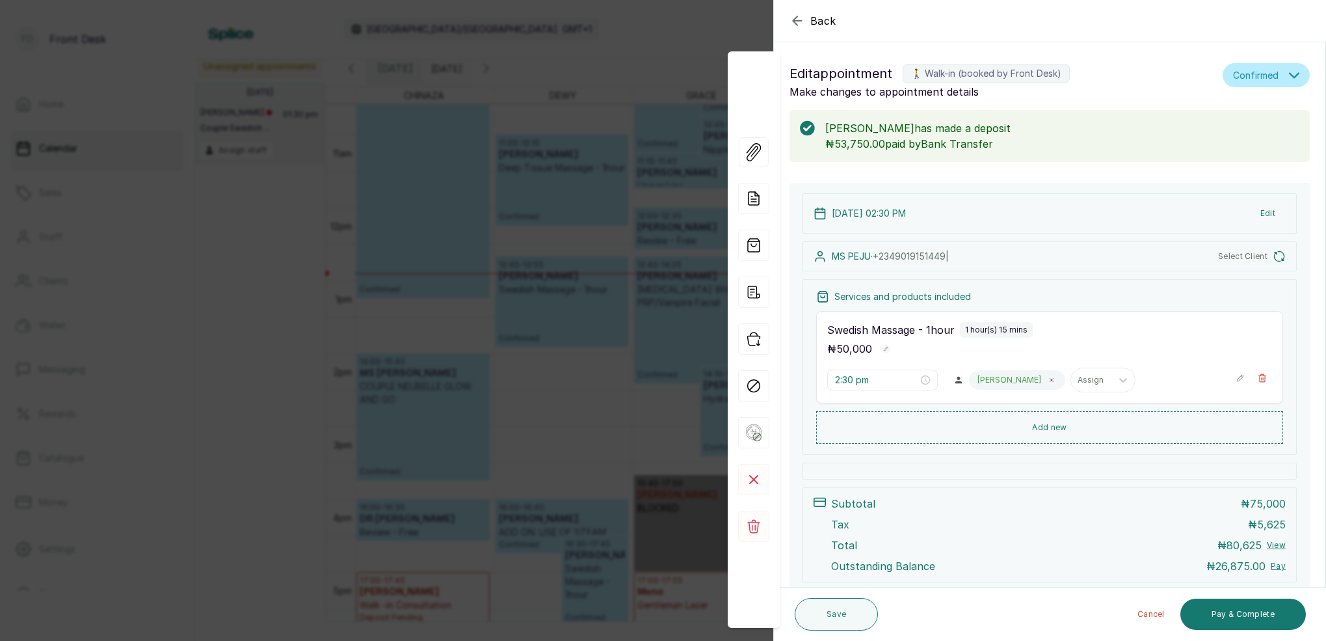
click at [646, 327] on div "Back Appointment Details Edit appointment 🚶 Walk-in (booked by Front Desk) Make…" at bounding box center [663, 320] width 1326 height 641
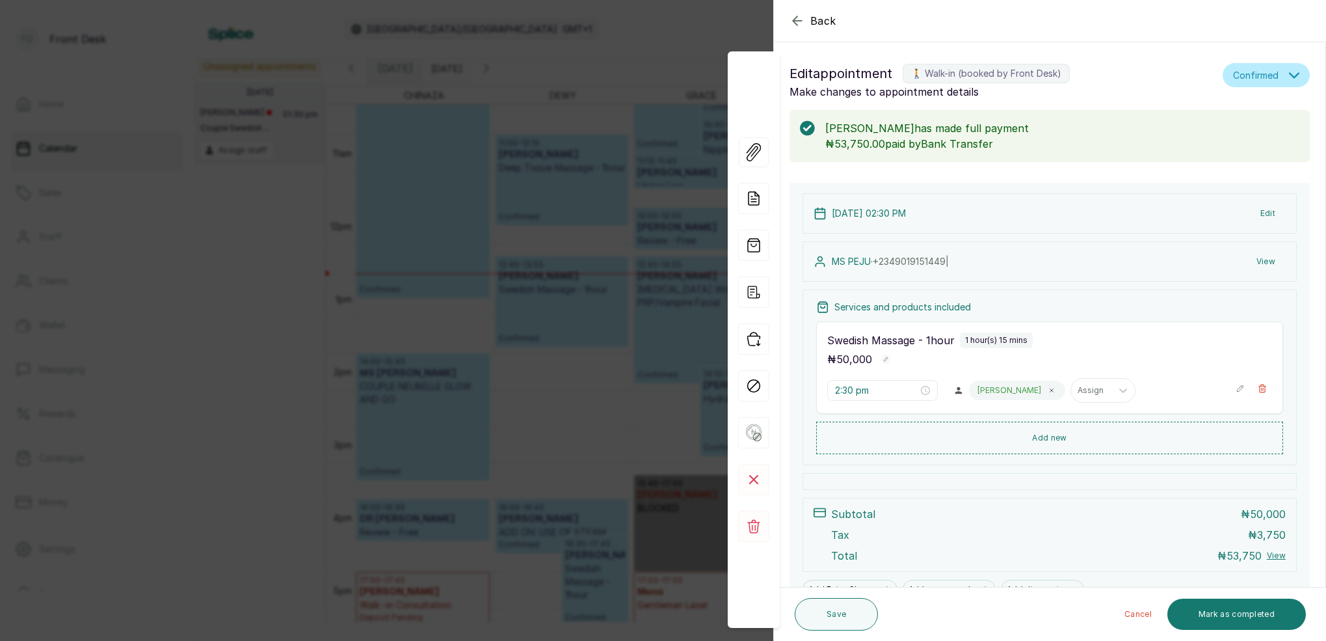
click at [583, 83] on div "Back Appointment Details Edit appointment 🚶 Walk-in (booked by Front Desk) Make…" at bounding box center [663, 320] width 1326 height 641
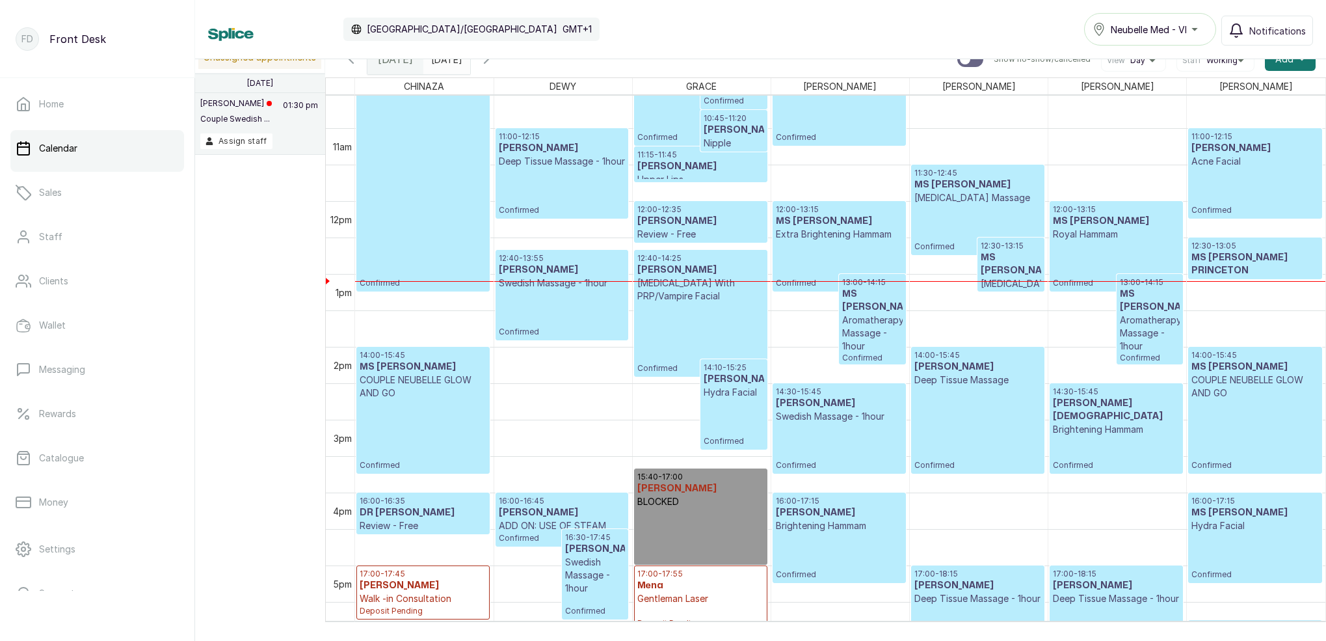
scroll to position [768, 0]
click at [391, 226] on div "10:00 - 13:15 MS [PERSON_NAME] Full Body Confirmed" at bounding box center [423, 175] width 127 height 230
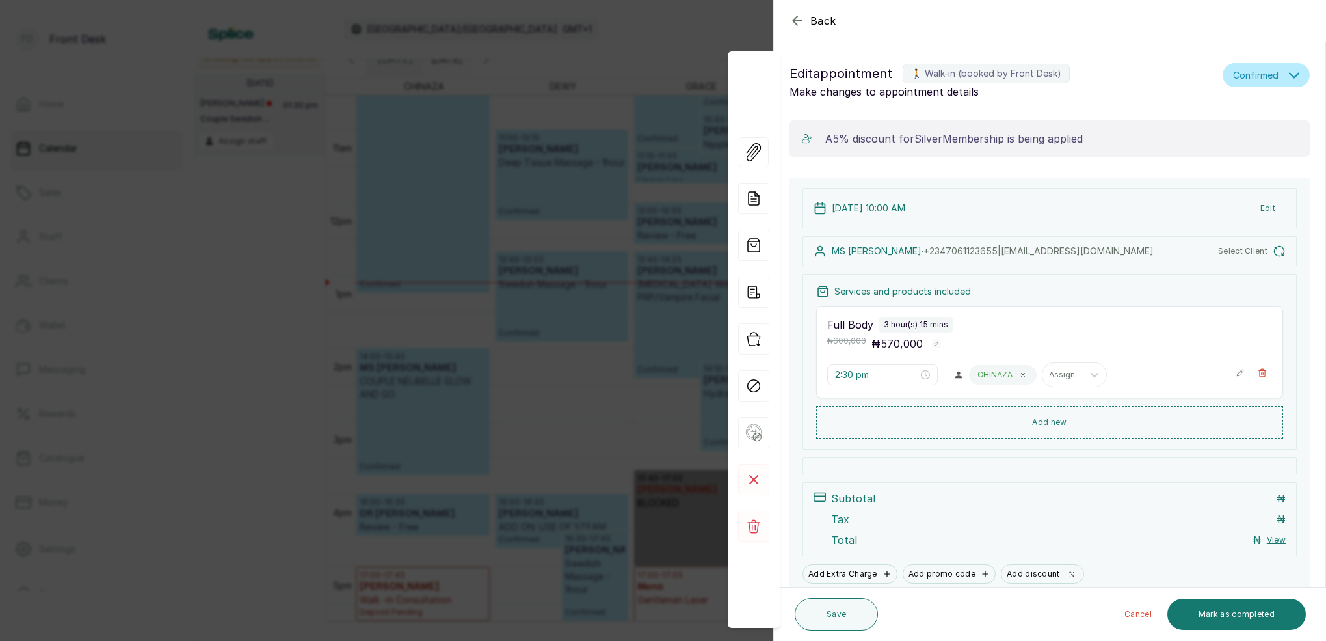
type input "10:00 am"
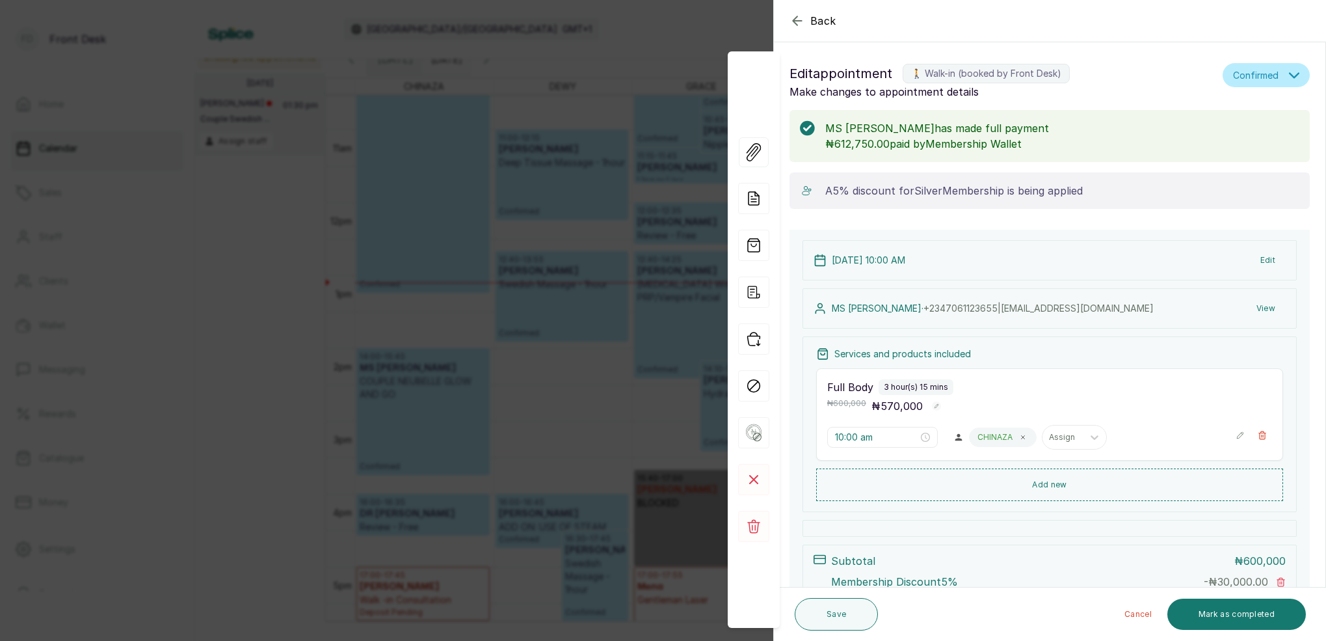
scroll to position [0, 0]
click at [607, 166] on div "Back Appointment Details Edit appointment 🚶 Walk-in (booked by Front Desk) Make…" at bounding box center [663, 320] width 1326 height 641
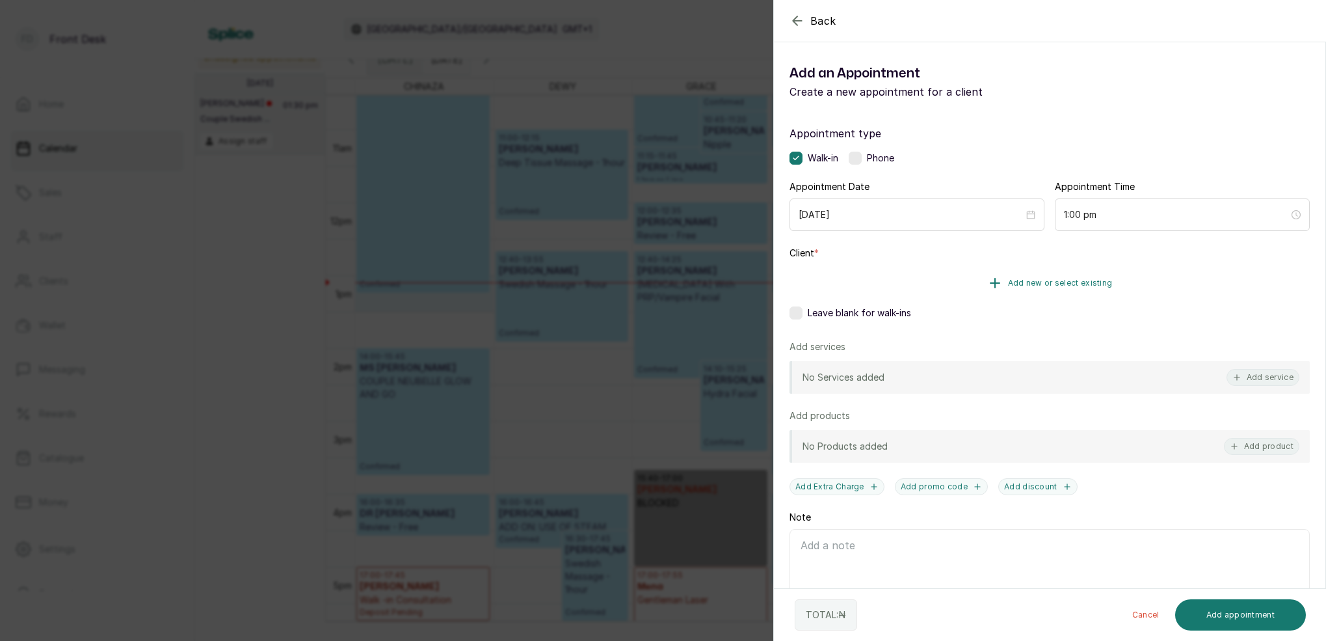
click at [1075, 278] on span "Add new or select existing" at bounding box center [1060, 283] width 105 height 10
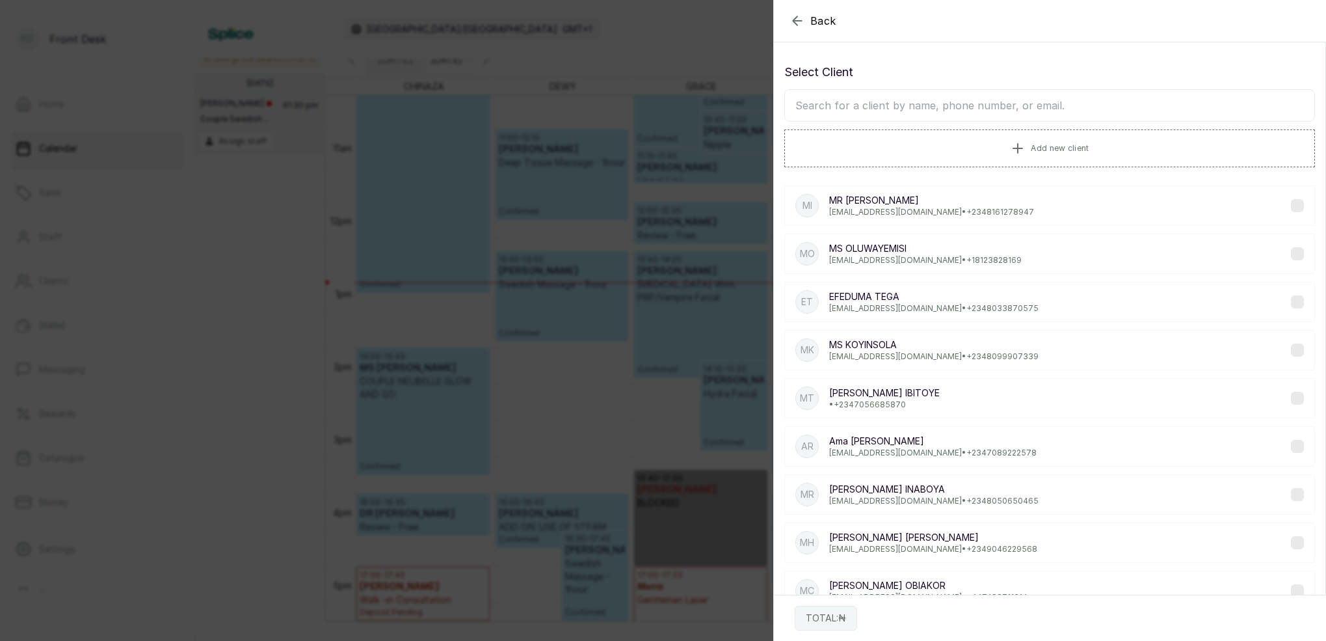
click at [1011, 109] on input "text" at bounding box center [1049, 105] width 531 height 33
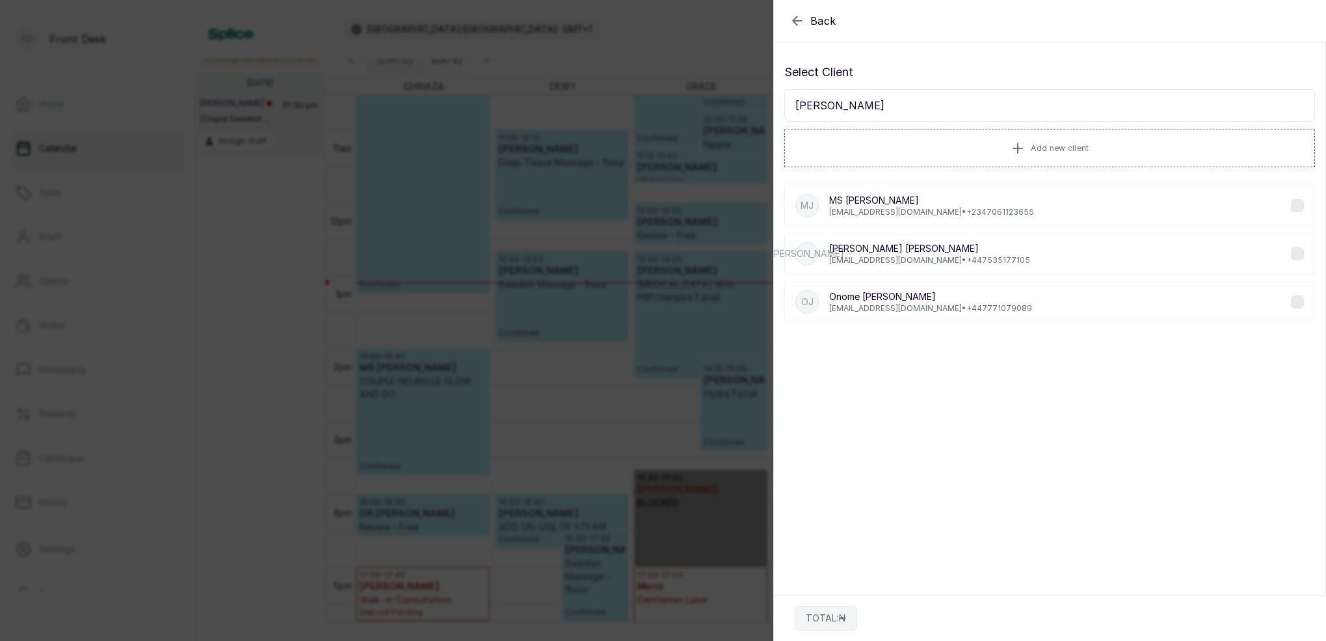
type input "[PERSON_NAME]"
click at [877, 211] on p "[EMAIL_ADDRESS][DOMAIN_NAME] • [PHONE_NUMBER]" at bounding box center [931, 212] width 205 height 10
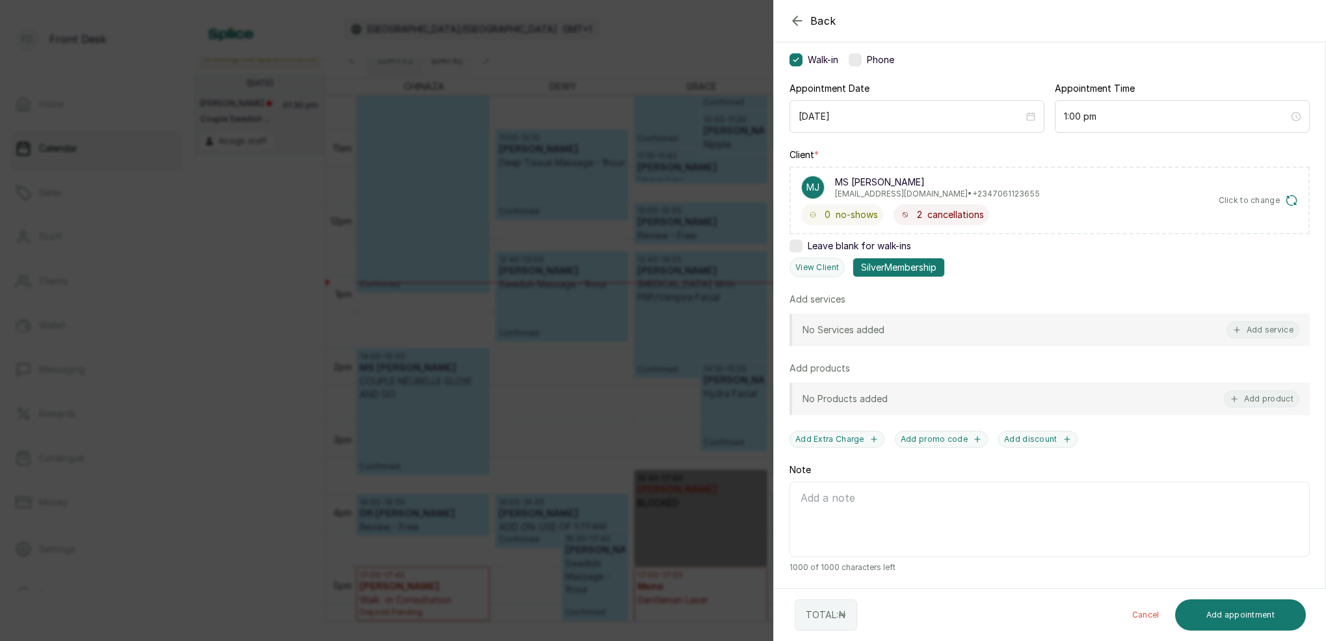
scroll to position [98, 0]
click at [1244, 327] on button "Add service" at bounding box center [1263, 329] width 73 height 17
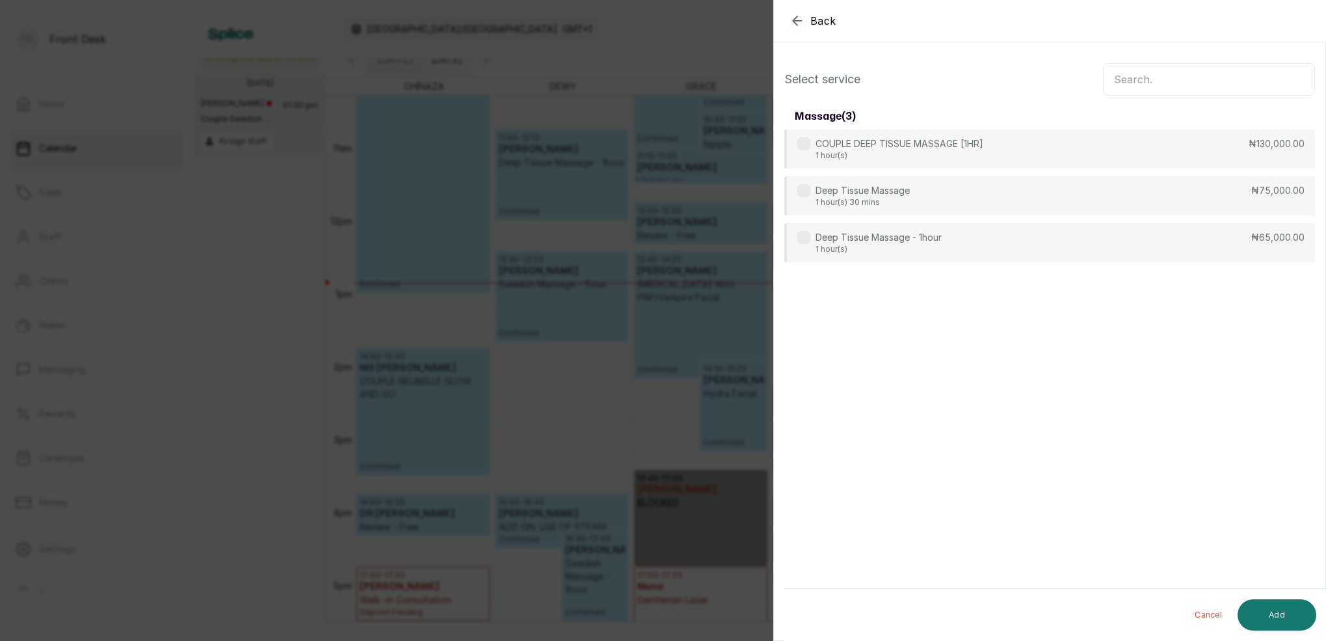
scroll to position [0, 0]
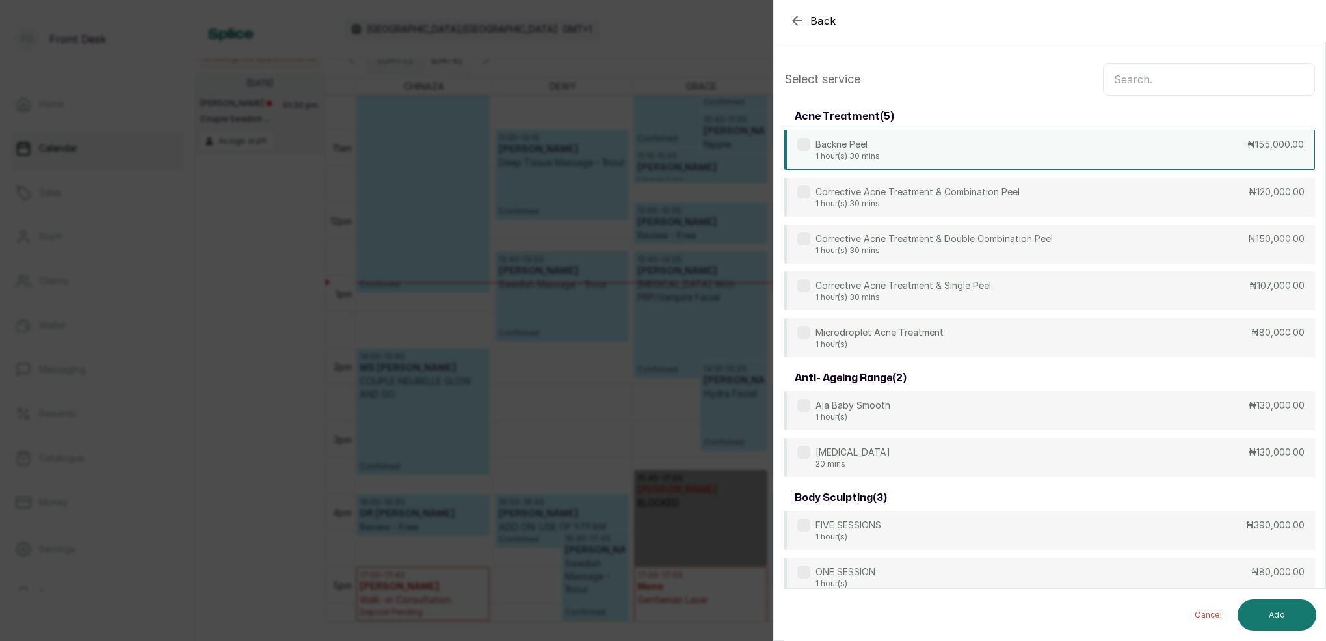
drag, startPoint x: 1151, startPoint y: 74, endPoint x: 1162, endPoint y: 165, distance: 91.7
click at [1151, 74] on input "text" at bounding box center [1209, 79] width 212 height 33
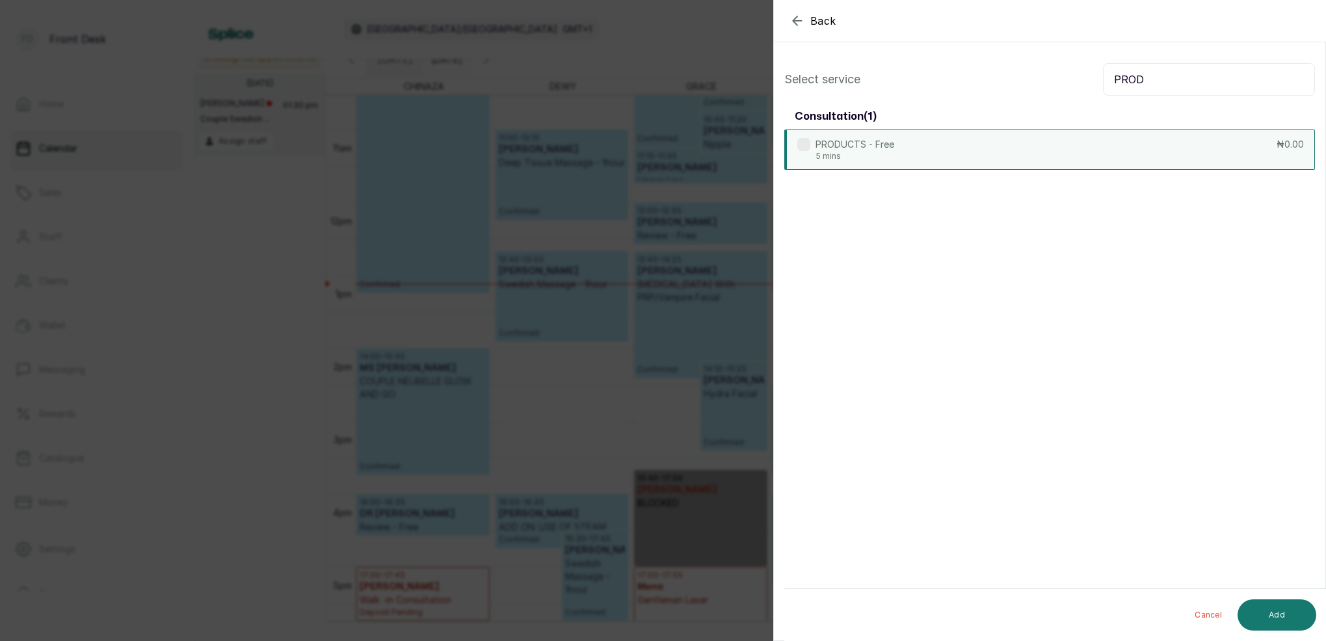
type input "PROD"
click at [885, 151] on p "5 mins" at bounding box center [855, 156] width 79 height 10
click at [1275, 615] on button "Add" at bounding box center [1277, 614] width 79 height 31
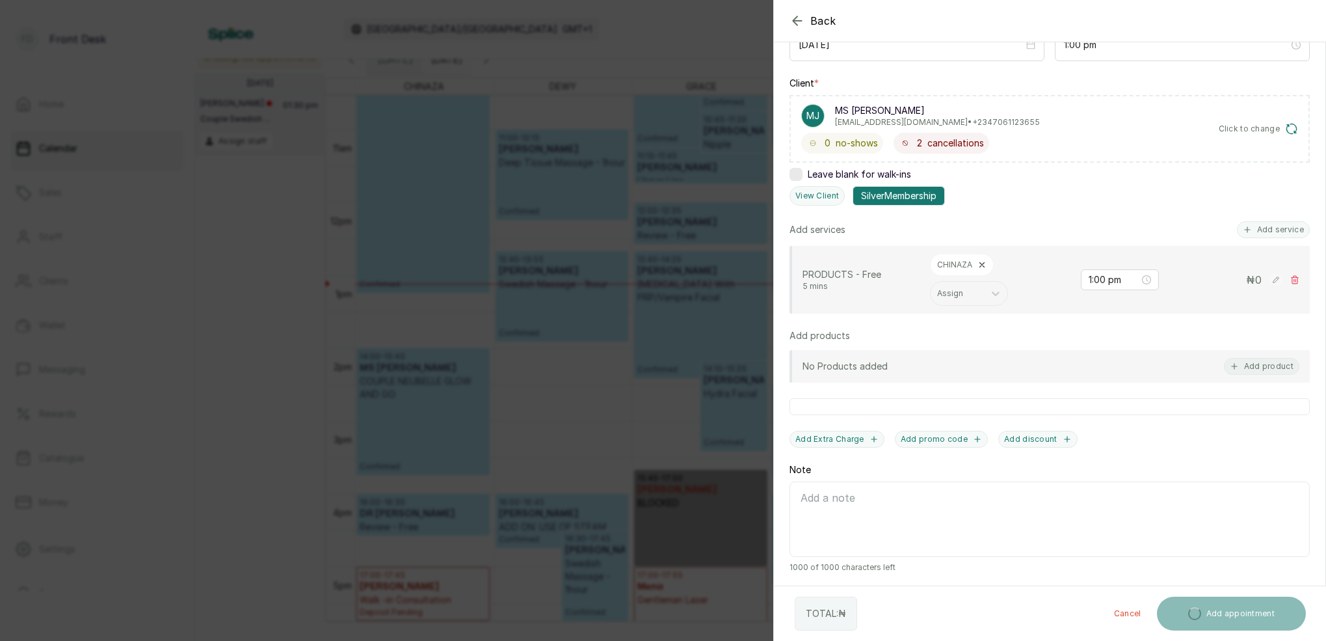
scroll to position [170, 0]
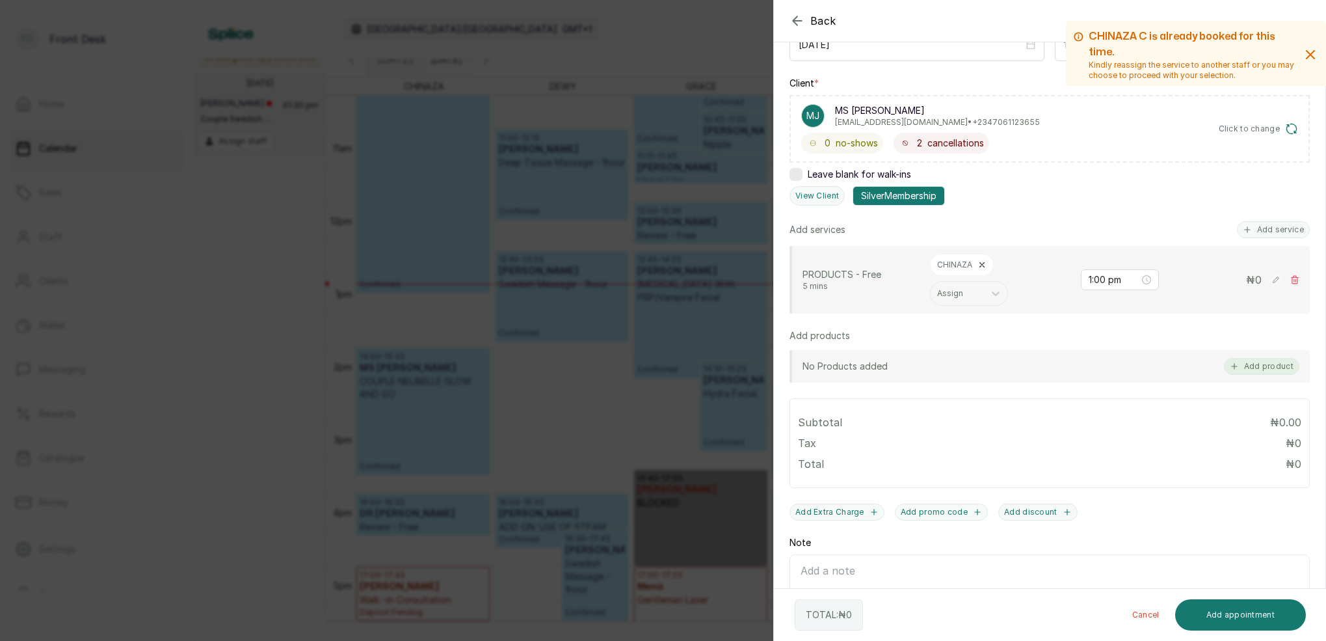
click at [1264, 369] on button "Add product" at bounding box center [1261, 366] width 75 height 17
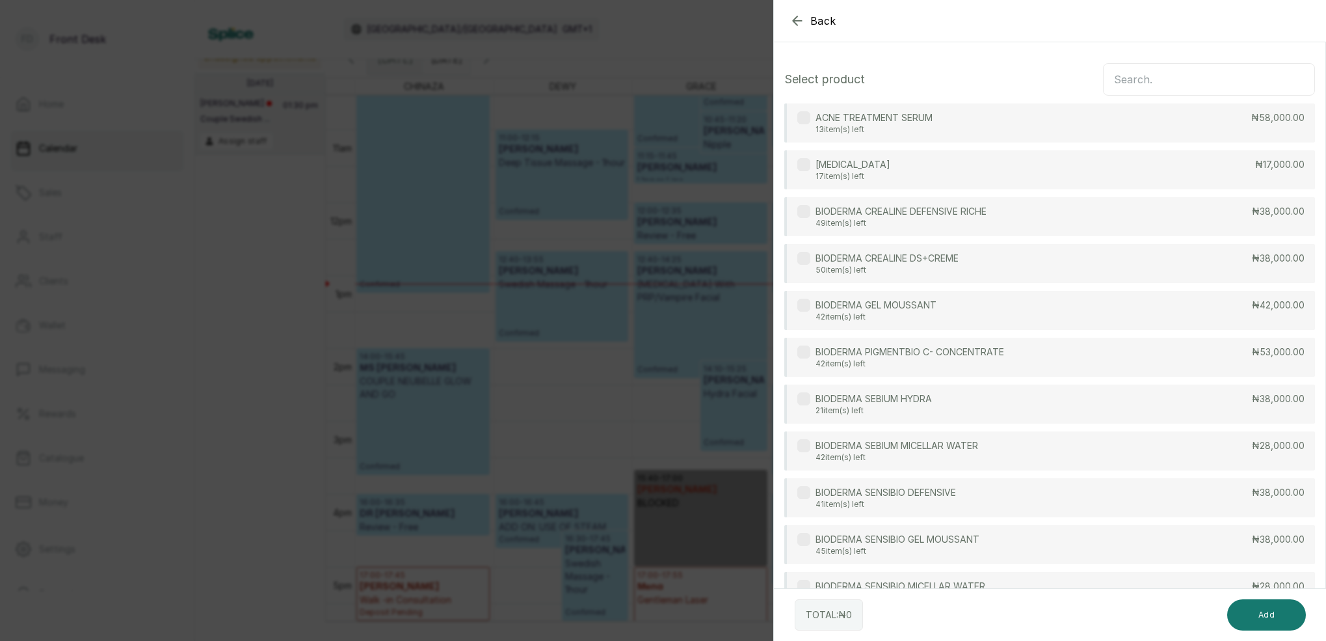
scroll to position [0, 0]
click at [1125, 80] on input "text" at bounding box center [1209, 79] width 212 height 33
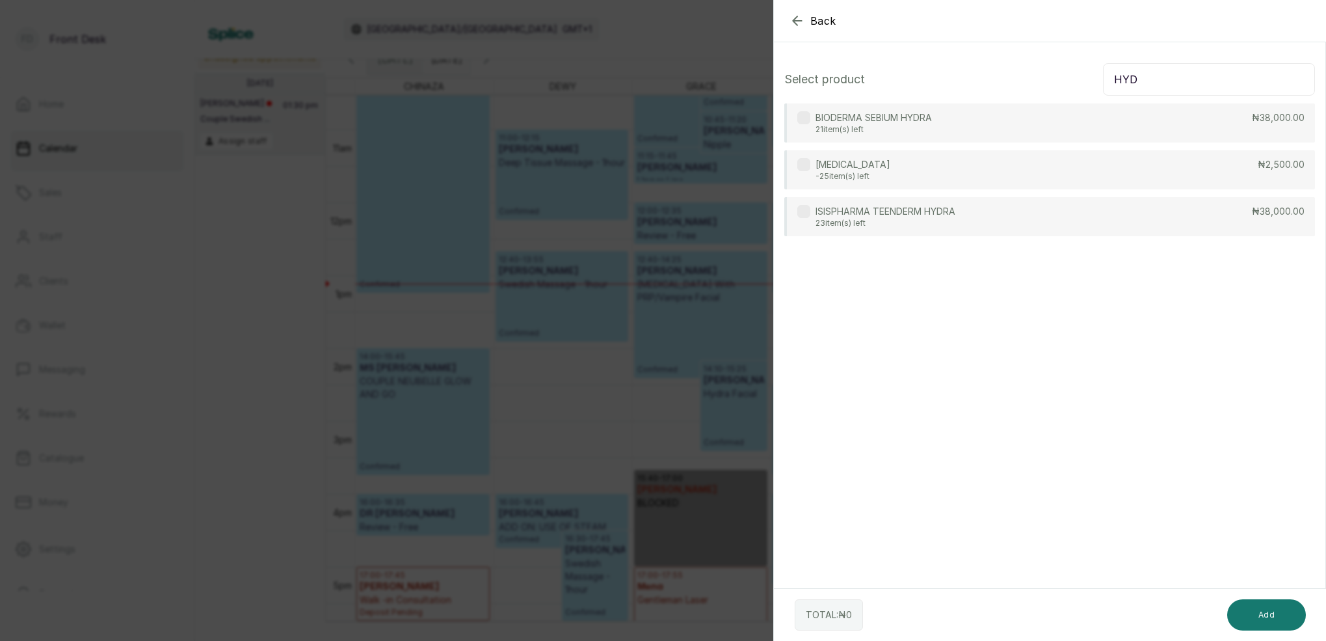
type input "HYD"
click at [946, 169] on div "[MEDICAL_DATA] -25 item(s) left ₦2,500.00" at bounding box center [1049, 169] width 531 height 39
click at [1268, 616] on button "Add" at bounding box center [1266, 614] width 79 height 31
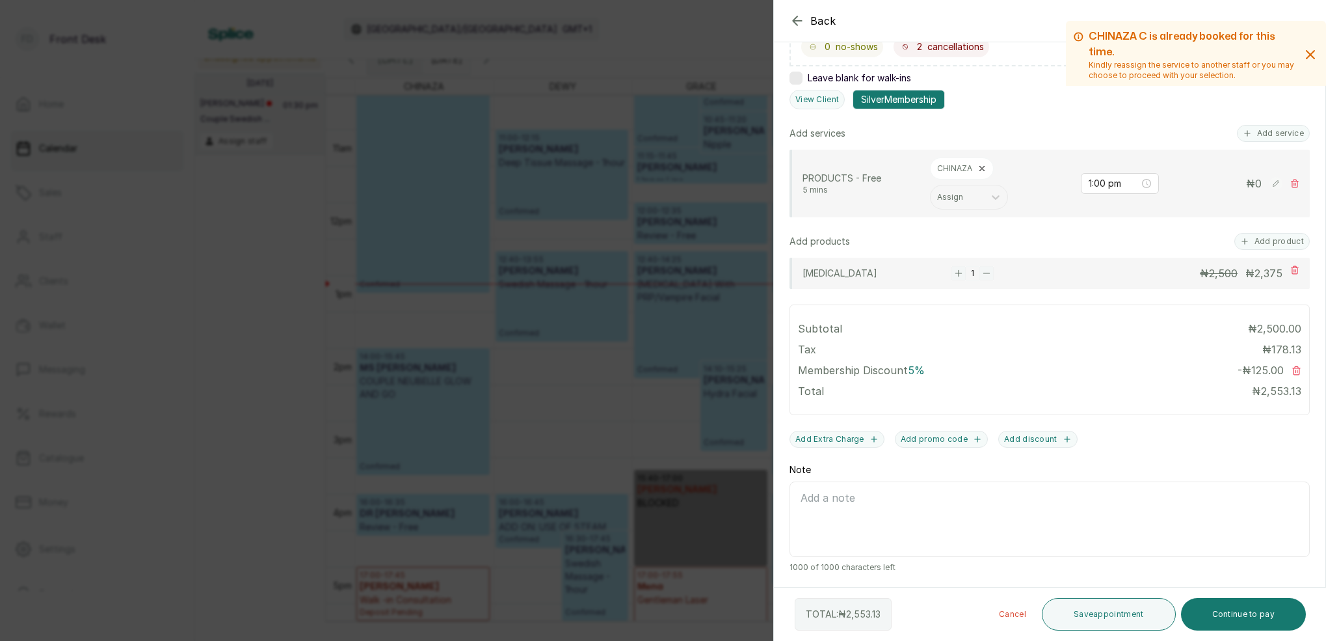
scroll to position [266, 0]
click at [1228, 612] on button "Continue to pay" at bounding box center [1244, 614] width 126 height 33
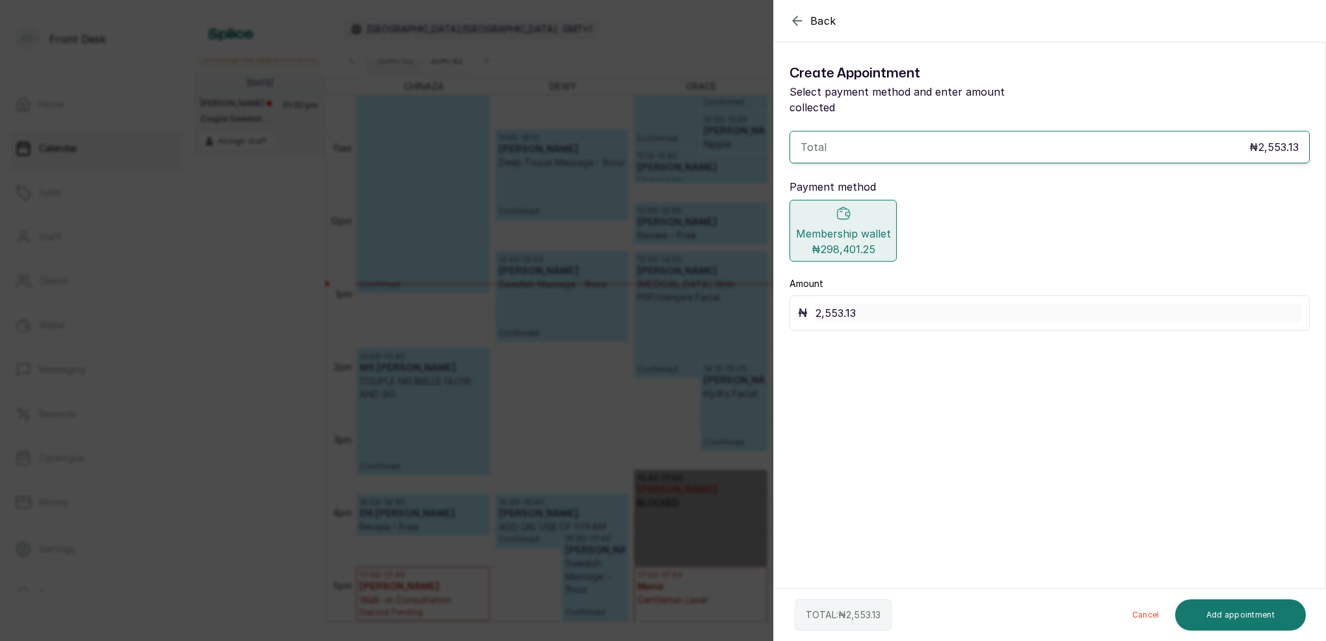
scroll to position [0, 0]
click at [1242, 613] on button "Add appointment" at bounding box center [1240, 614] width 131 height 31
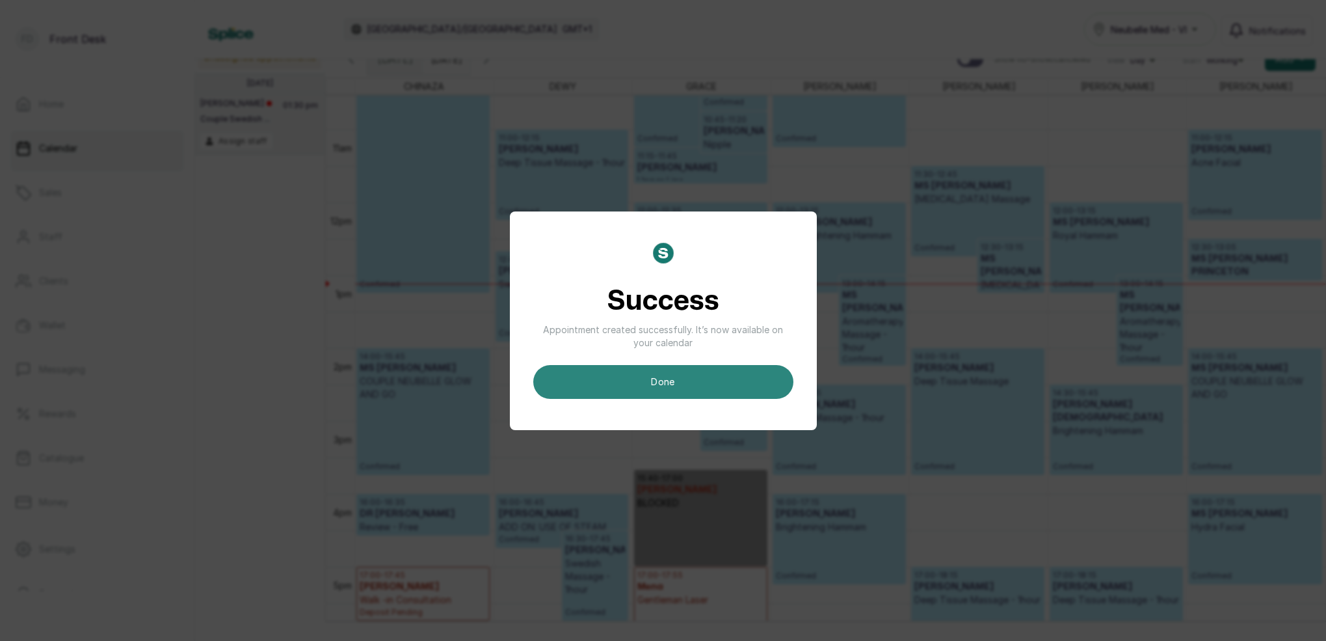
click at [729, 376] on button "done" at bounding box center [663, 382] width 260 height 34
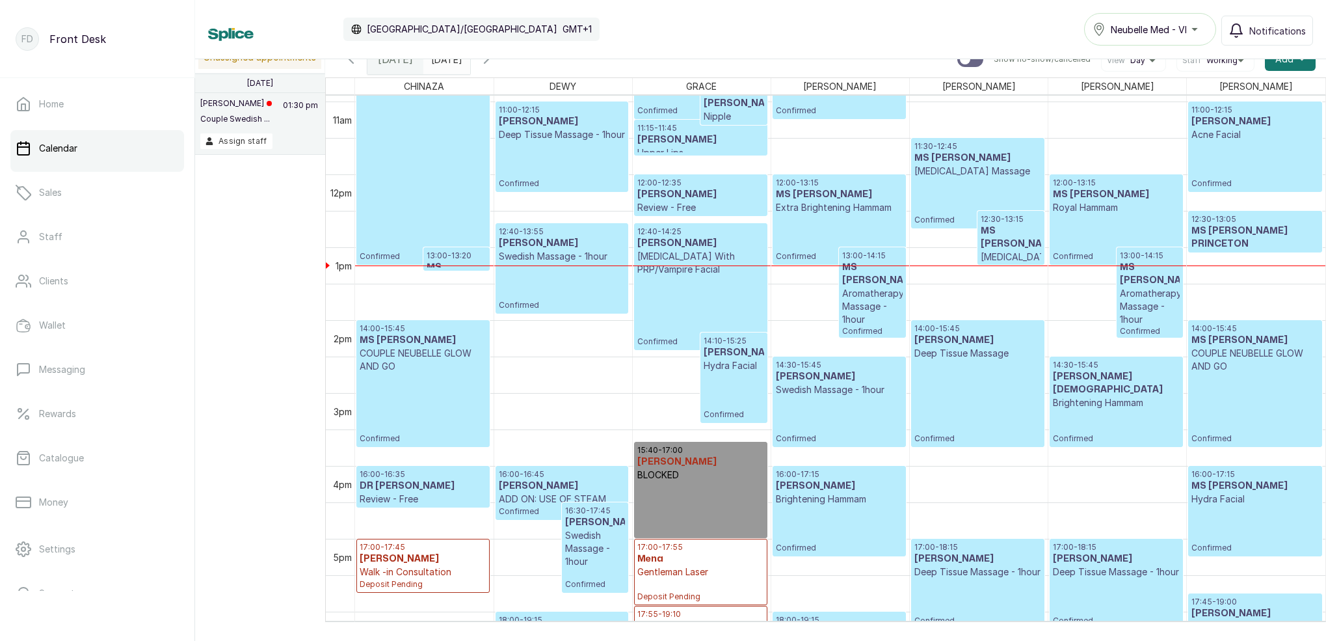
scroll to position [805, 0]
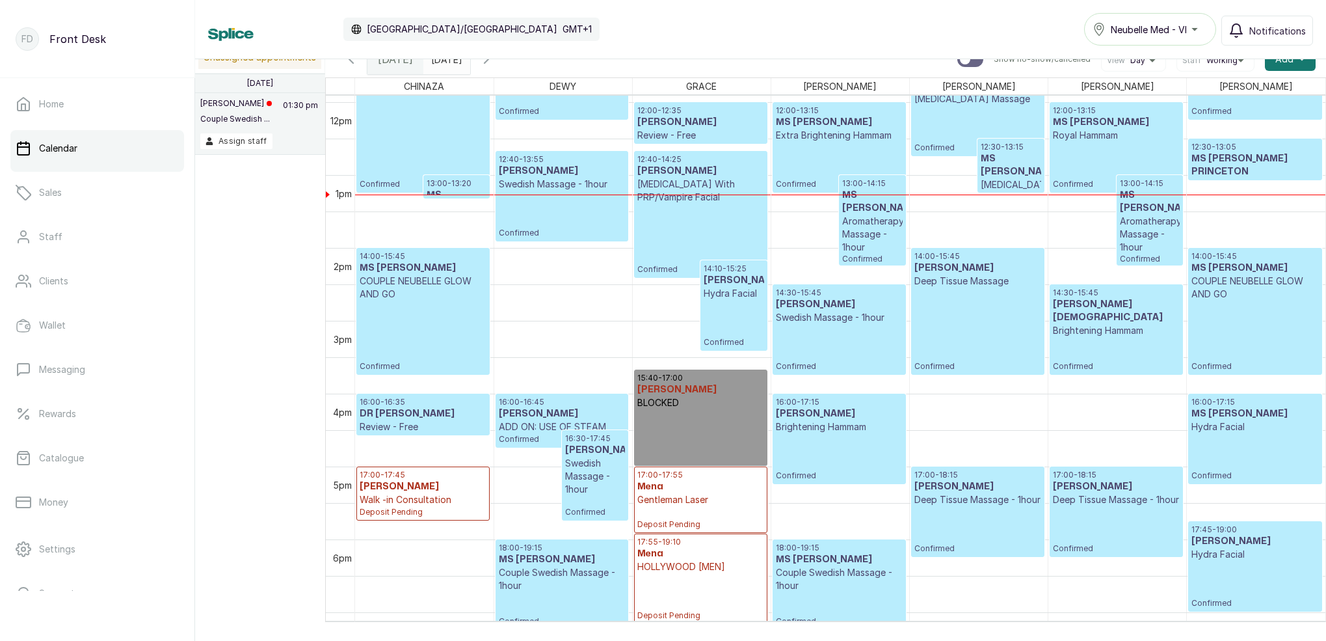
click at [494, 60] on icon "button" at bounding box center [487, 59] width 16 height 16
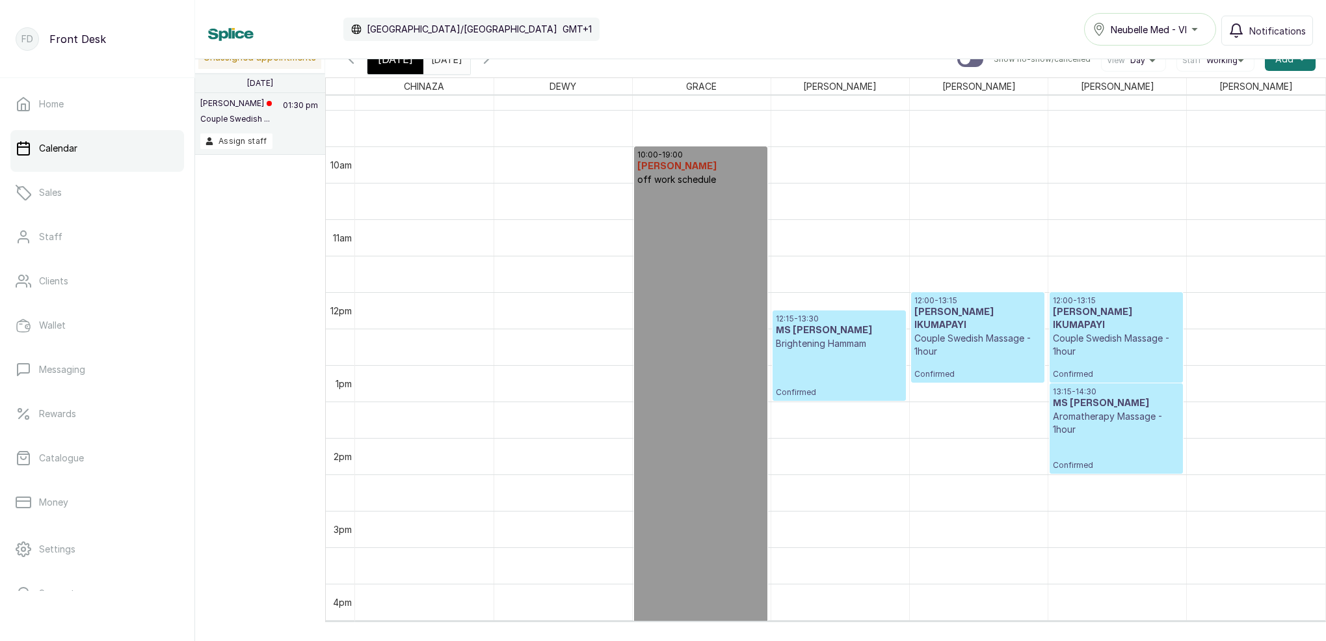
scroll to position [712, 0]
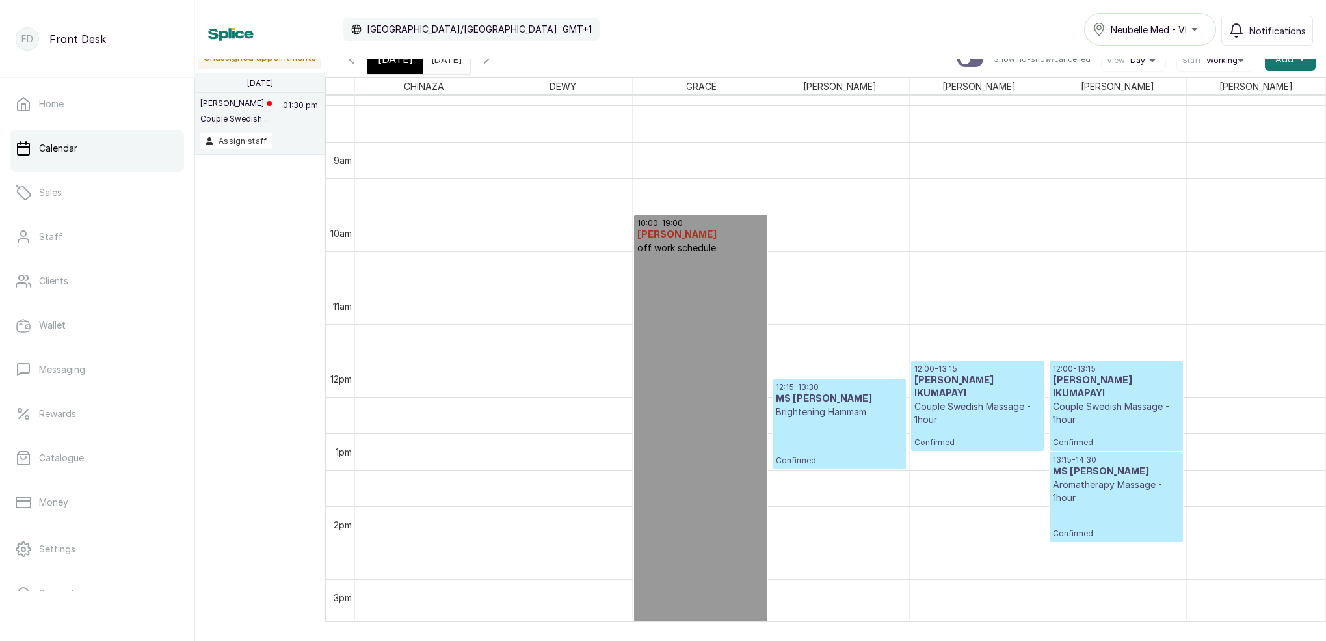
click at [397, 65] on span "[DATE]" at bounding box center [395, 59] width 35 height 16
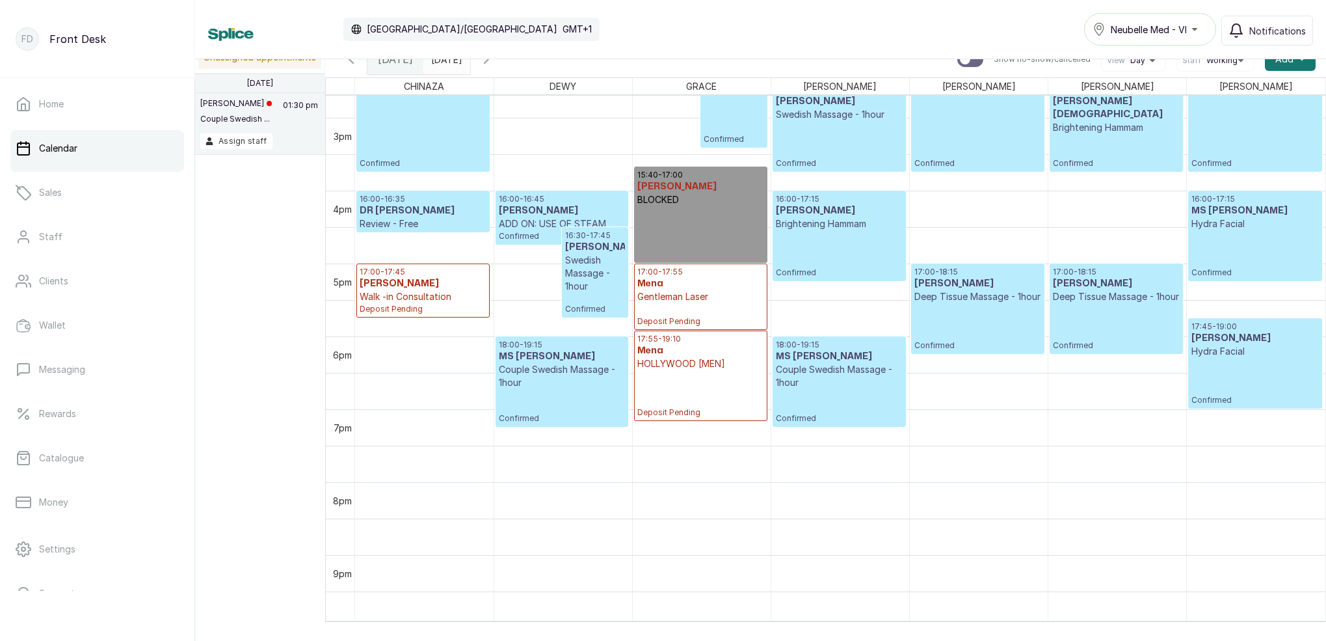
click at [494, 60] on icon "button" at bounding box center [487, 59] width 16 height 16
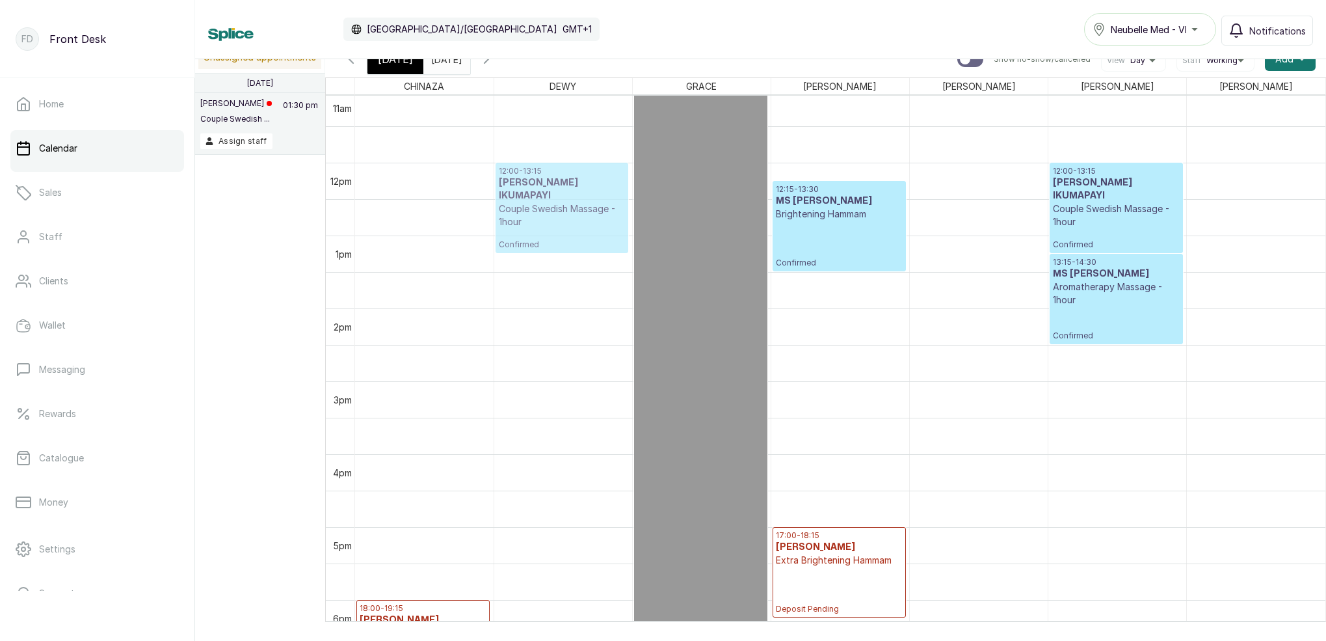
drag, startPoint x: 940, startPoint y: 193, endPoint x: 525, endPoint y: 205, distance: 415.2
click at [525, 205] on tr "18:00 - 19:15 [PERSON_NAME] Hydra Facial Deposit Pending 12:00 - 13:15 MS OPEYE…" at bounding box center [840, 162] width 971 height 1748
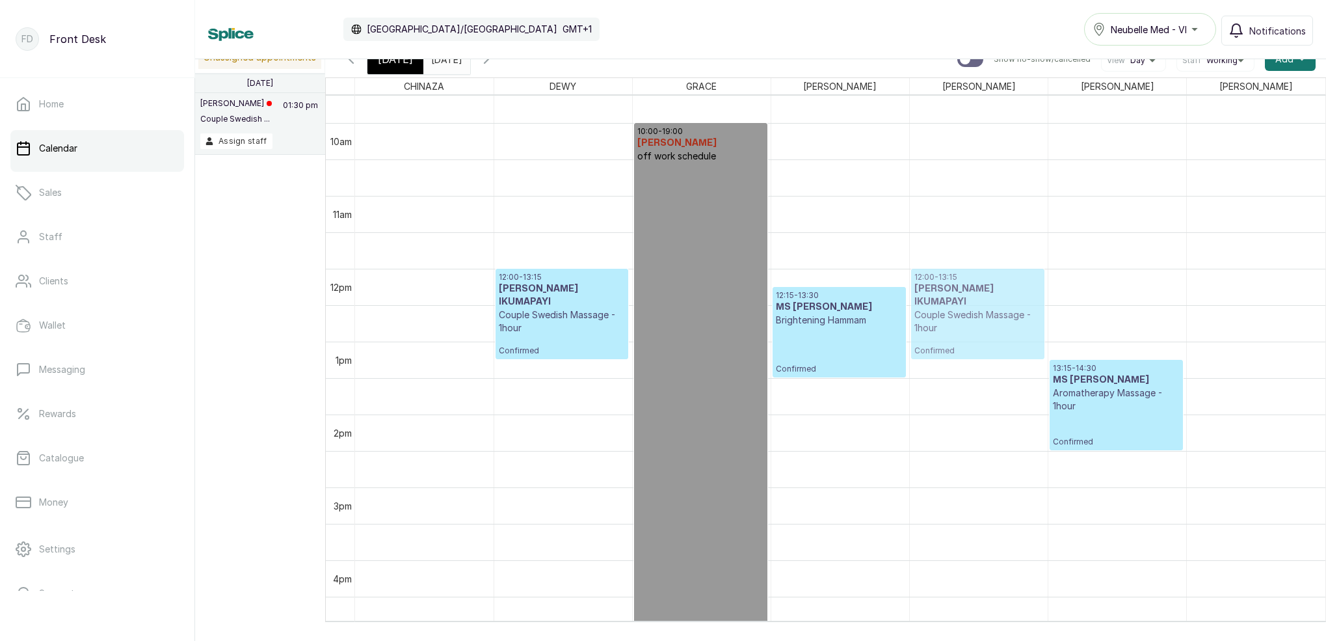
drag, startPoint x: 1071, startPoint y: 290, endPoint x: 985, endPoint y: 298, distance: 85.6
click at [985, 298] on tr "18:00 - 19:15 [PERSON_NAME] Hydra Facial Deposit Pending 12:00 - 13:15 MS OPEYE…" at bounding box center [840, 268] width 971 height 1748
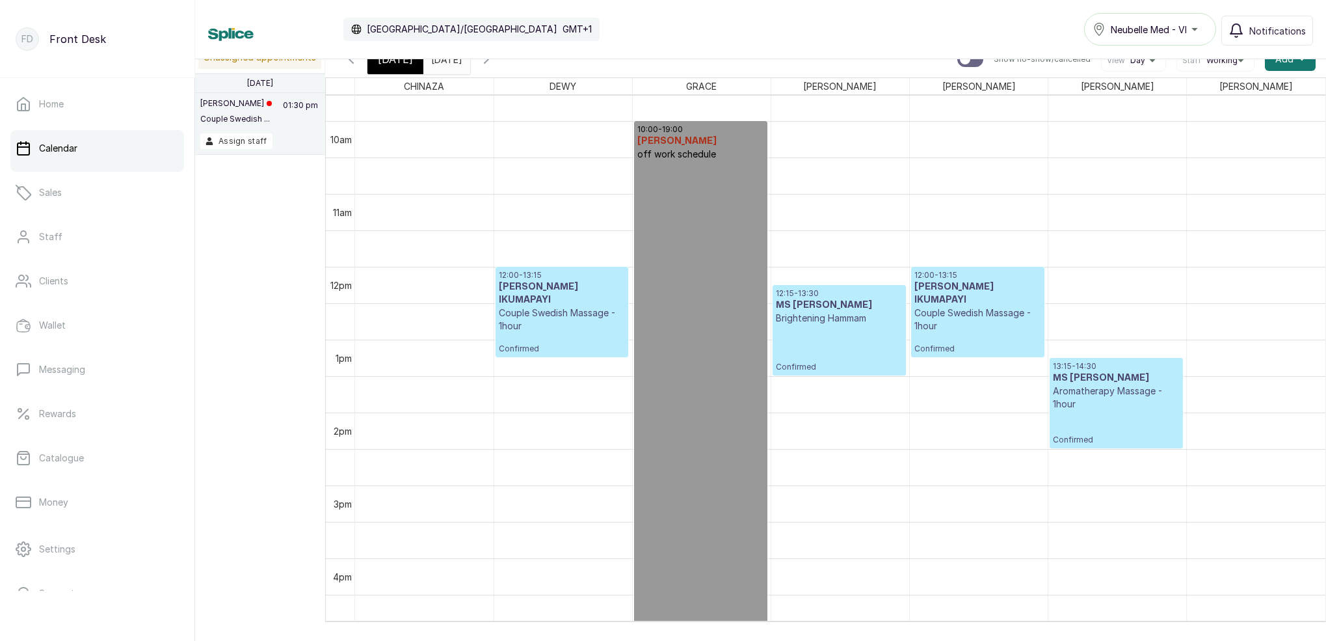
click at [396, 62] on span "[DATE]" at bounding box center [395, 59] width 35 height 16
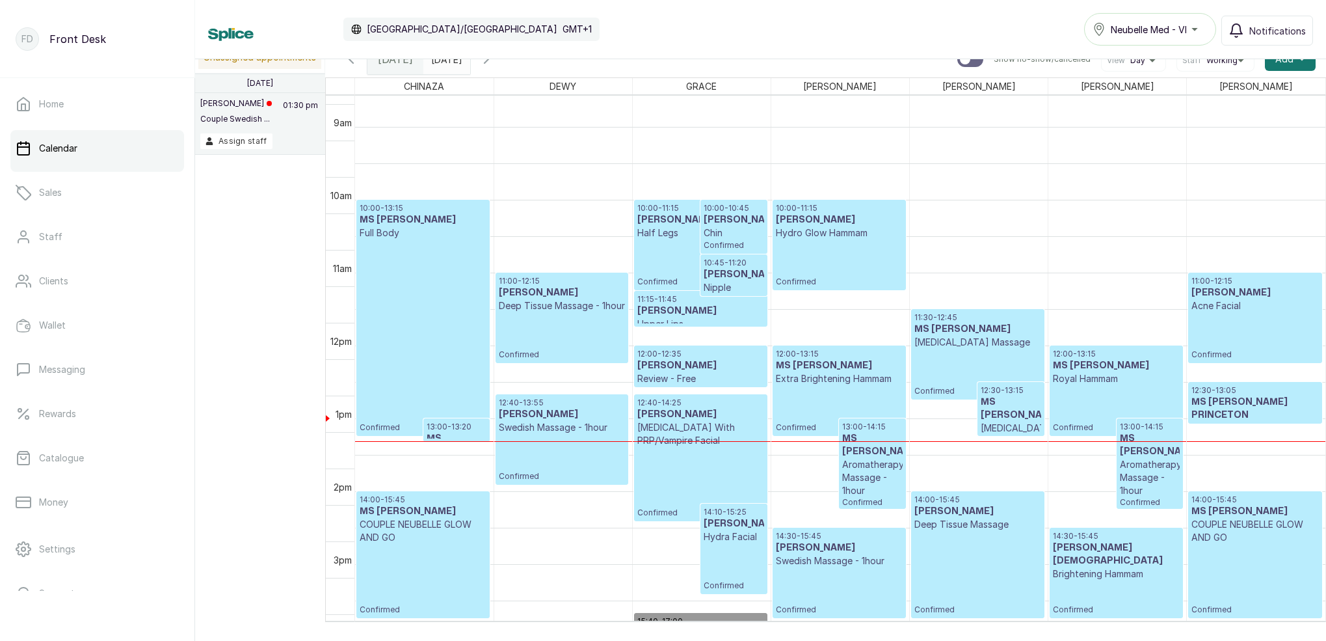
scroll to position [622, 0]
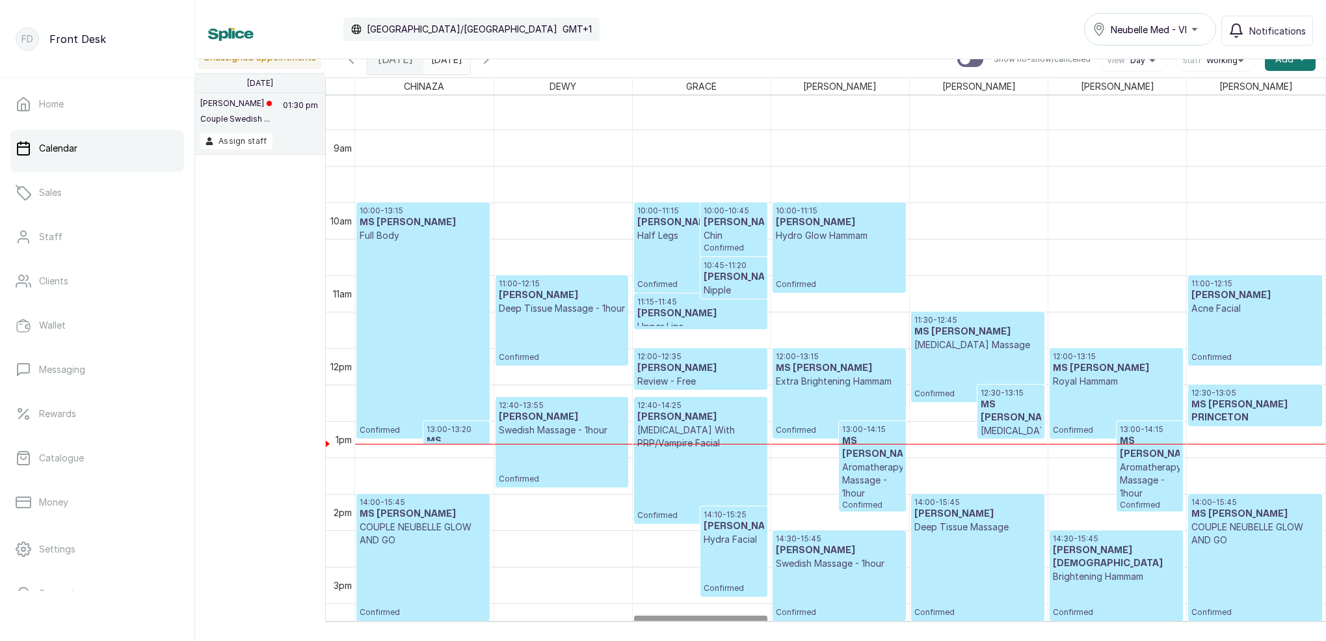
click at [1013, 406] on h3 "MS [PERSON_NAME]" at bounding box center [1011, 411] width 60 height 26
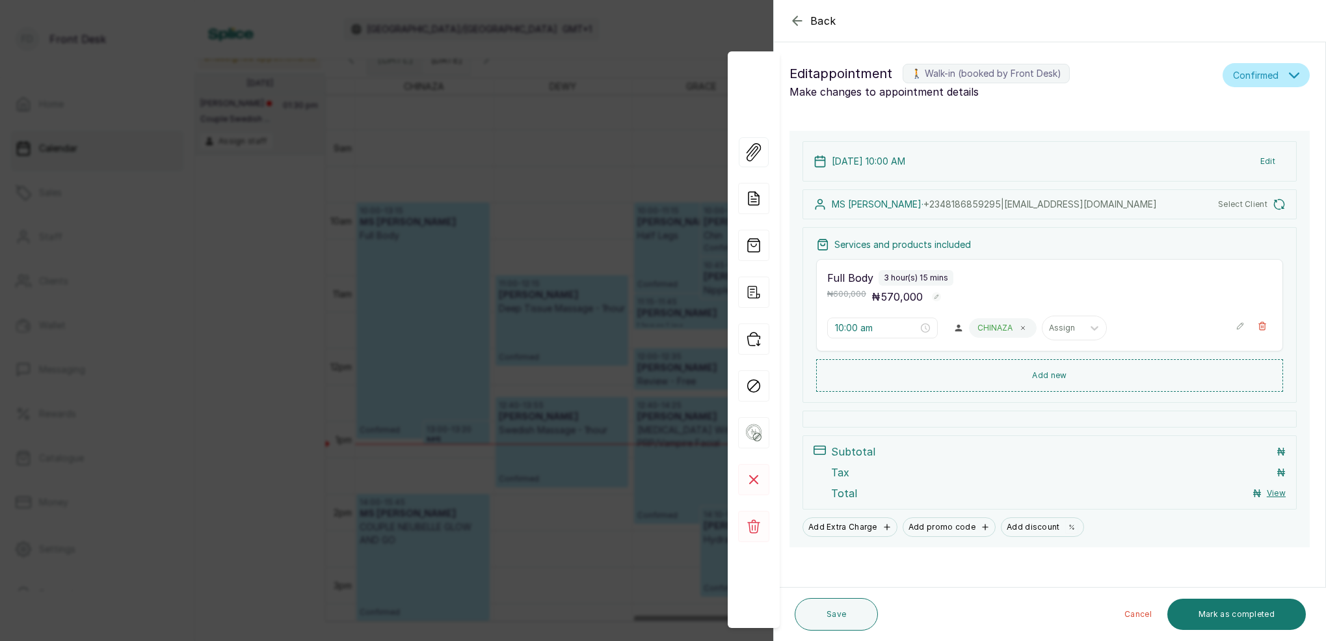
type input "11:30 am"
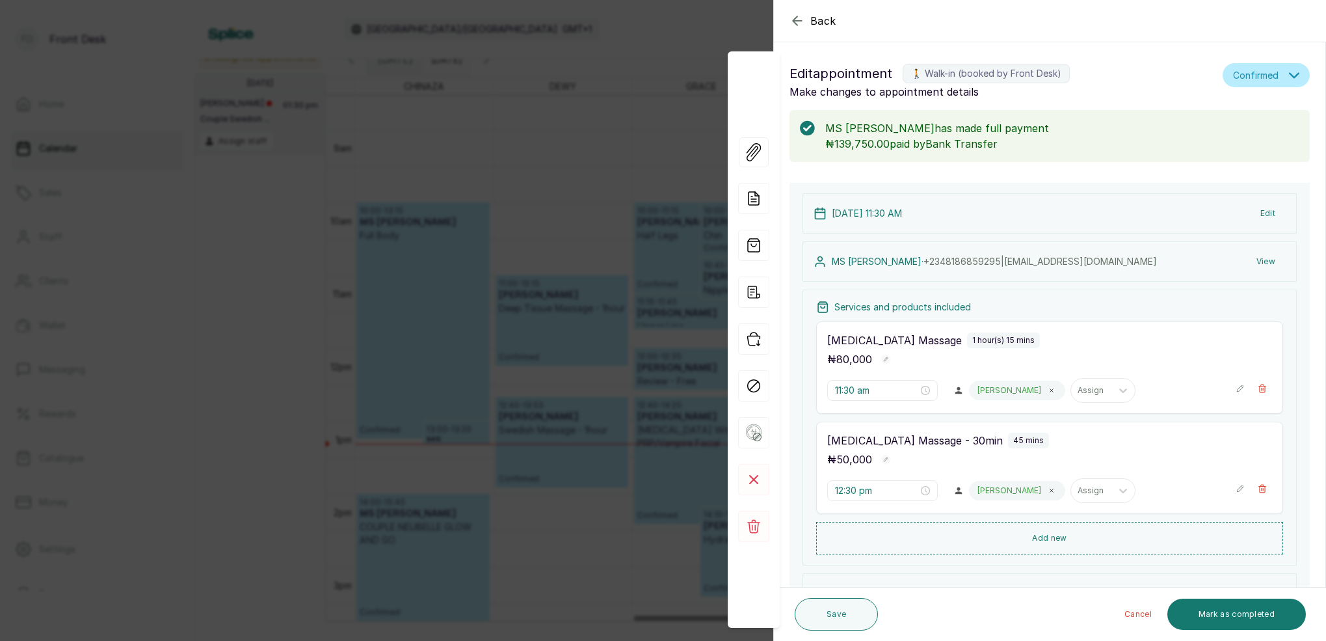
click at [1271, 263] on button "View" at bounding box center [1266, 261] width 40 height 23
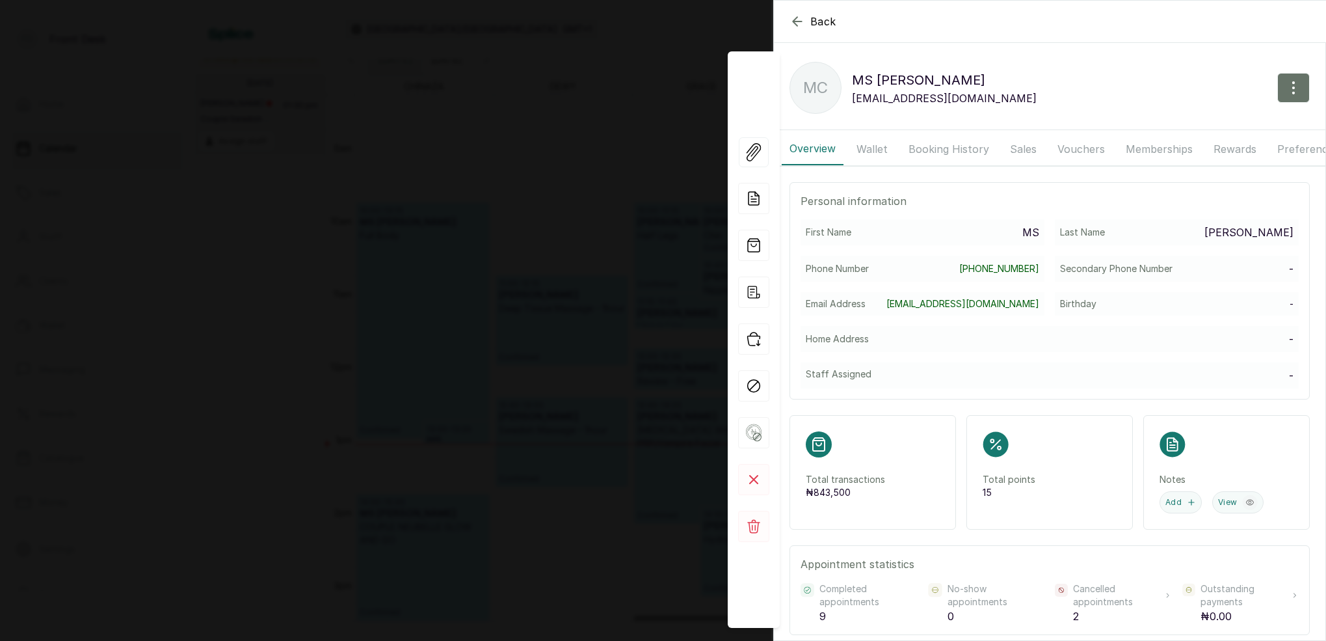
click at [979, 144] on button "Booking History" at bounding box center [949, 149] width 96 height 33
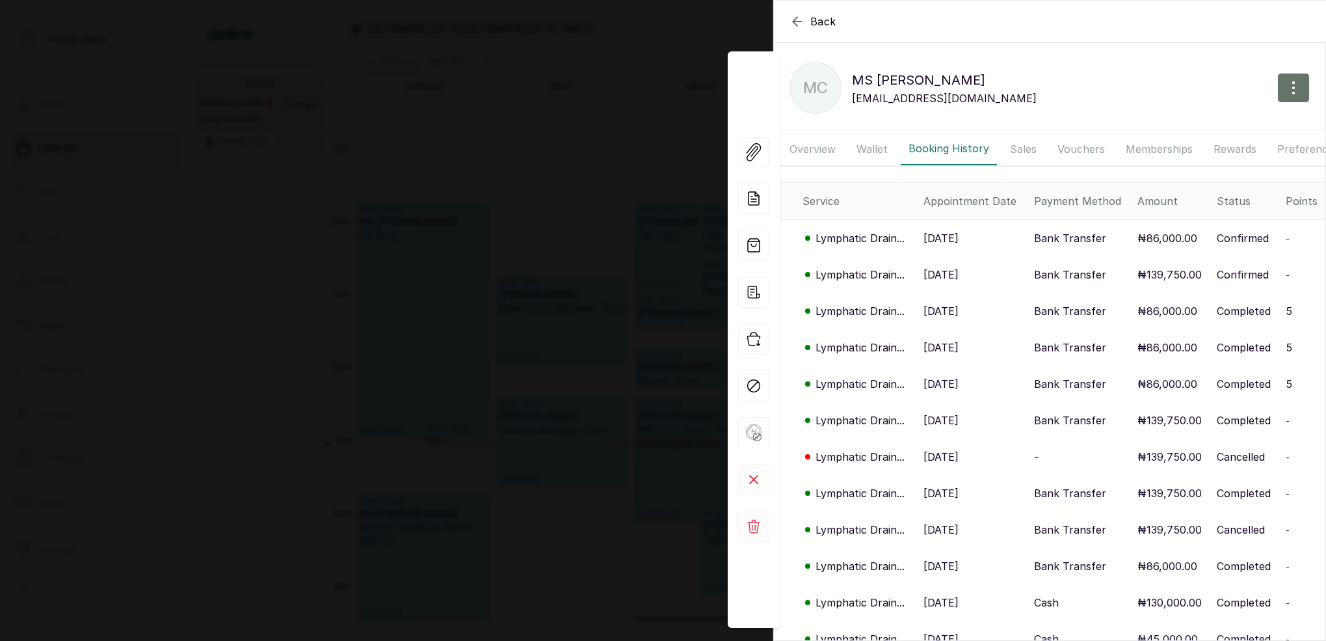
click at [866, 241] on p "Lymphatic Drain..." at bounding box center [860, 238] width 89 height 16
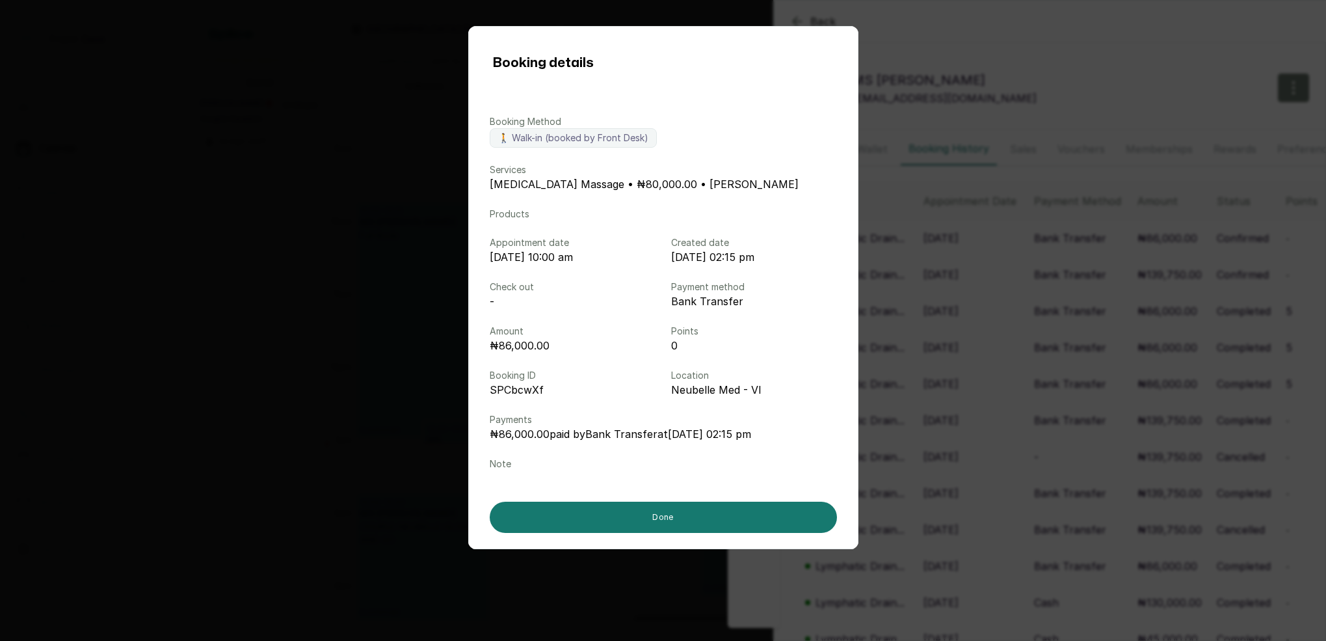
click at [982, 6] on div "Booking details Booking Method 🚶 Walk-in (booked by Front Desk) Services [MEDIC…" at bounding box center [663, 320] width 1326 height 641
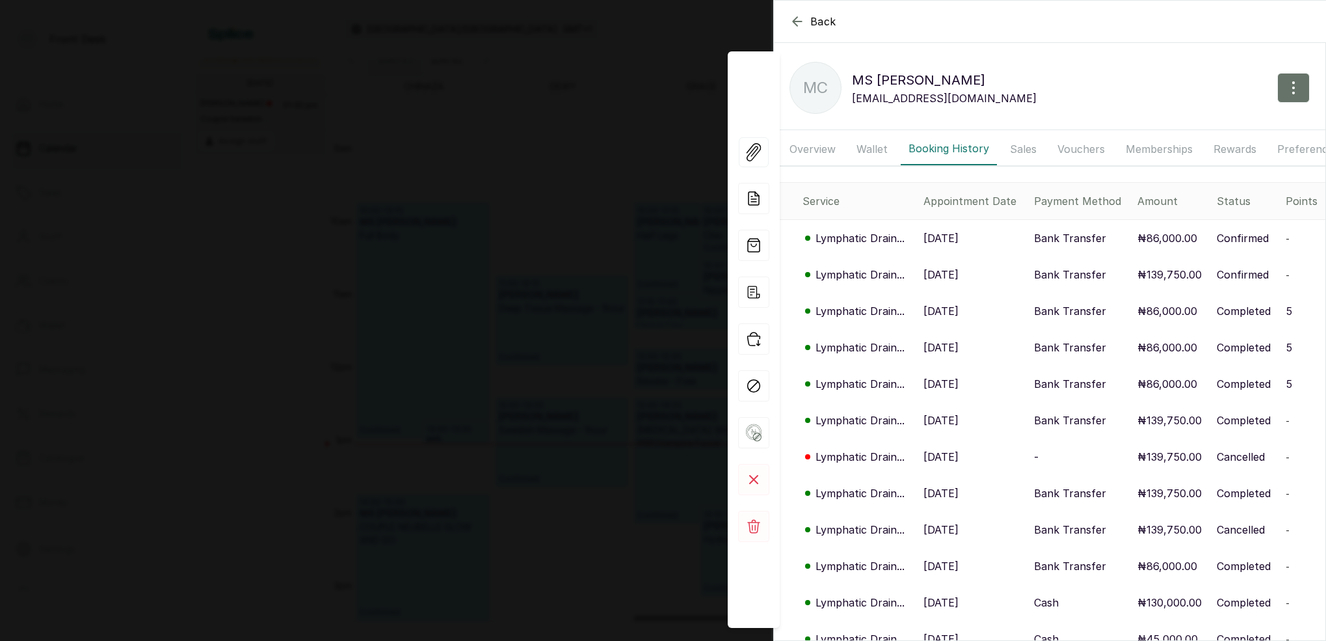
click at [805, 21] on button "Back" at bounding box center [813, 22] width 47 height 16
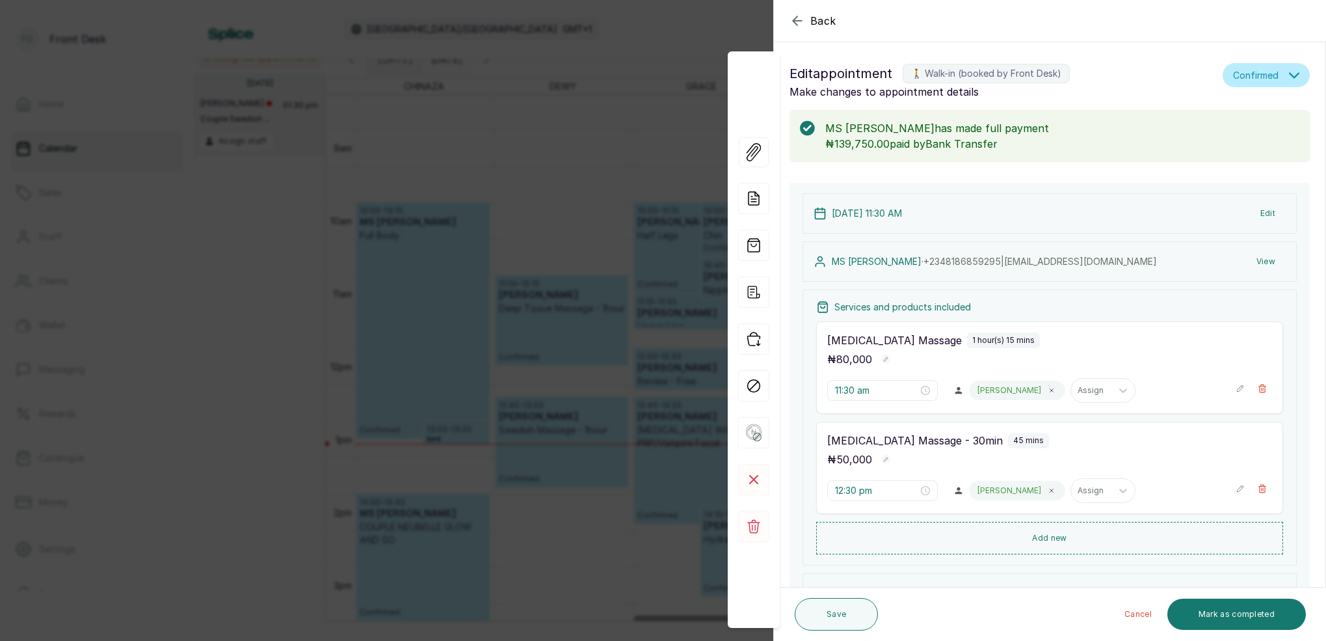
click at [803, 23] on icon "button" at bounding box center [798, 21] width 16 height 16
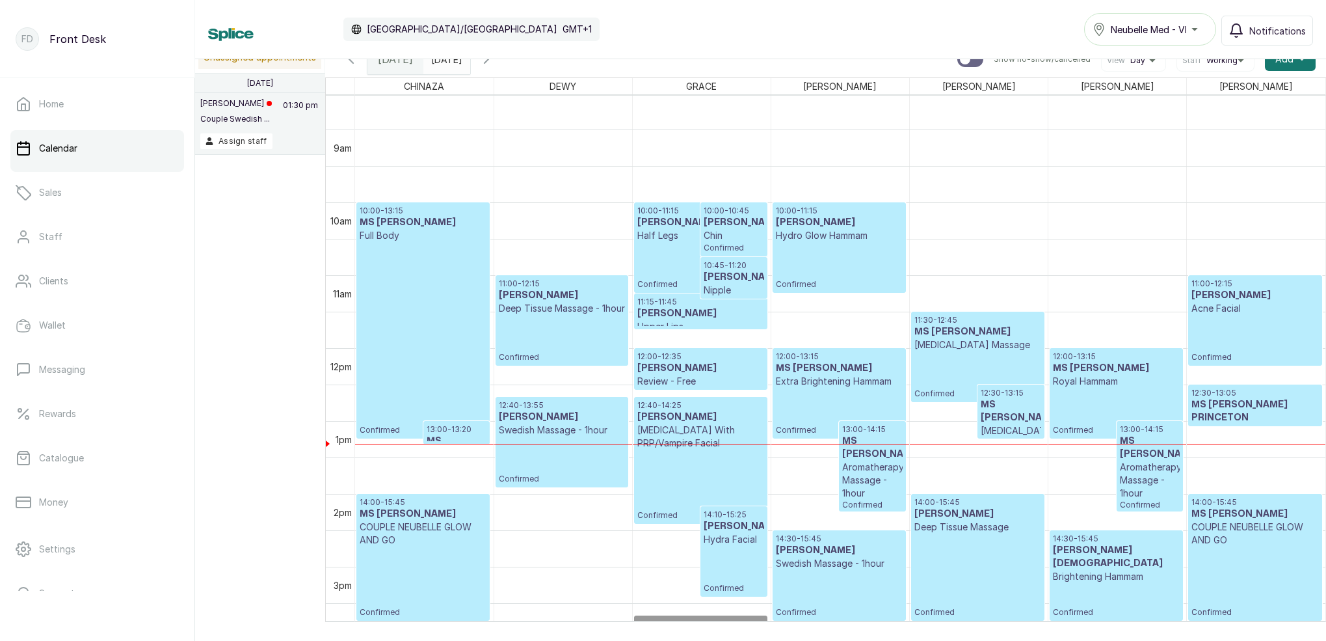
click at [445, 60] on input "[DATE]" at bounding box center [434, 56] width 21 height 22
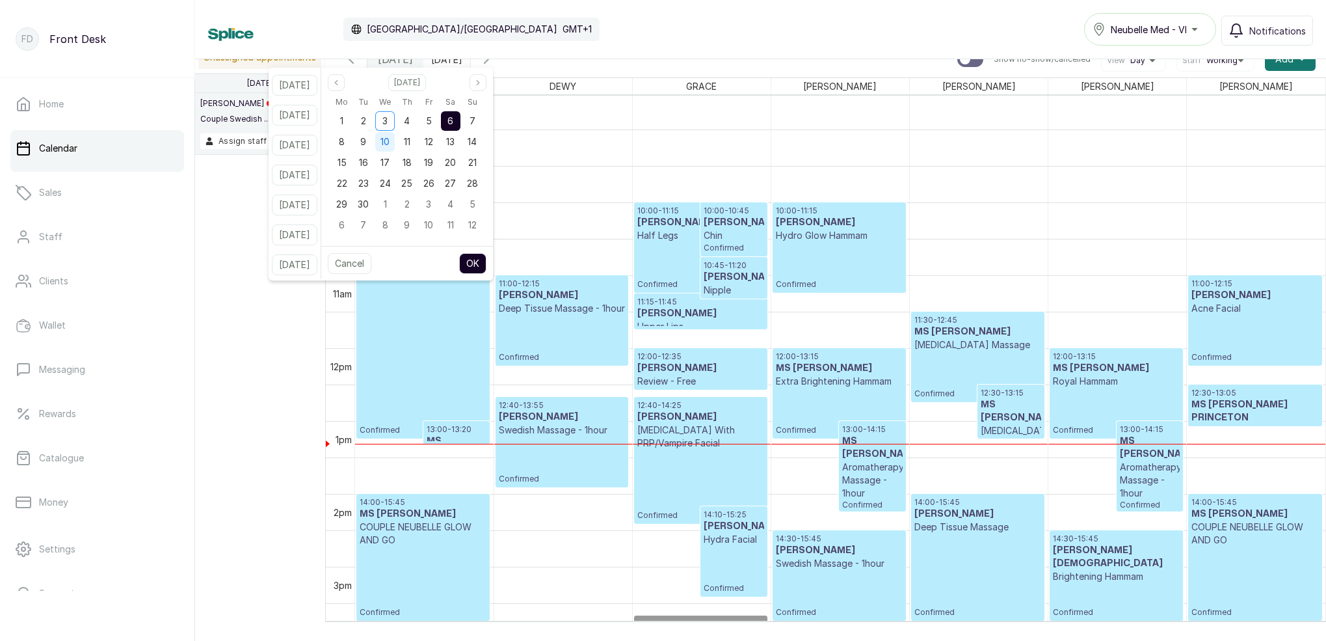
drag, startPoint x: 384, startPoint y: 140, endPoint x: 397, endPoint y: 140, distance: 13.0
click at [374, 139] on div "9" at bounding box center [363, 141] width 21 height 21
click at [487, 260] on button "OK" at bounding box center [472, 263] width 27 height 21
type input "[DATE]"
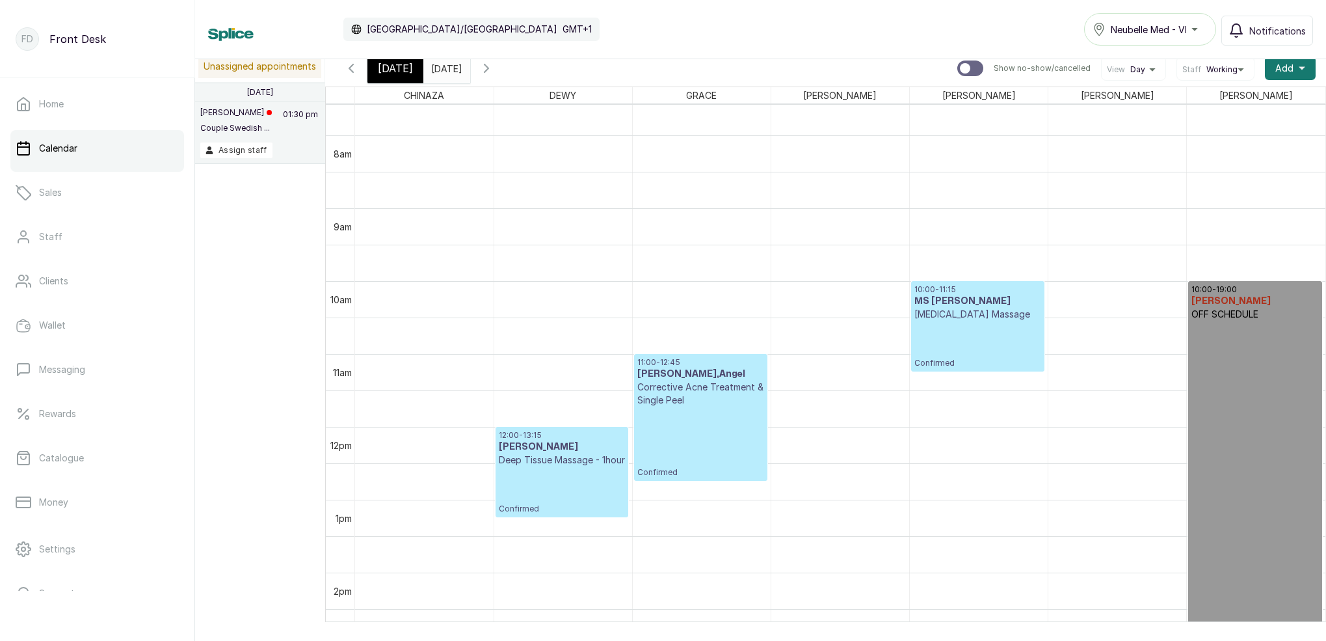
scroll to position [583, 0]
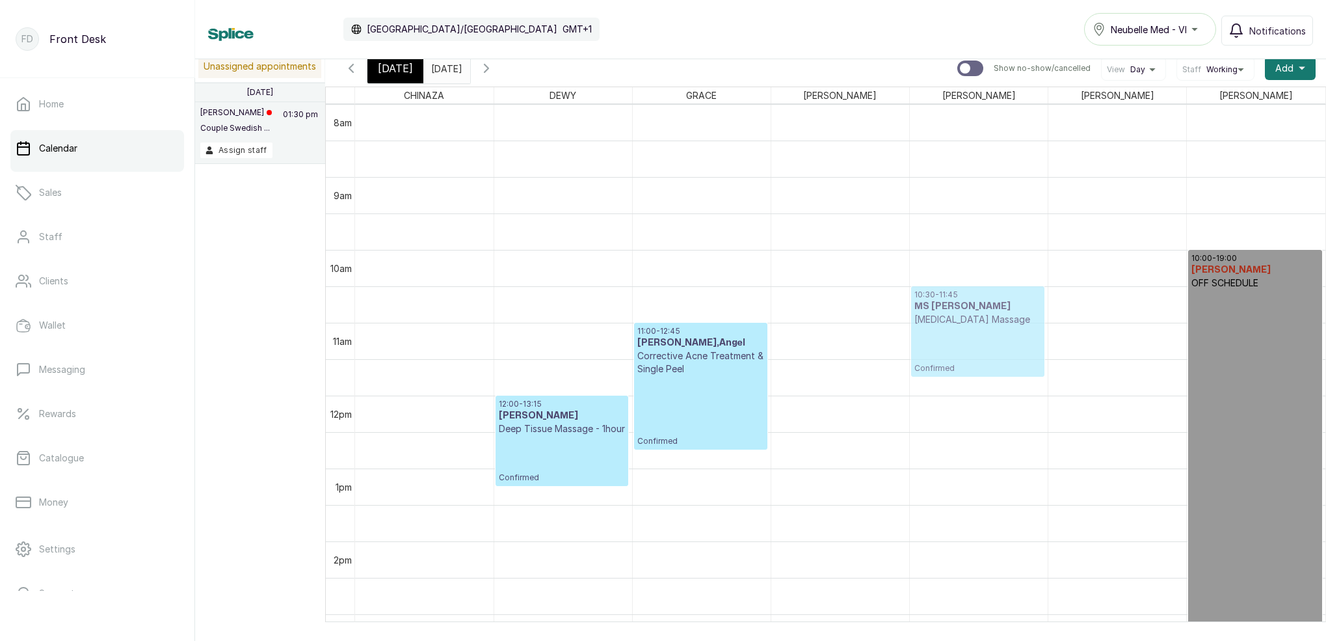
drag, startPoint x: 978, startPoint y: 289, endPoint x: 985, endPoint y: 310, distance: 22.4
click at [981, 311] on div "10:00 - 11:15 MS CHLOE [MEDICAL_DATA] Massage Confirmed 10:30 - 11:45 MS CHLOE …" at bounding box center [979, 395] width 138 height 1748
click at [390, 67] on span "[DATE]" at bounding box center [395, 68] width 35 height 16
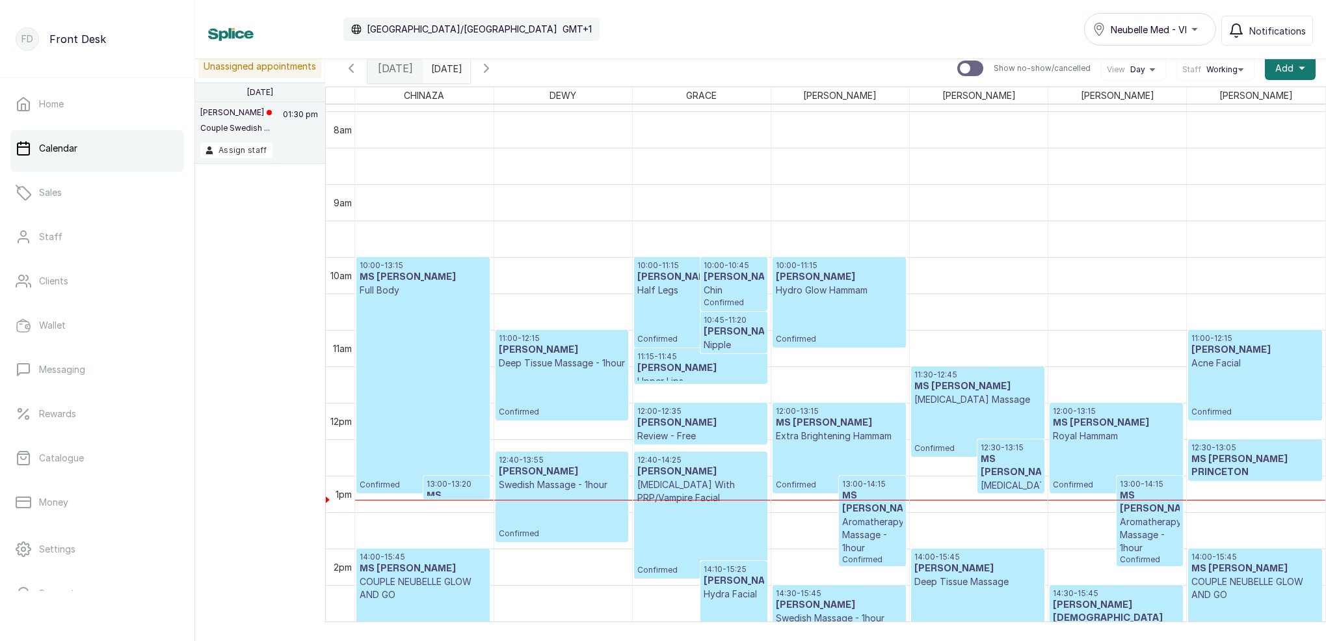
scroll to position [600, 0]
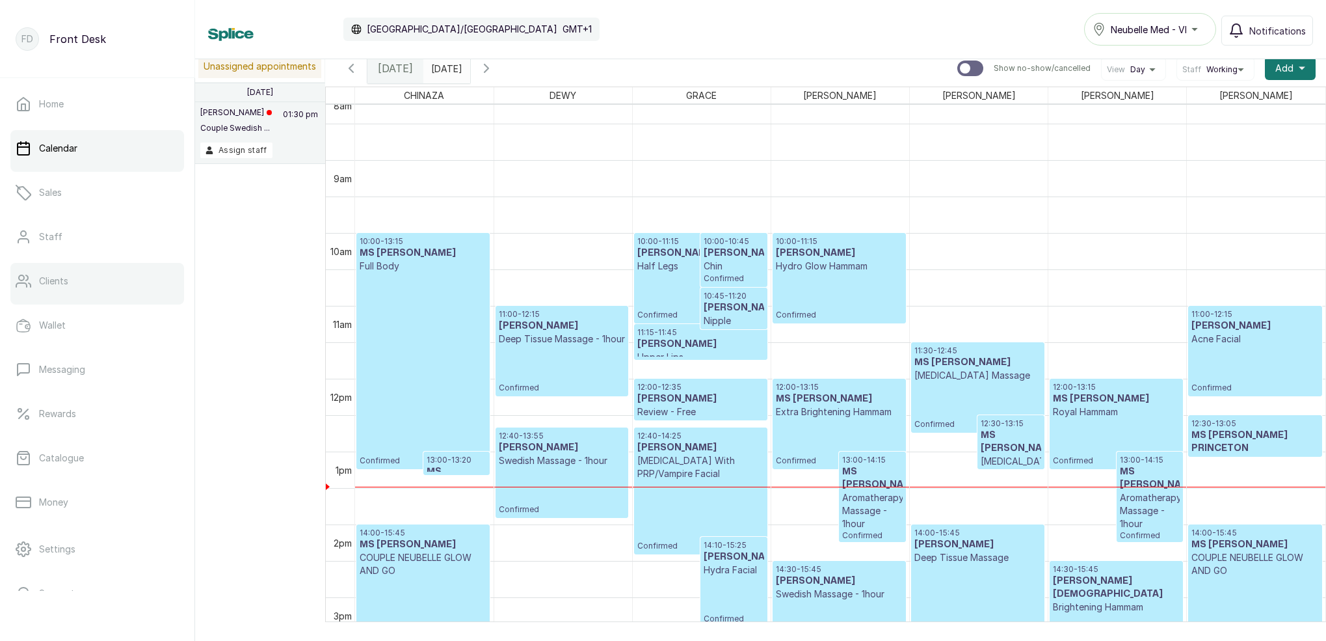
click at [127, 293] on link "Clients" at bounding box center [97, 281] width 174 height 36
